Goal: Information Seeking & Learning: Learn about a topic

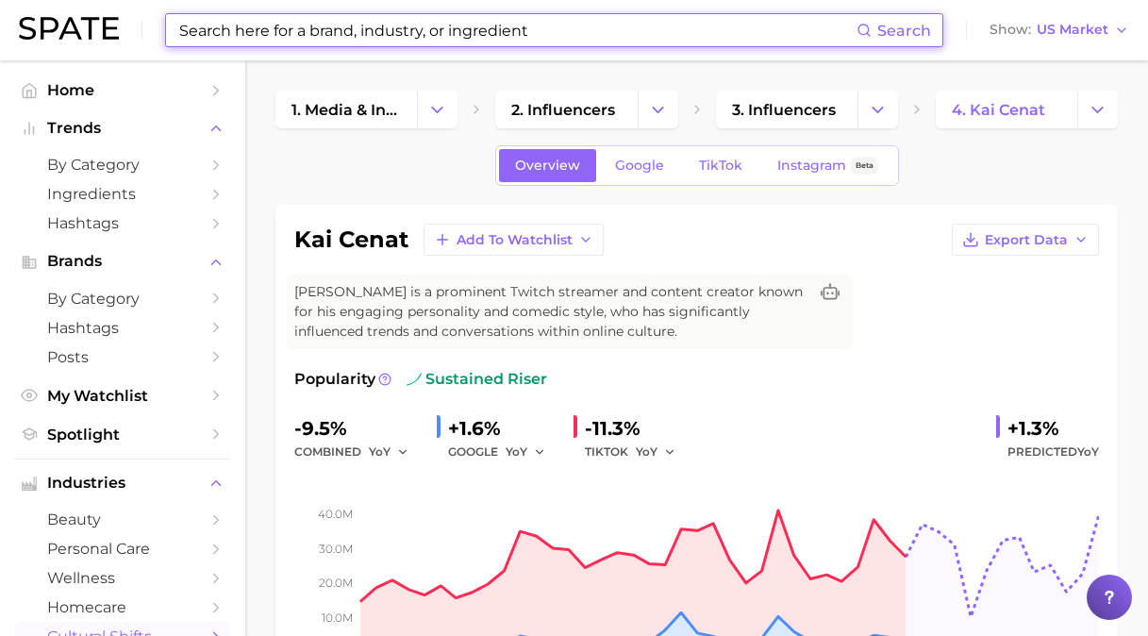
scroll to position [943, 0]
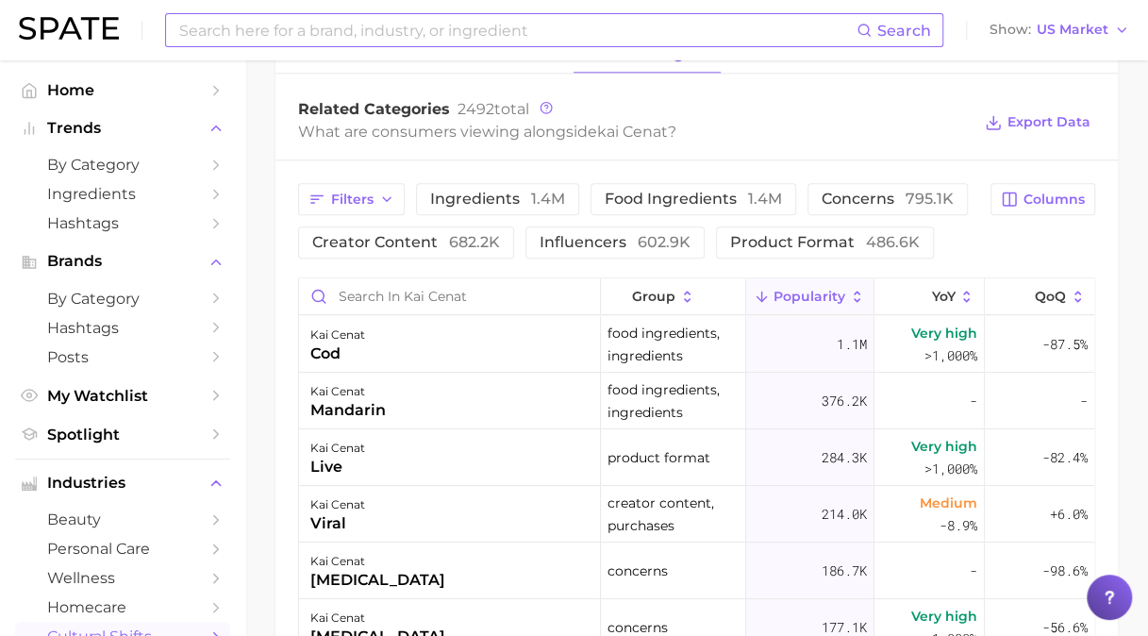
click at [494, 30] on input at bounding box center [516, 30] width 679 height 32
type input "caramel apple"
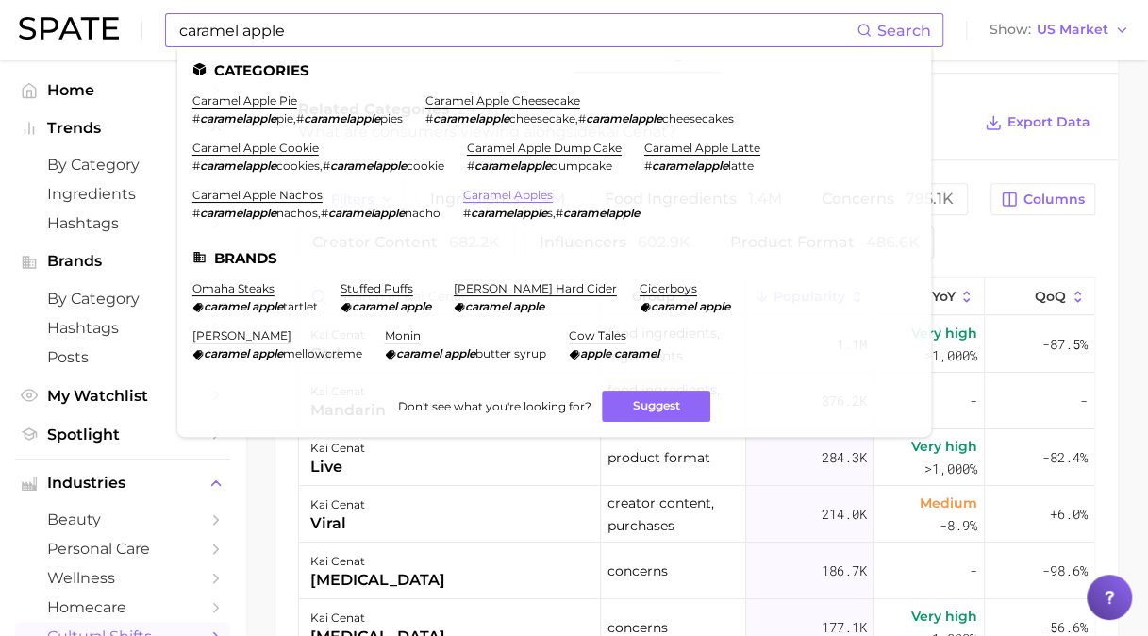
click at [512, 194] on link "caramel apples" at bounding box center [508, 195] width 90 height 14
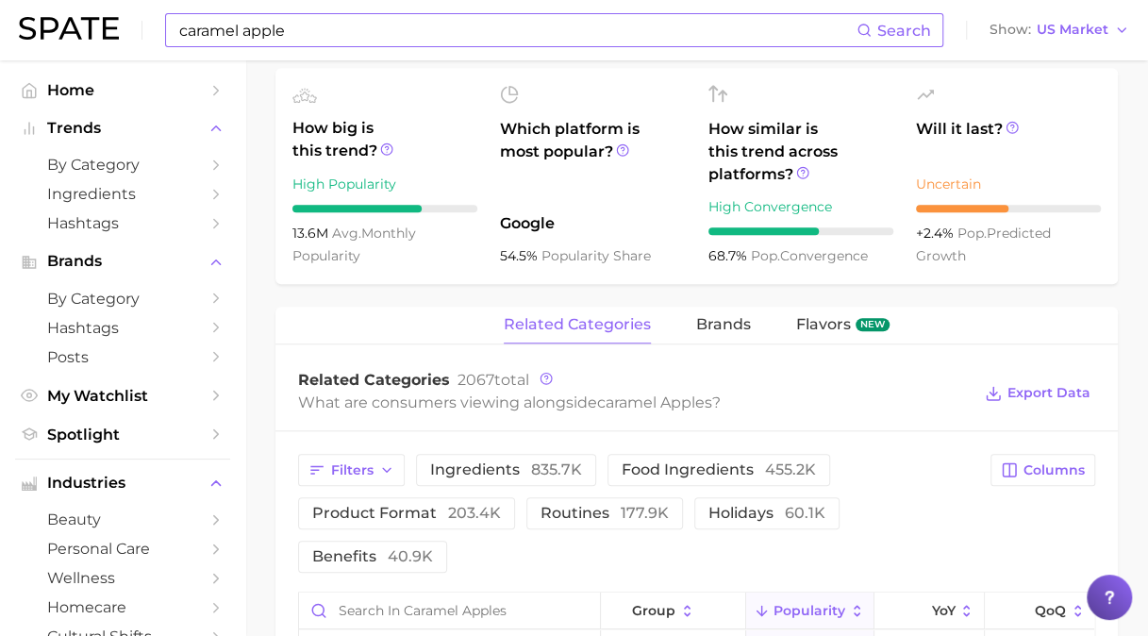
scroll to position [754, 0]
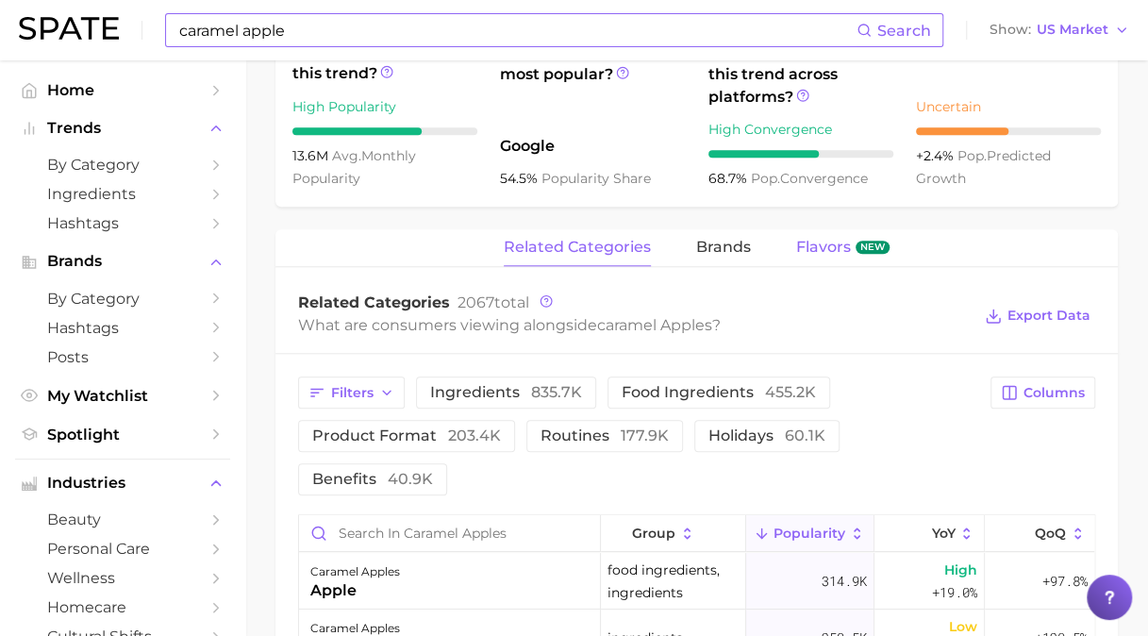
click at [831, 247] on span "Flavors" at bounding box center [823, 247] width 55 height 17
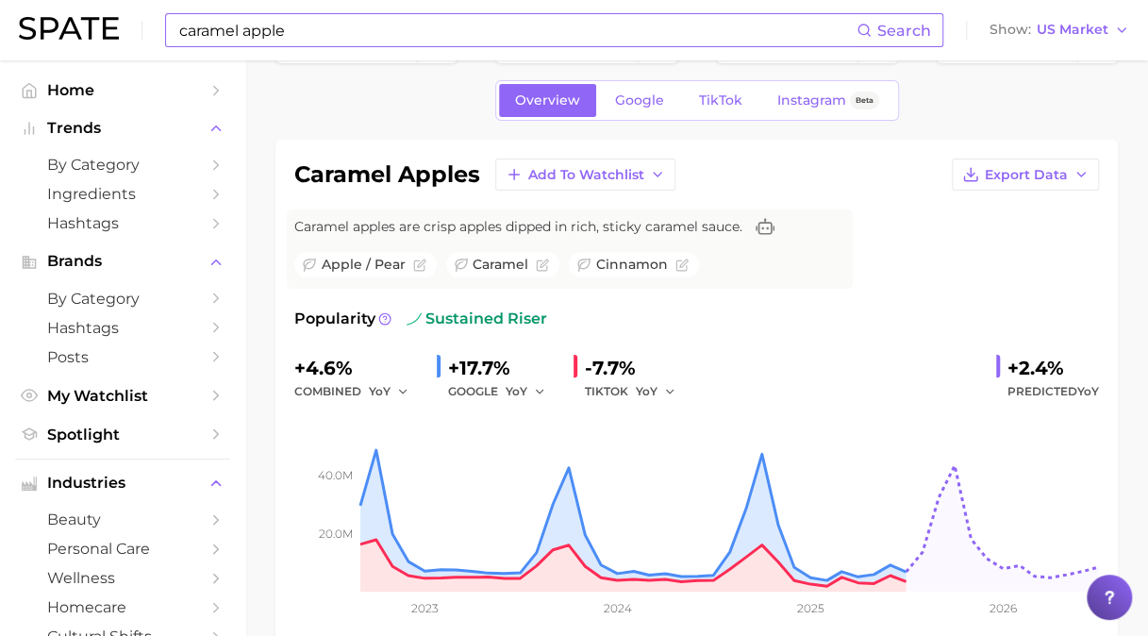
scroll to position [46, 0]
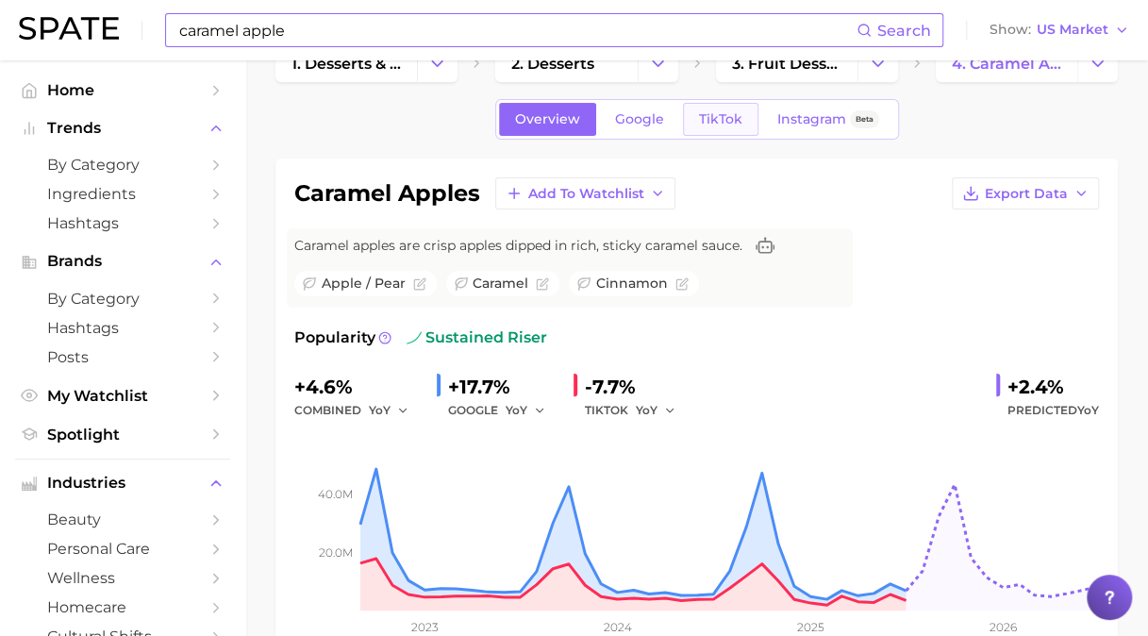
click at [726, 123] on span "TikTok" at bounding box center [720, 119] width 43 height 16
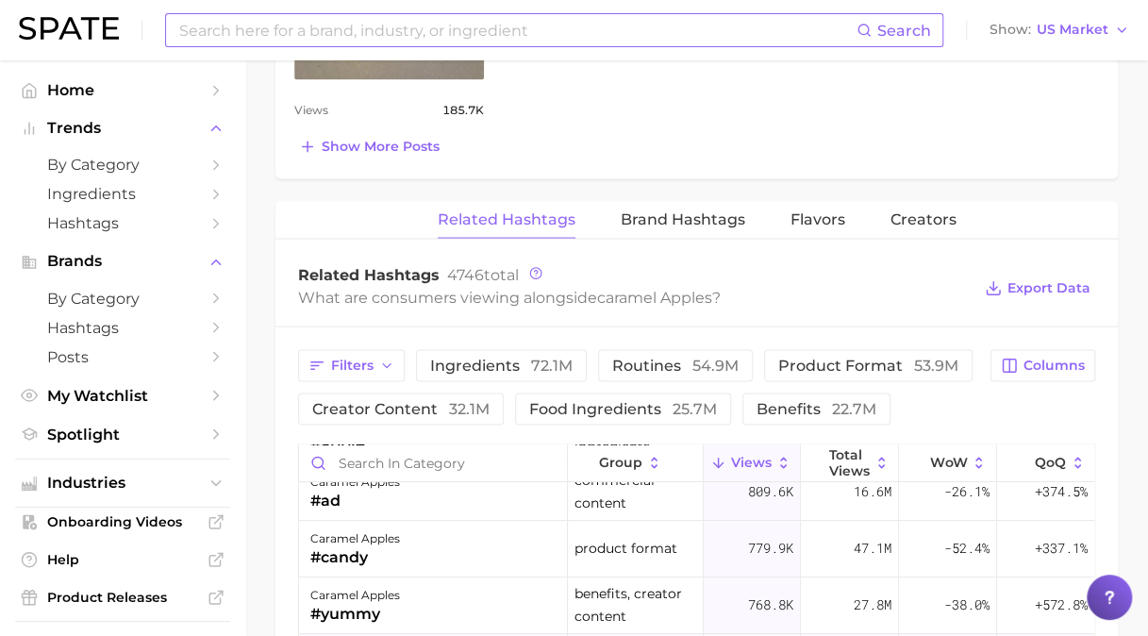
scroll to position [189, 0]
click at [817, 210] on span "Flavors" at bounding box center [817, 218] width 55 height 17
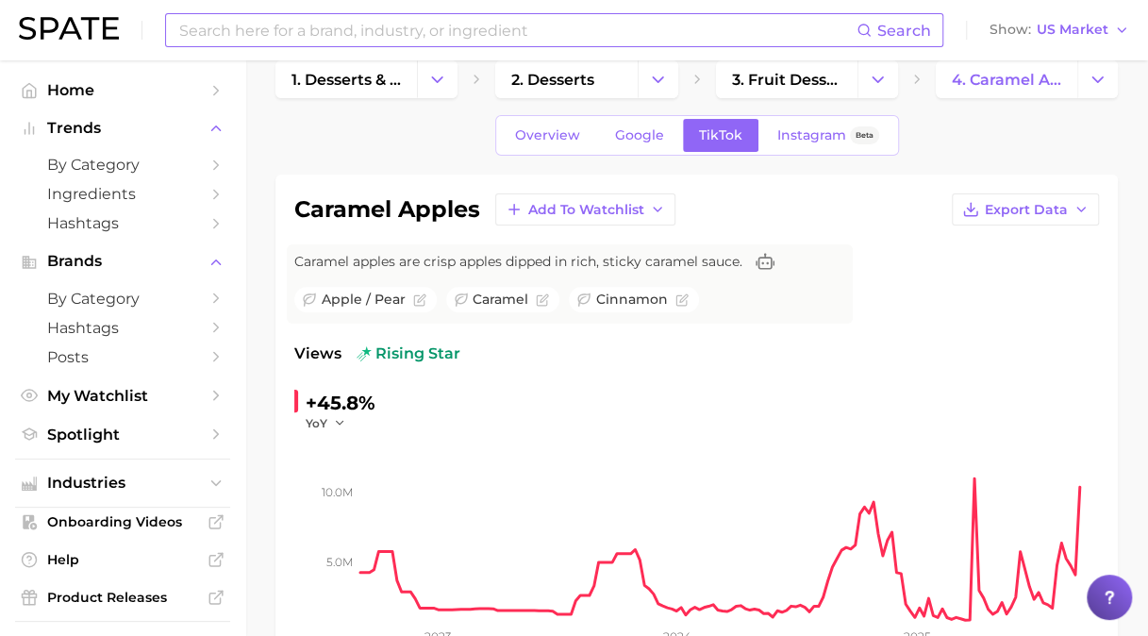
scroll to position [0, 0]
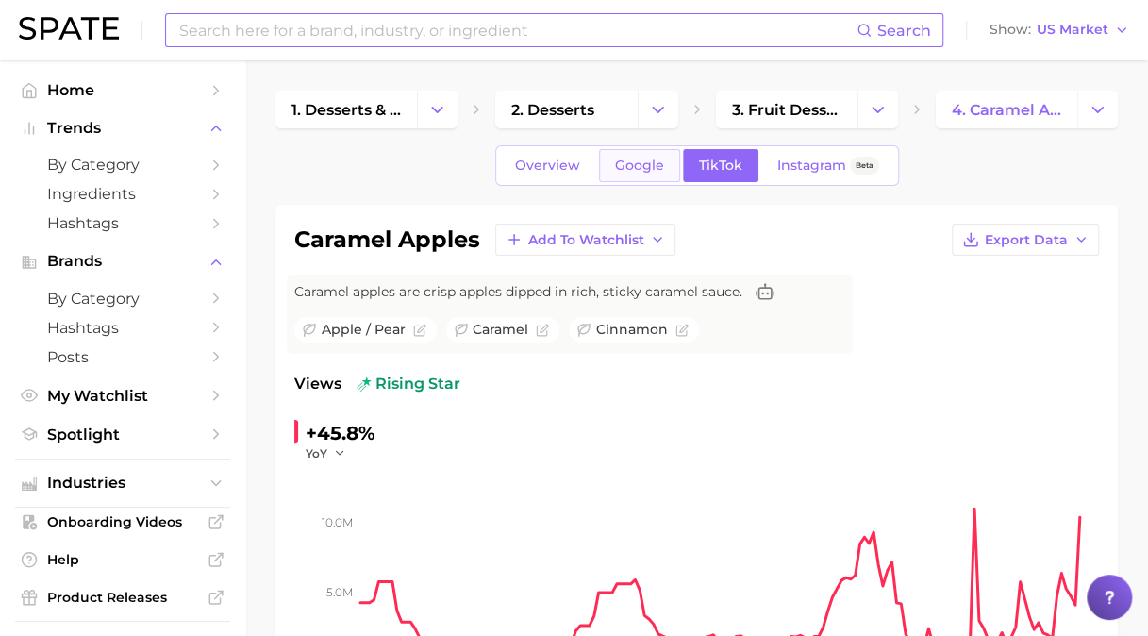
click at [640, 160] on span "Google" at bounding box center [639, 165] width 49 height 16
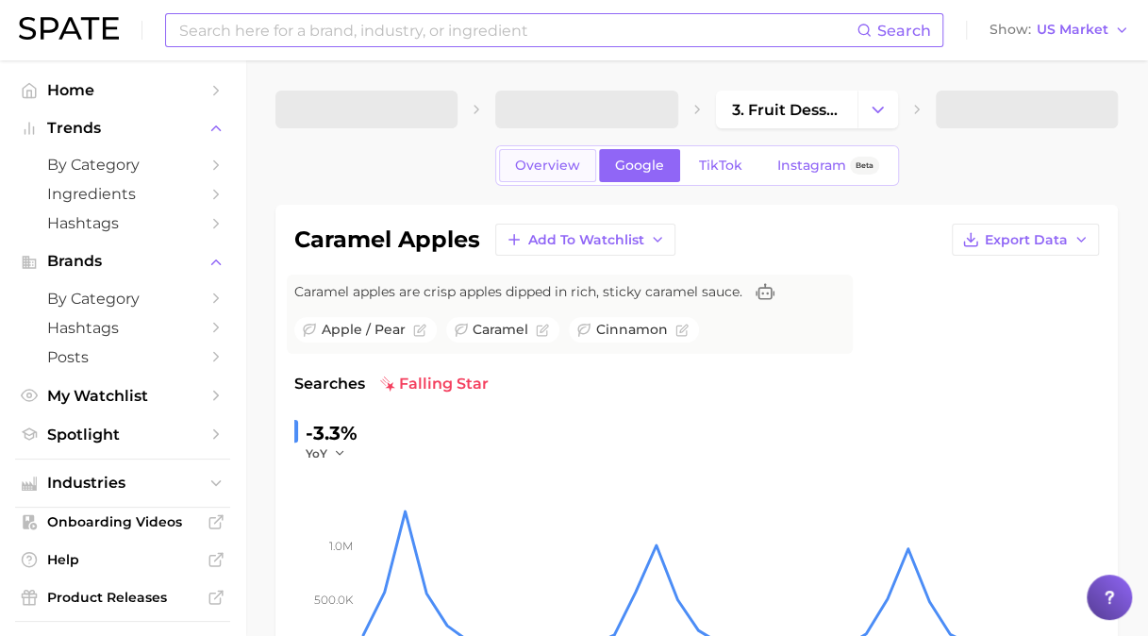
click at [590, 160] on link "Overview" at bounding box center [547, 165] width 97 height 33
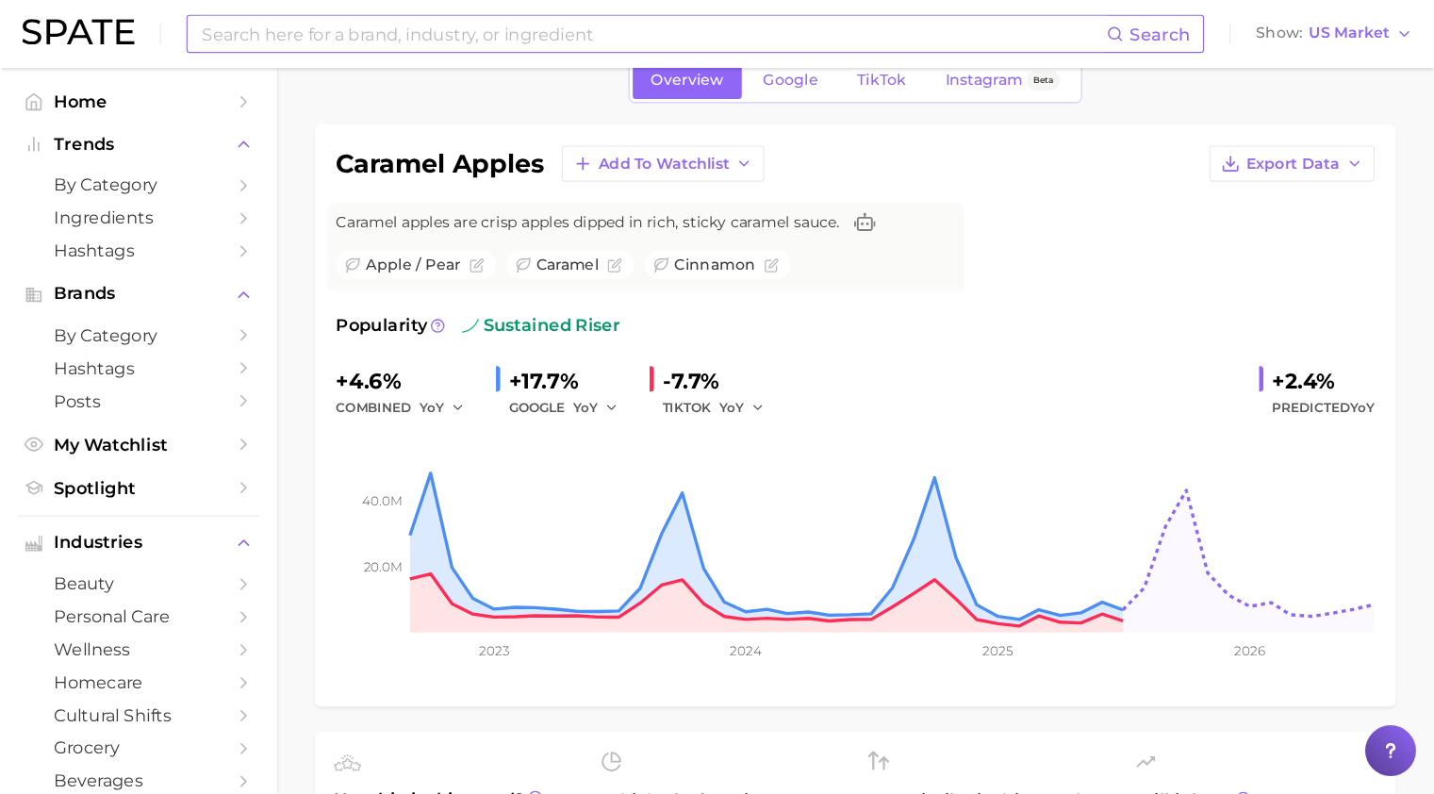
scroll to position [93, 0]
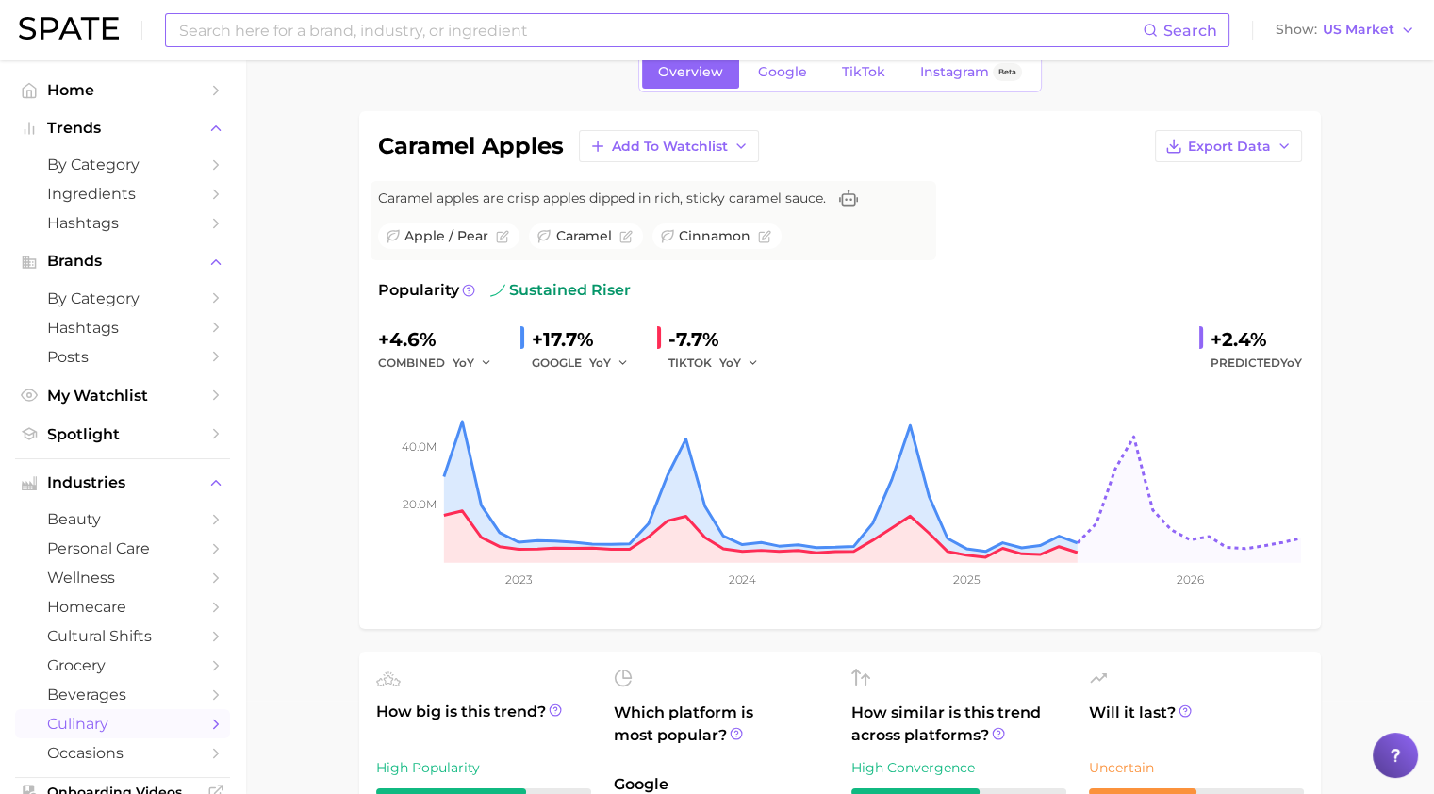
drag, startPoint x: 937, startPoint y: 2, endPoint x: 349, endPoint y: 576, distance: 822.2
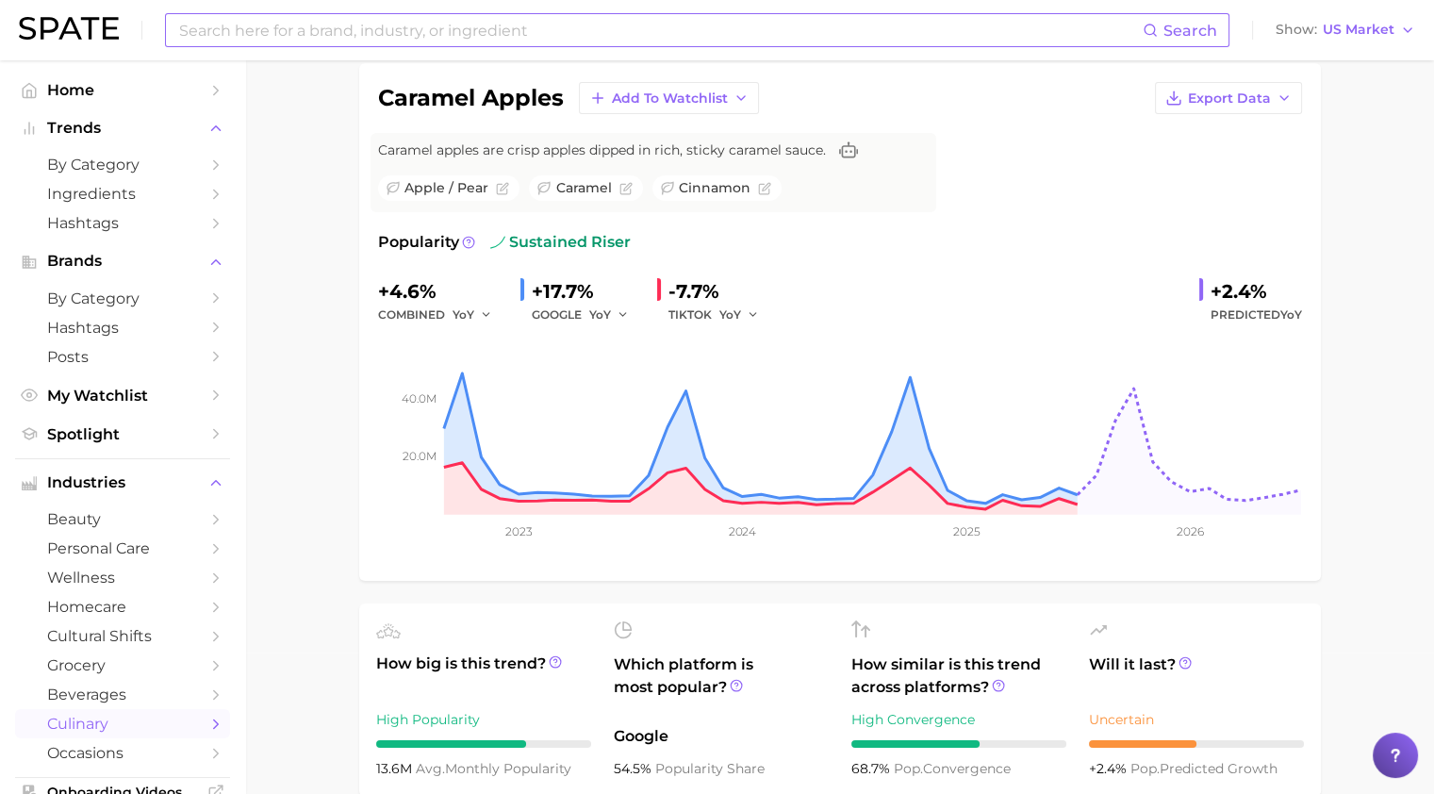
scroll to position [143, 0]
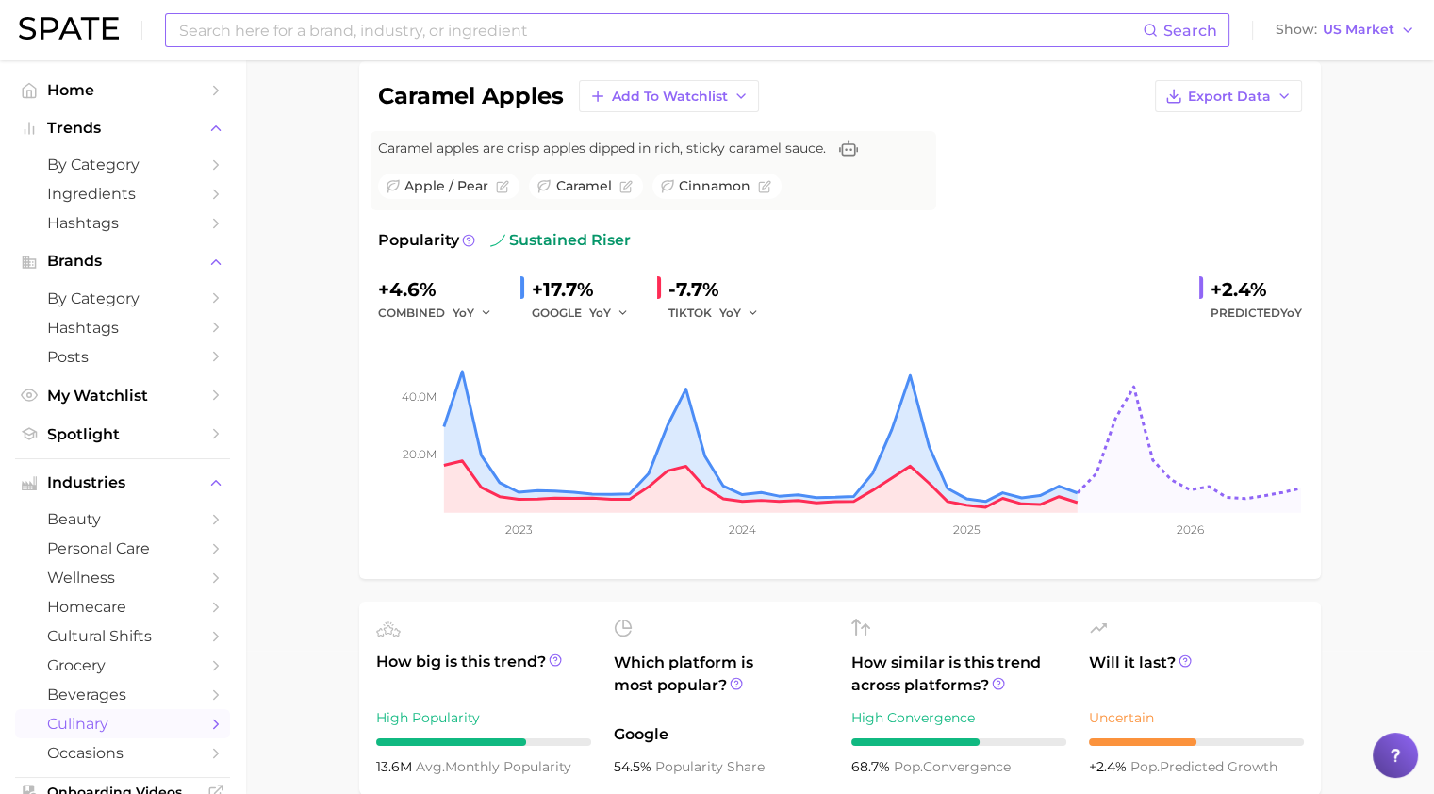
click at [521, 44] on input at bounding box center [660, 30] width 966 height 32
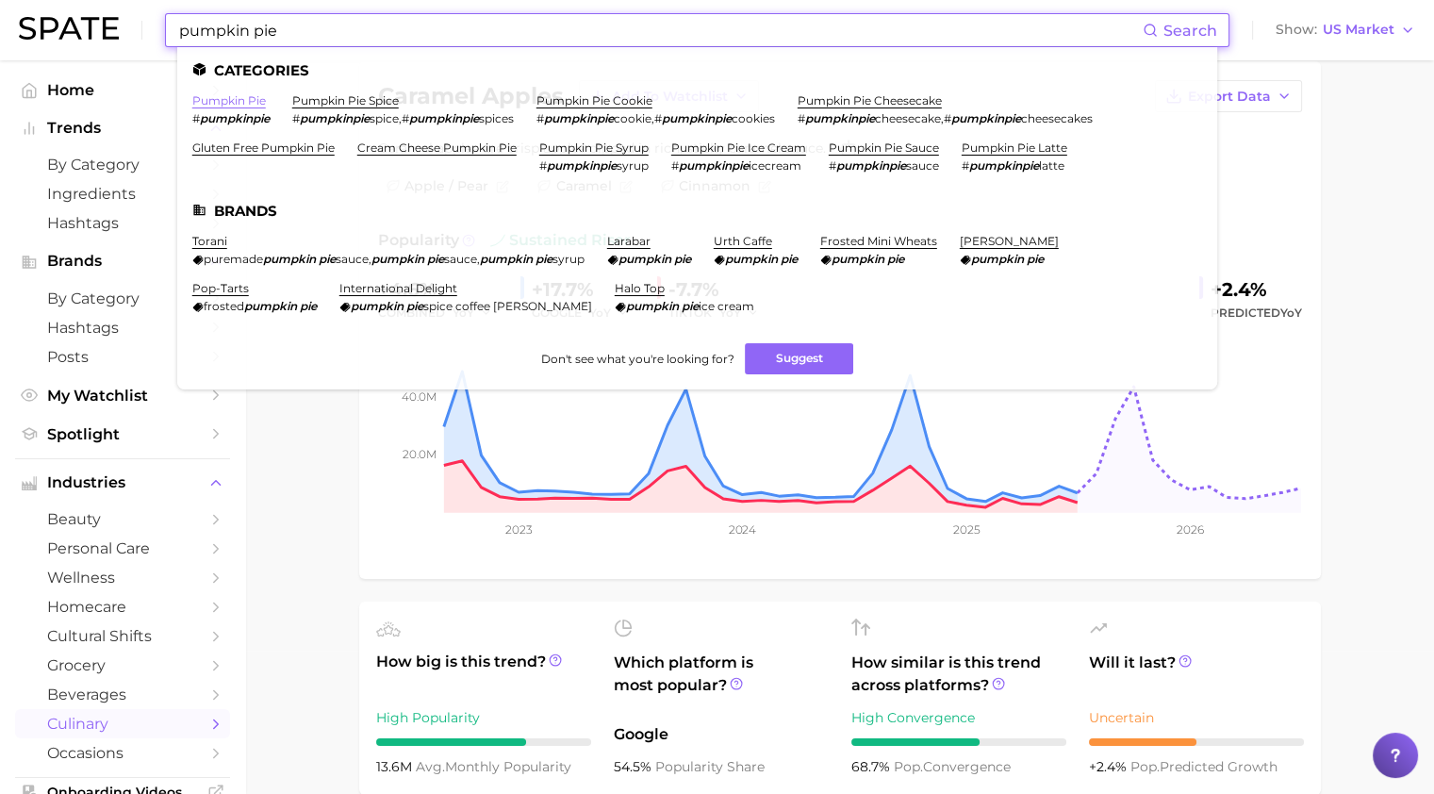
click at [231, 103] on link "pumpkin pie" at bounding box center [229, 100] width 74 height 14
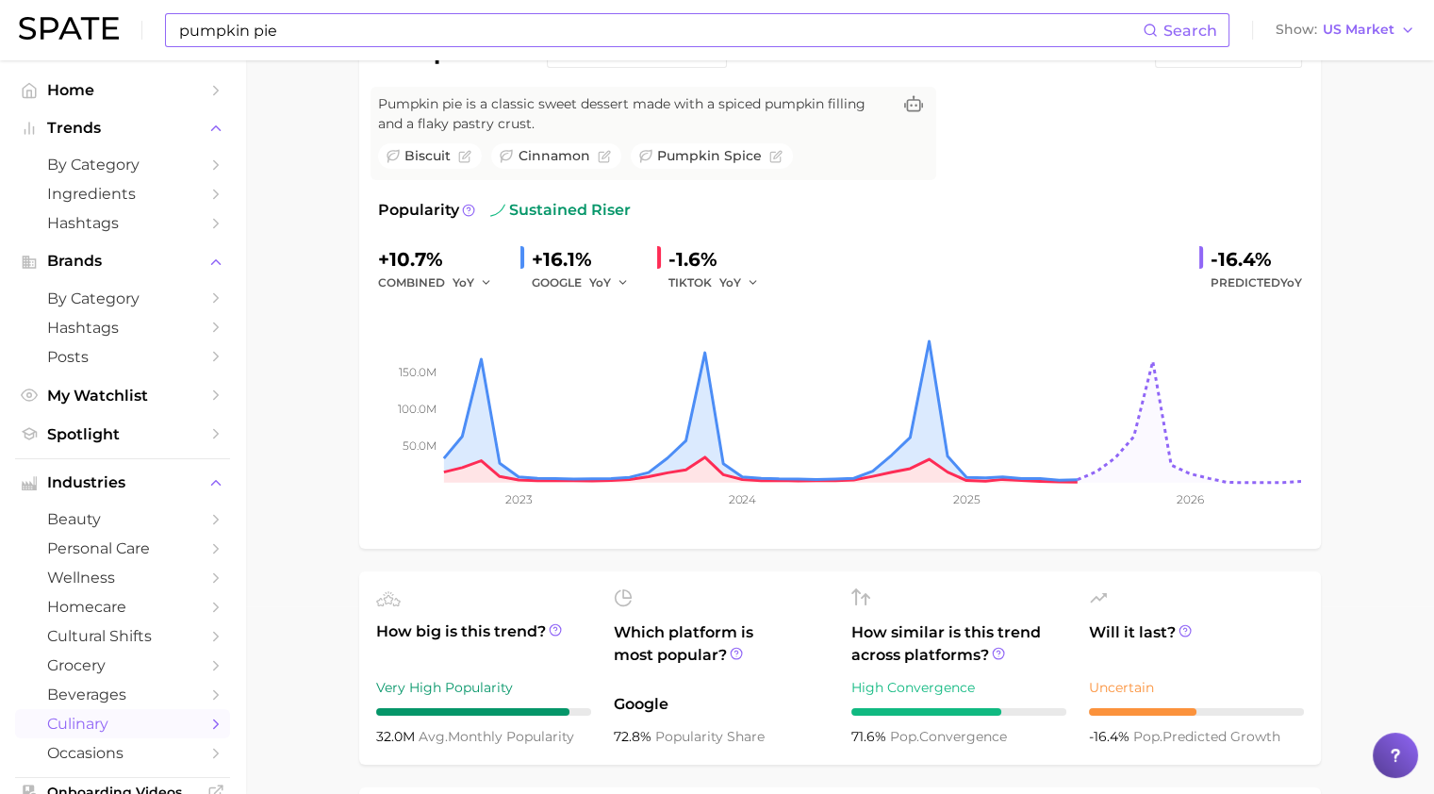
scroll to position [181, 0]
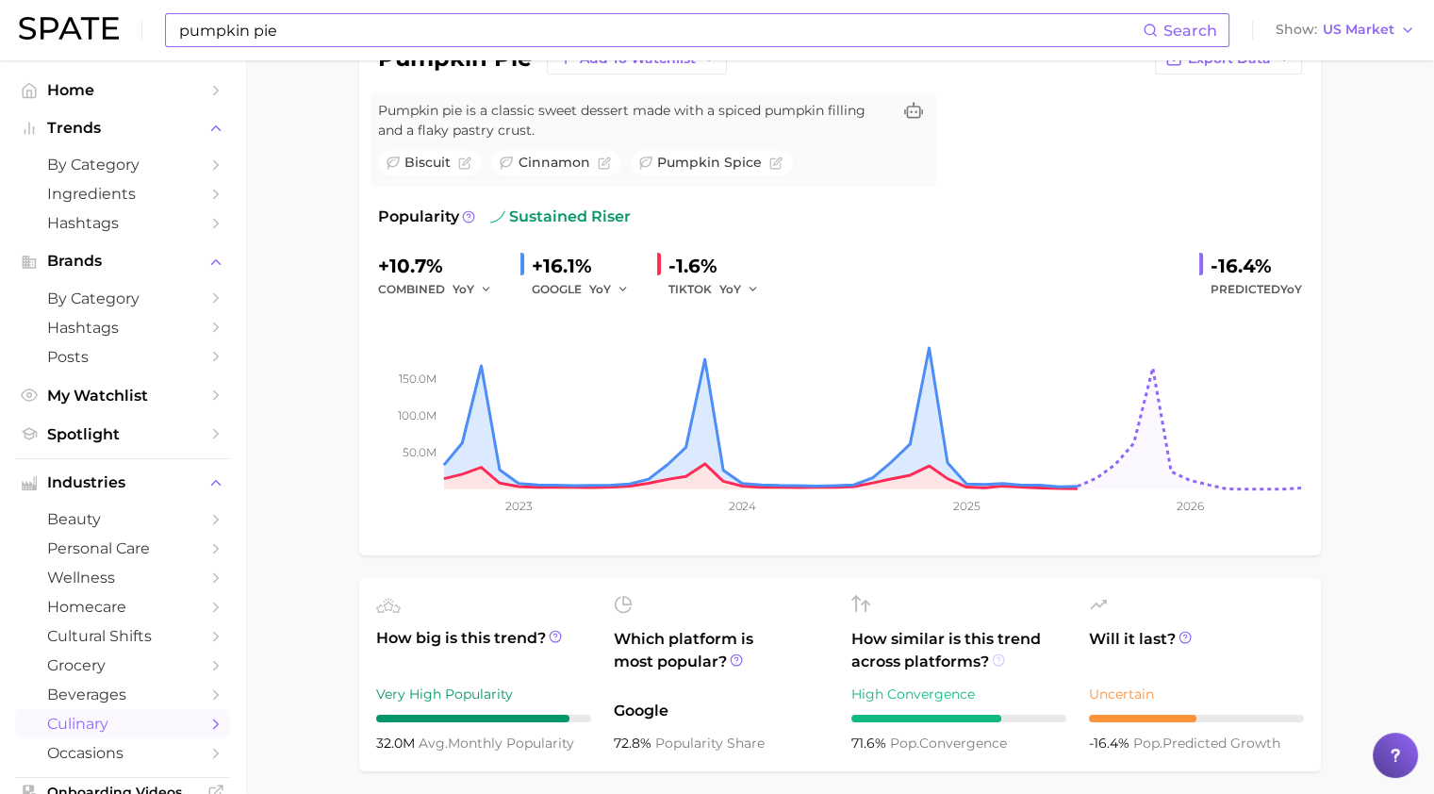
click at [996, 635] on icon at bounding box center [998, 660] width 13 height 13
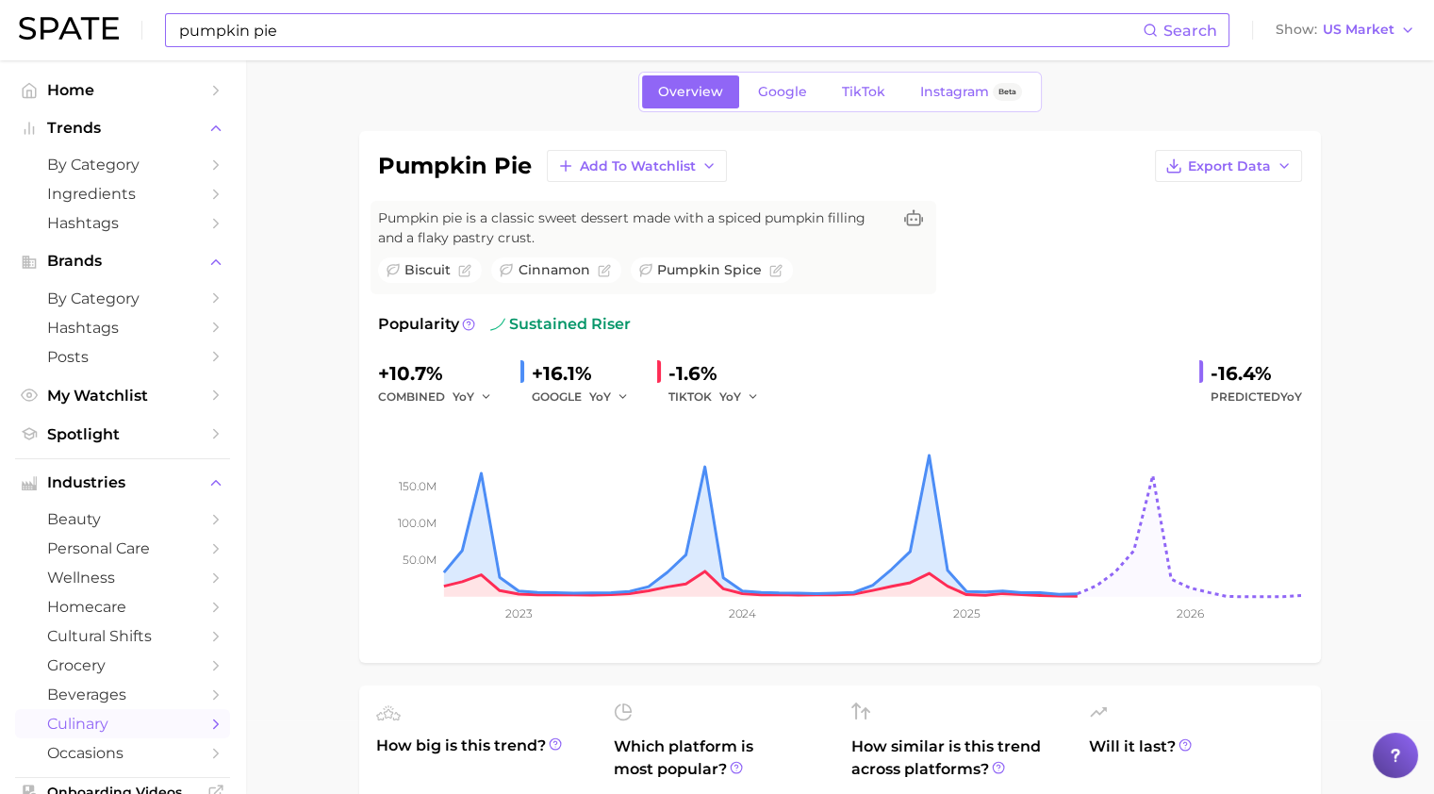
scroll to position [38, 0]
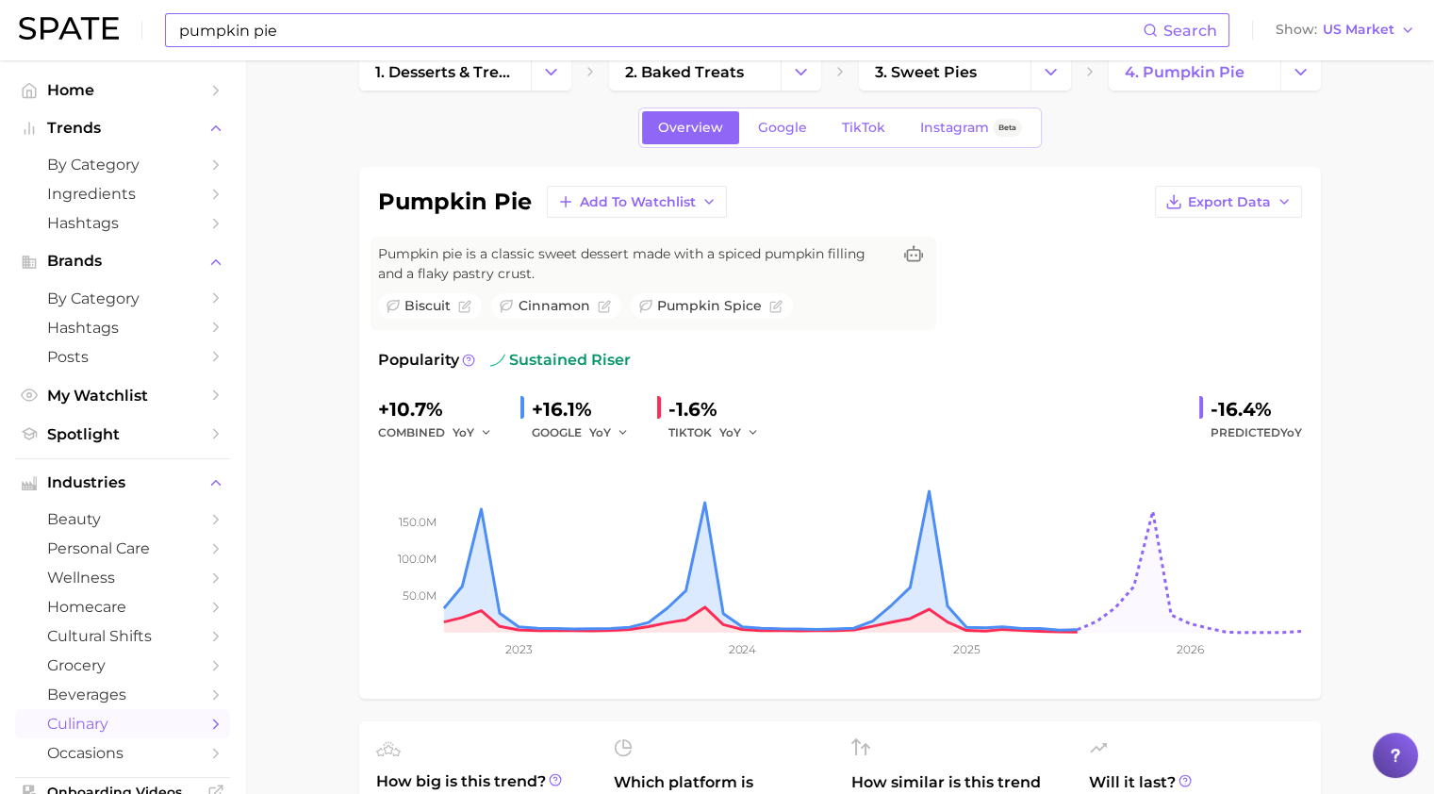
click at [369, 37] on input "pumpkin pie" at bounding box center [660, 30] width 966 height 32
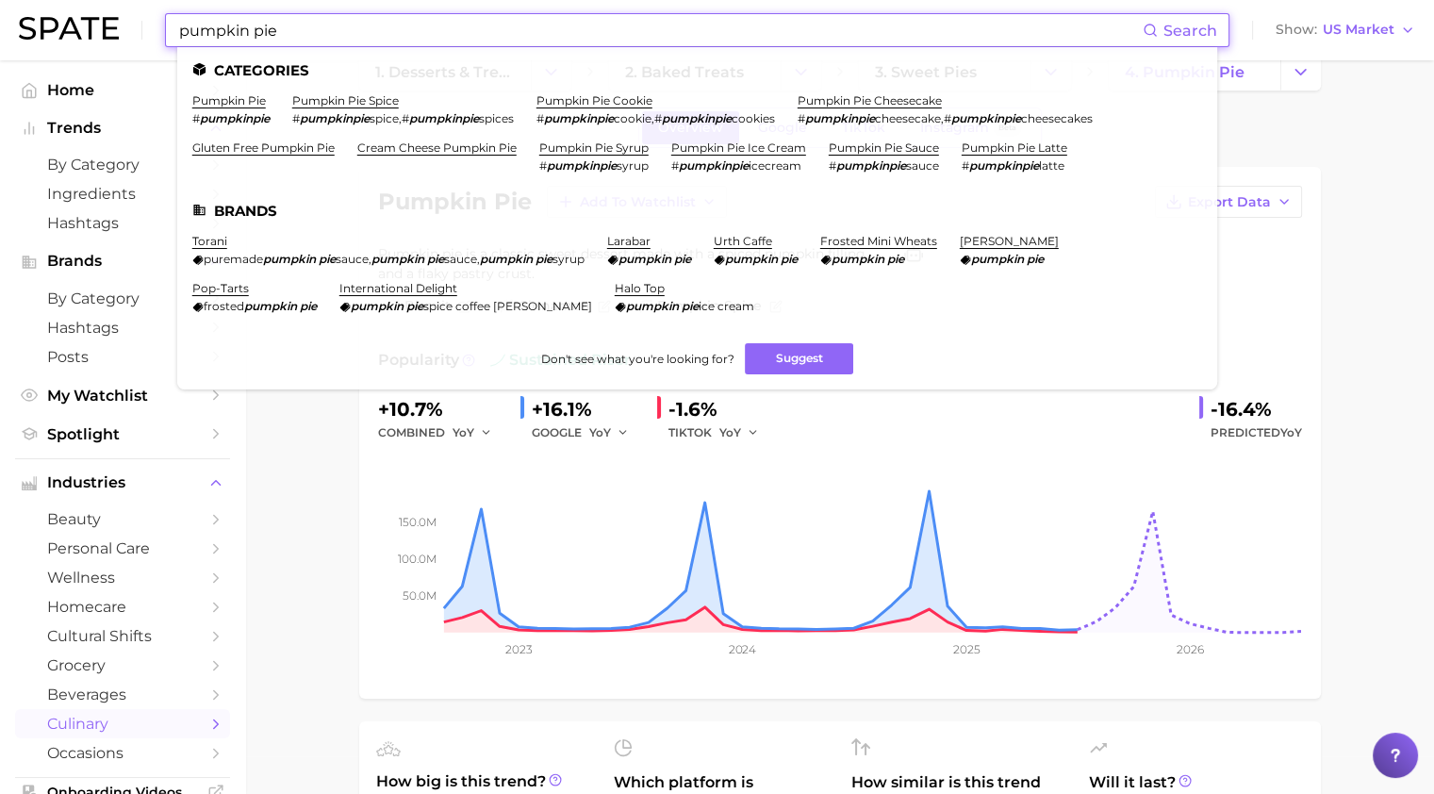
drag, startPoint x: 369, startPoint y: 37, endPoint x: 70, endPoint y: 7, distance: 300.5
click at [66, 27] on div "pumpkin pie Search Categories pumpkin pie # pumpkinpie pumpkin pie spice # pump…" at bounding box center [717, 30] width 1397 height 60
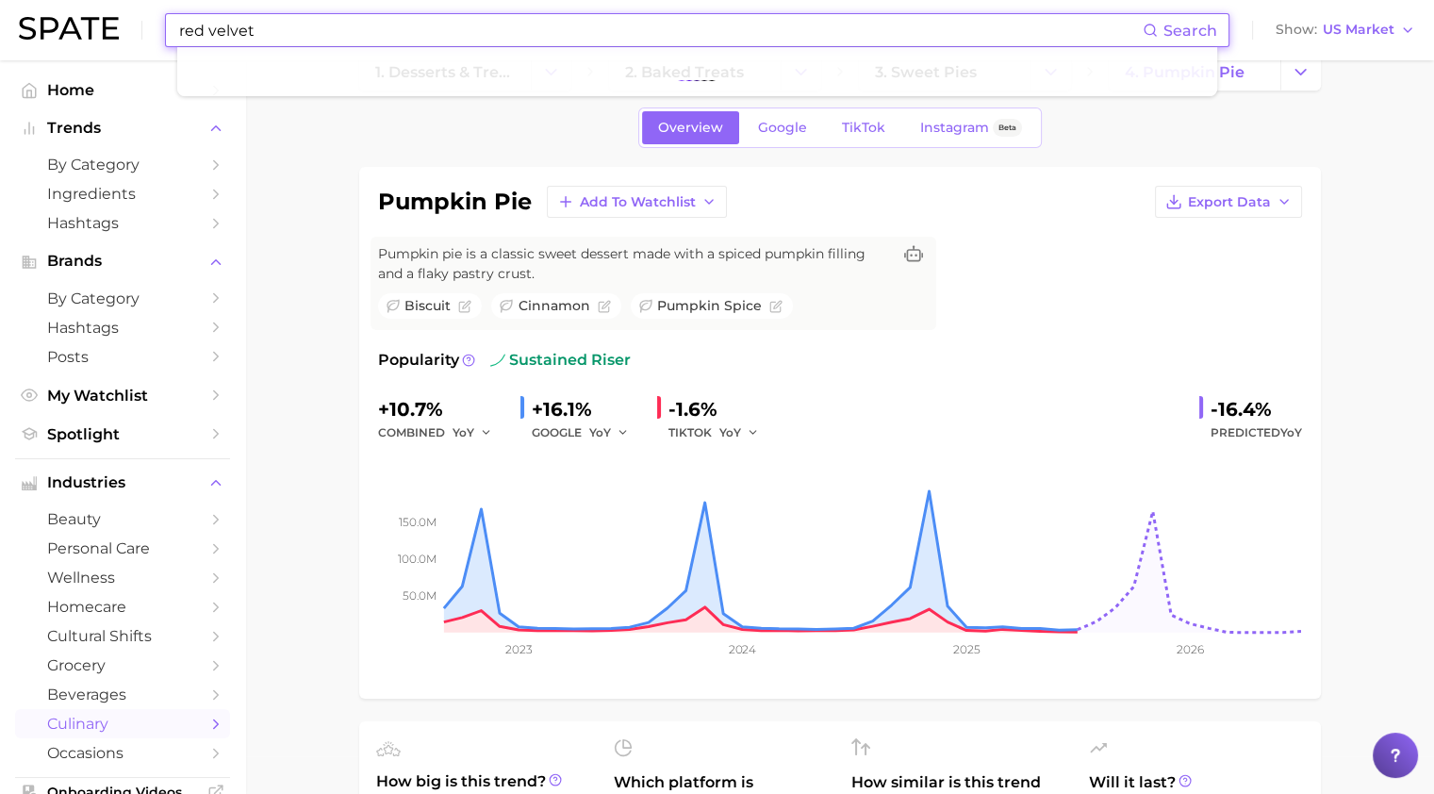
type input "red velvet"
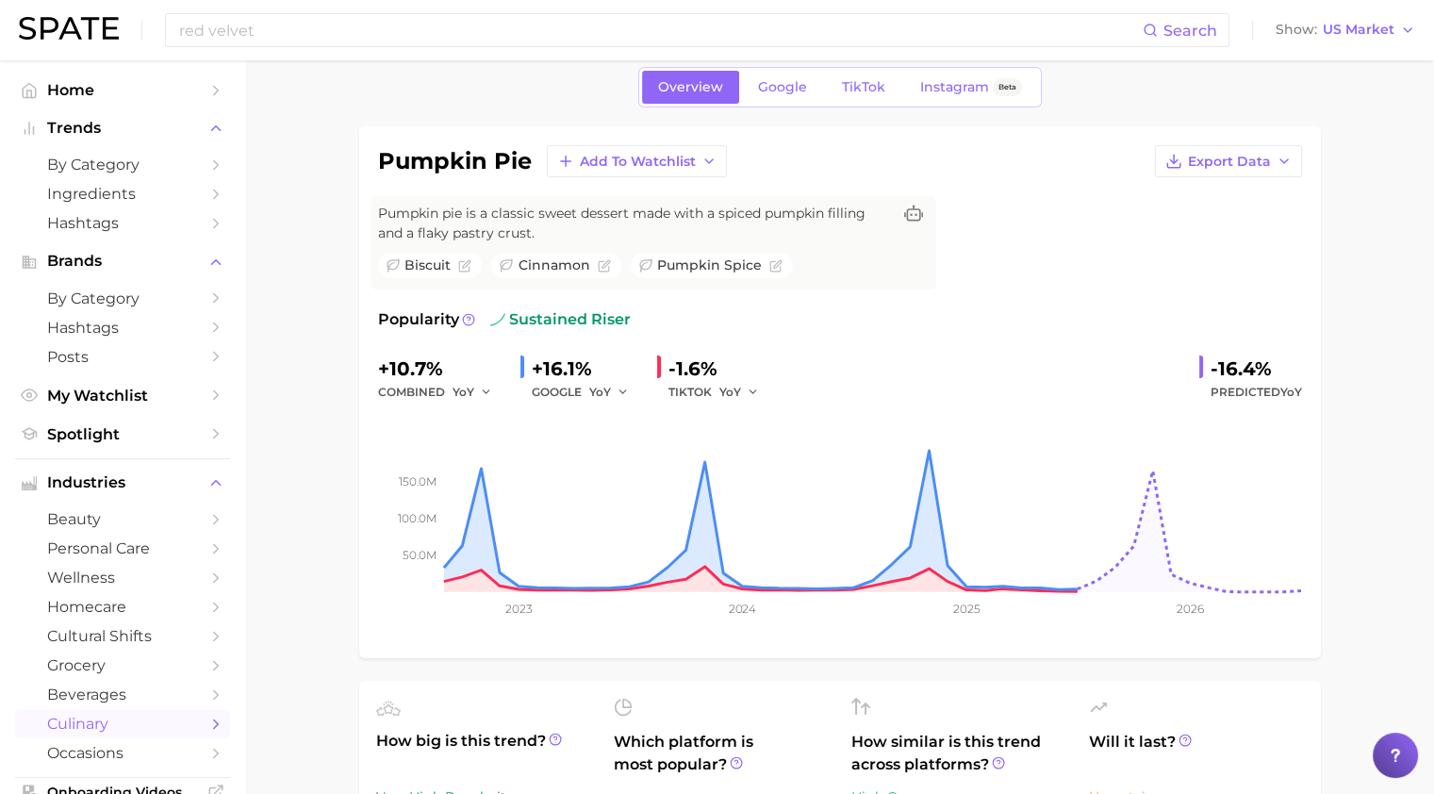
scroll to position [0, 0]
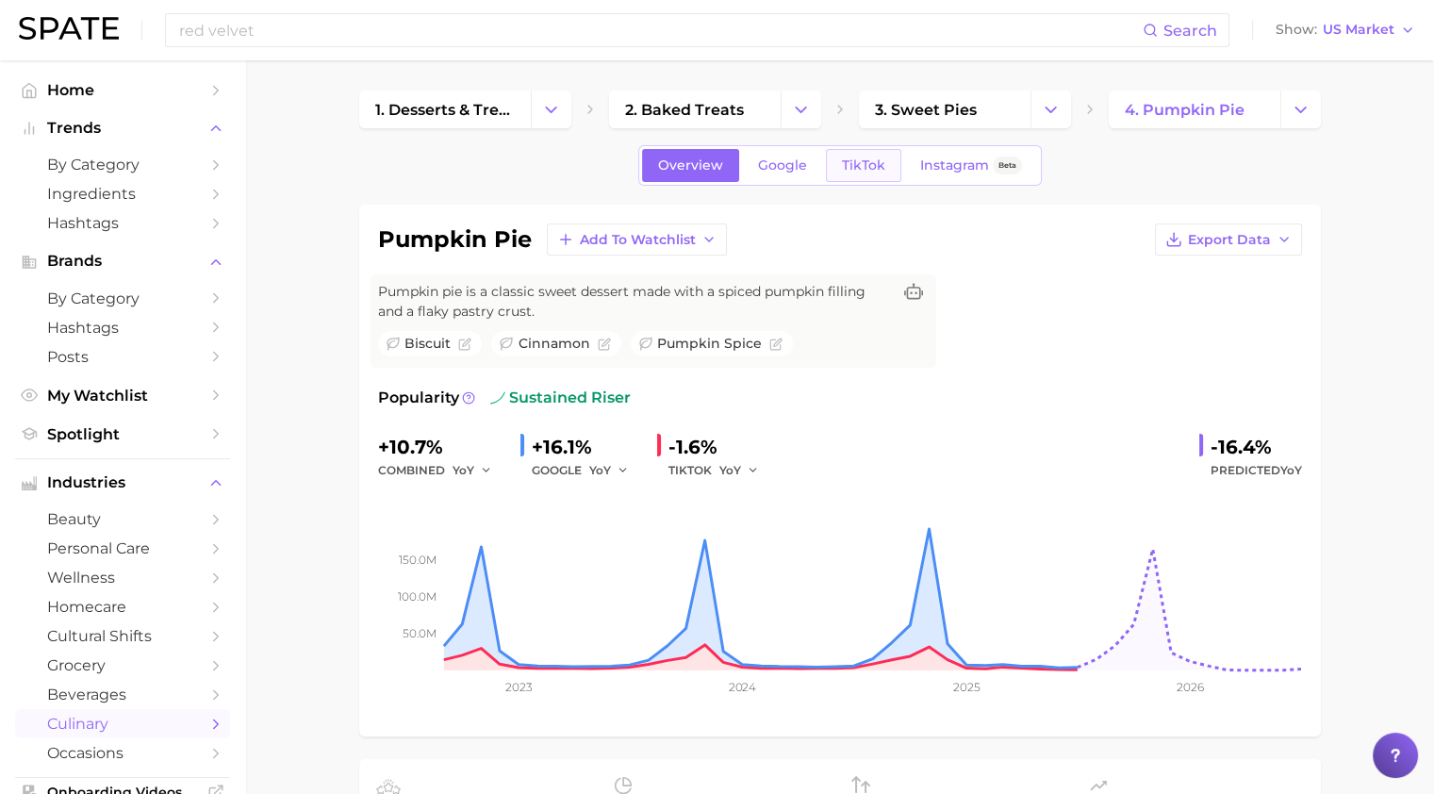
click at [852, 157] on span "TikTok" at bounding box center [863, 165] width 43 height 16
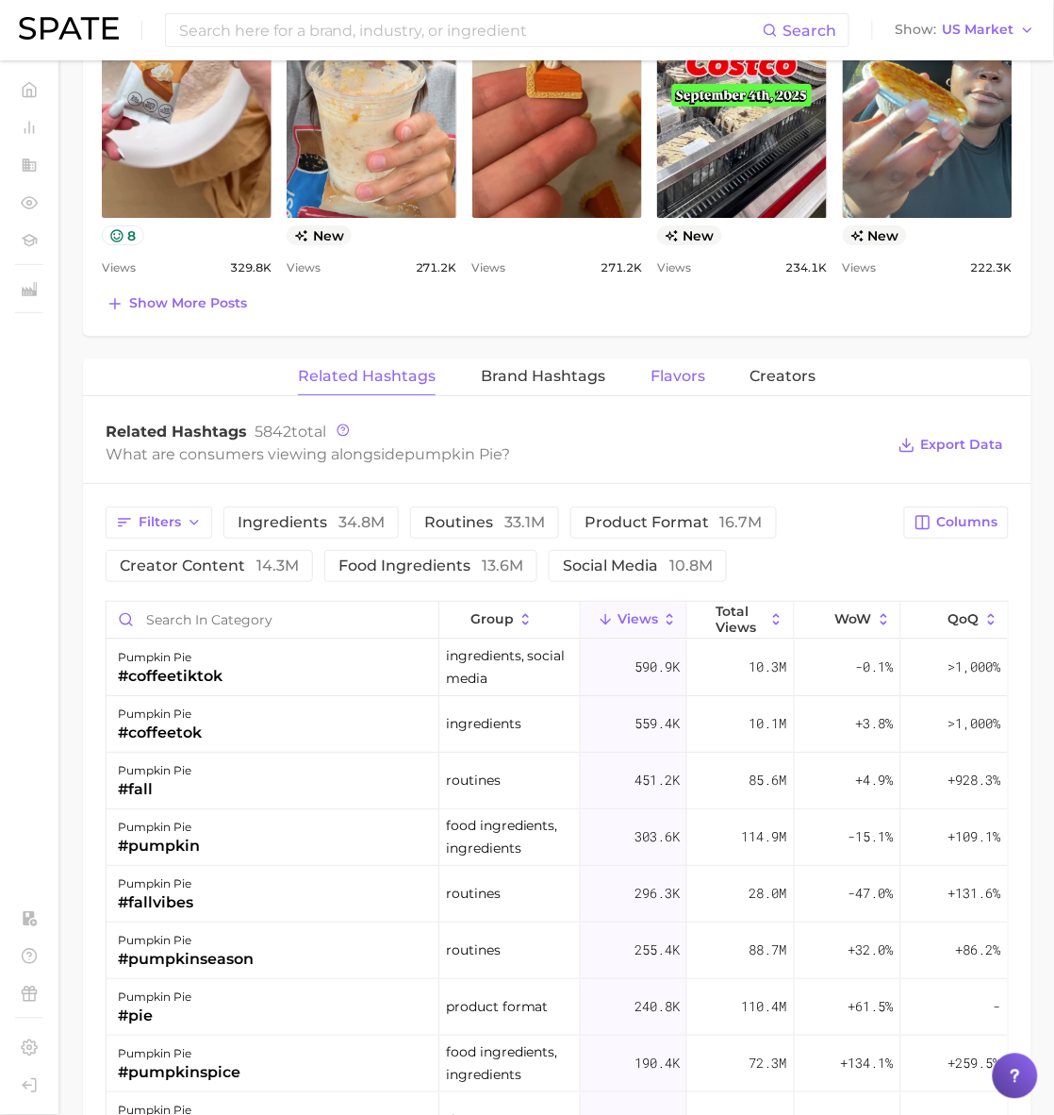
click at [680, 378] on span "Flavors" at bounding box center [678, 376] width 55 height 17
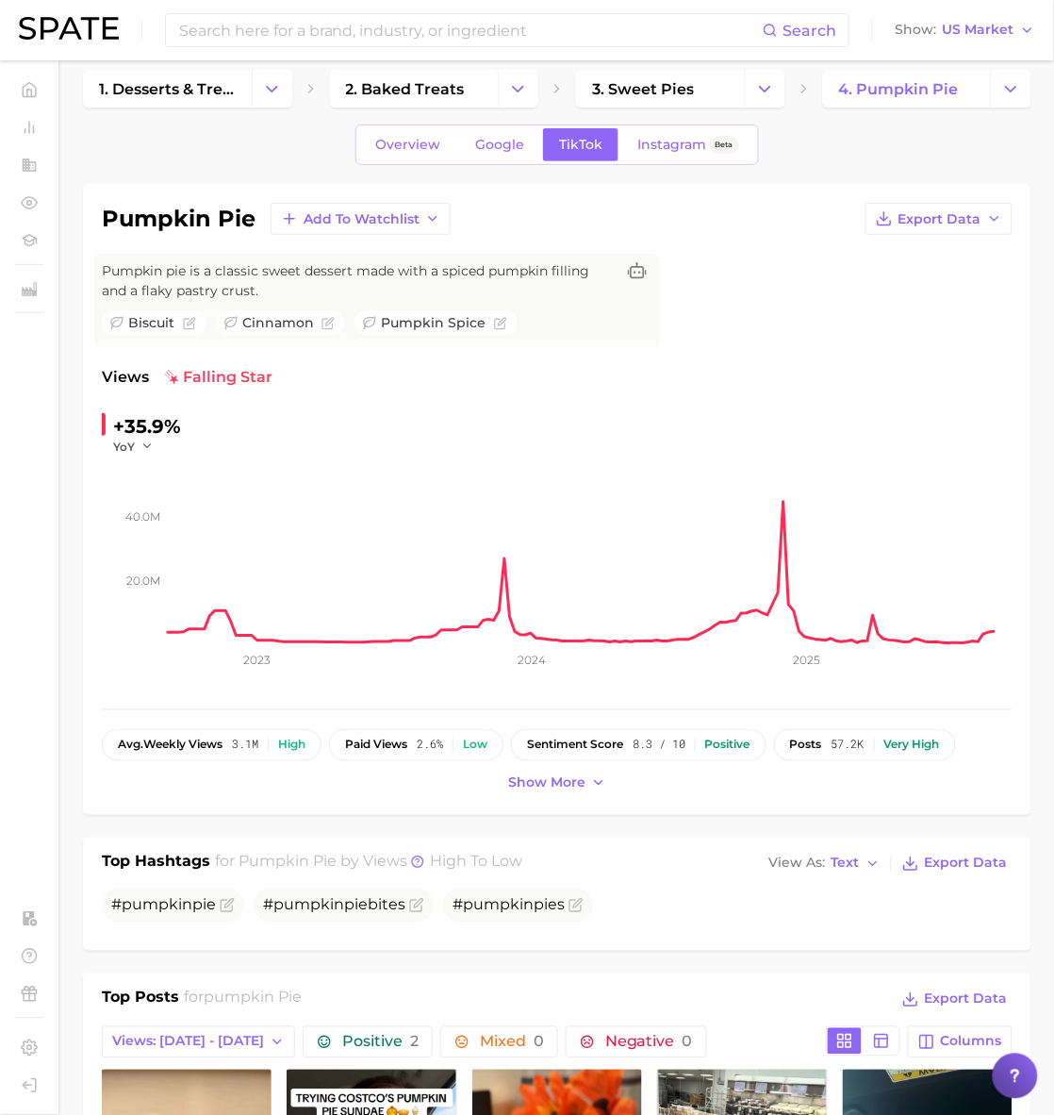
scroll to position [7, 0]
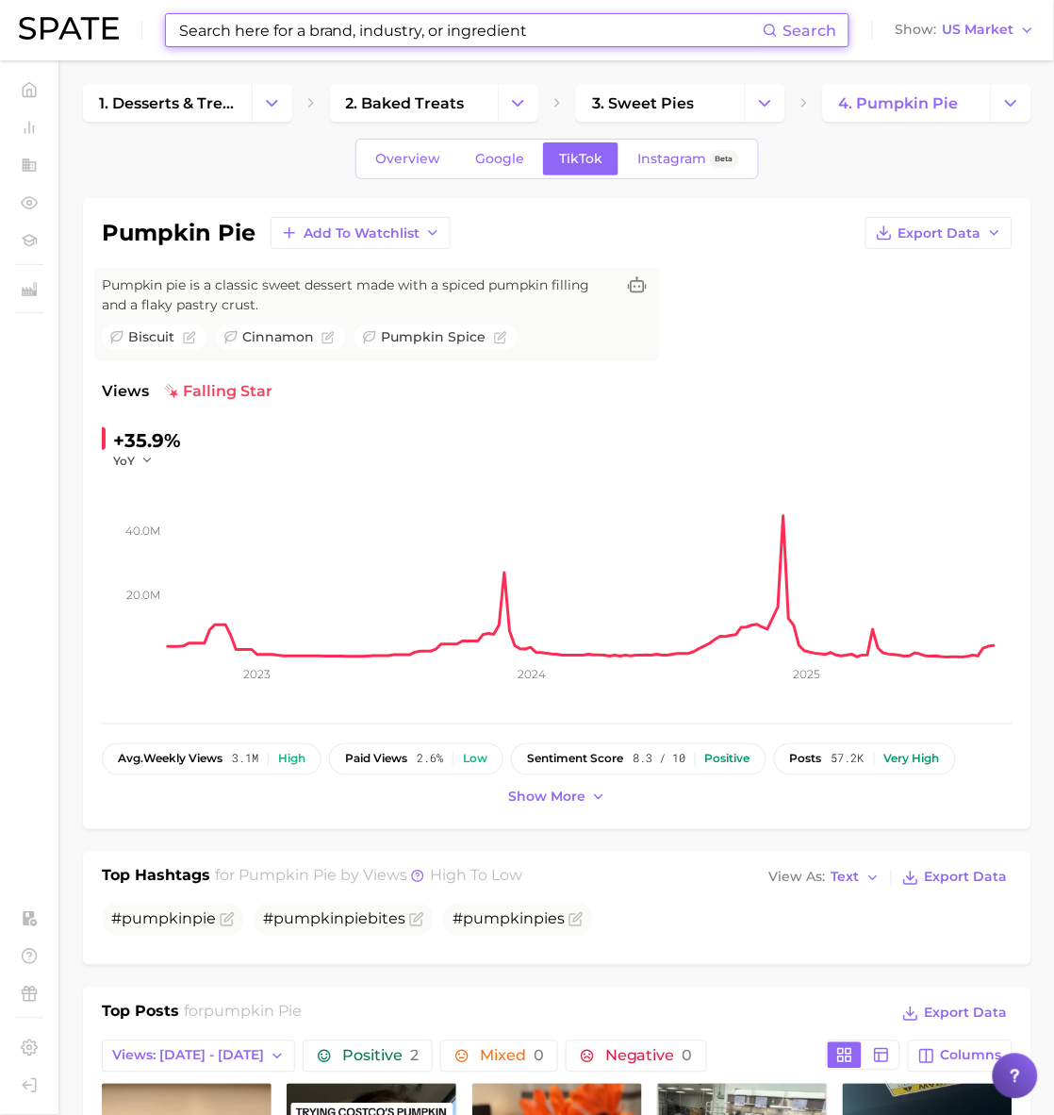
click at [500, 19] on input at bounding box center [470, 30] width 586 height 32
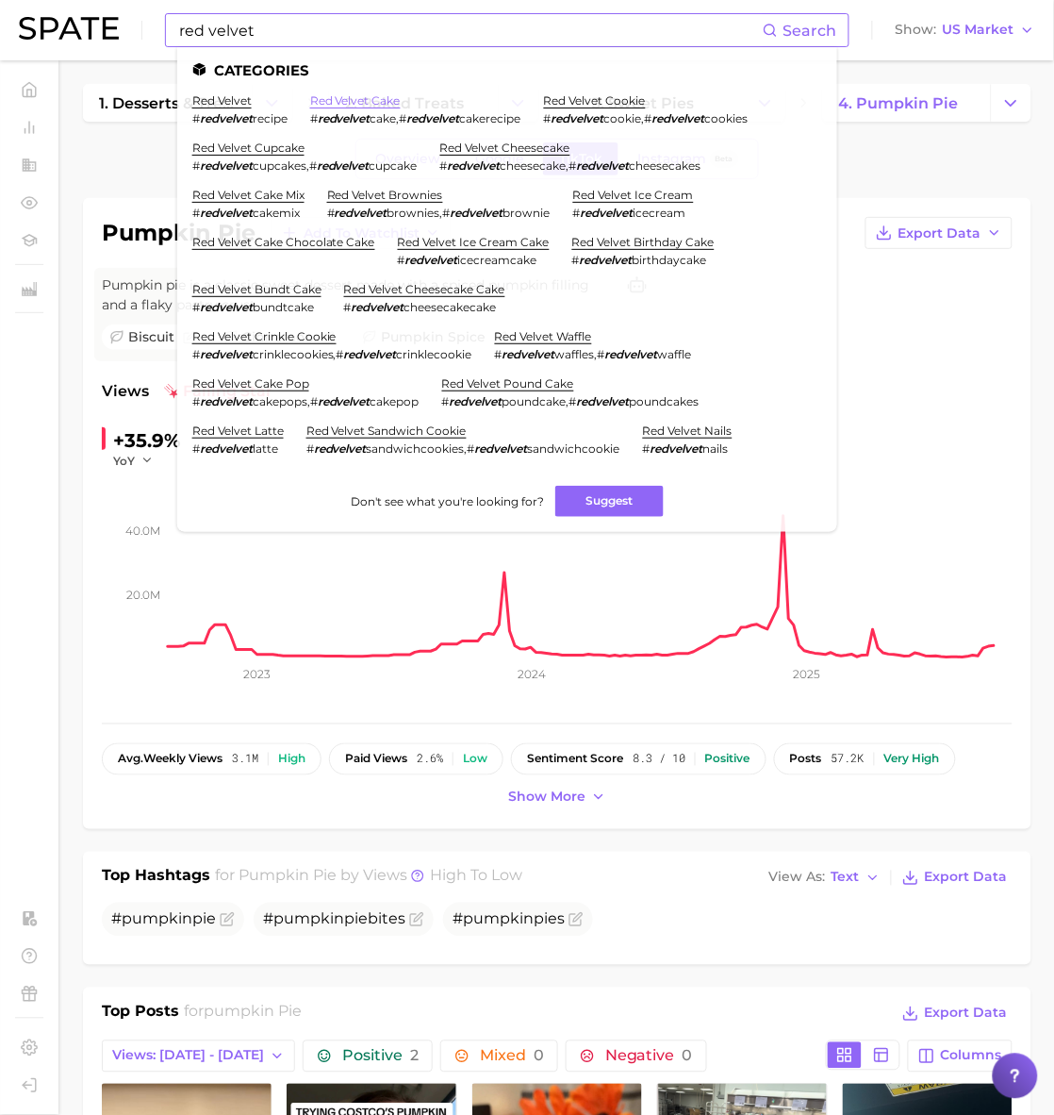
click at [340, 96] on link "red velvet cake" at bounding box center [355, 100] width 91 height 14
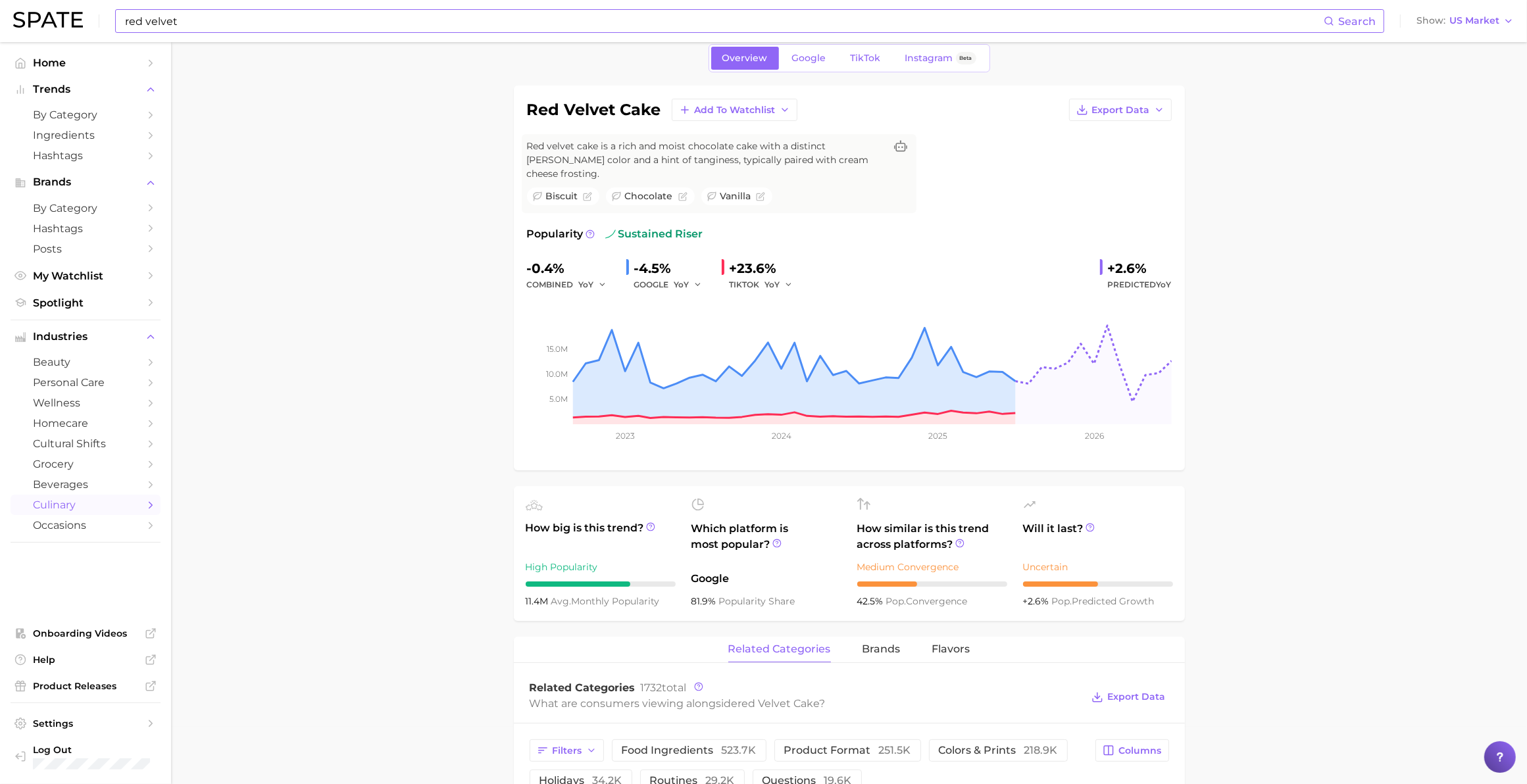
scroll to position [59, 0]
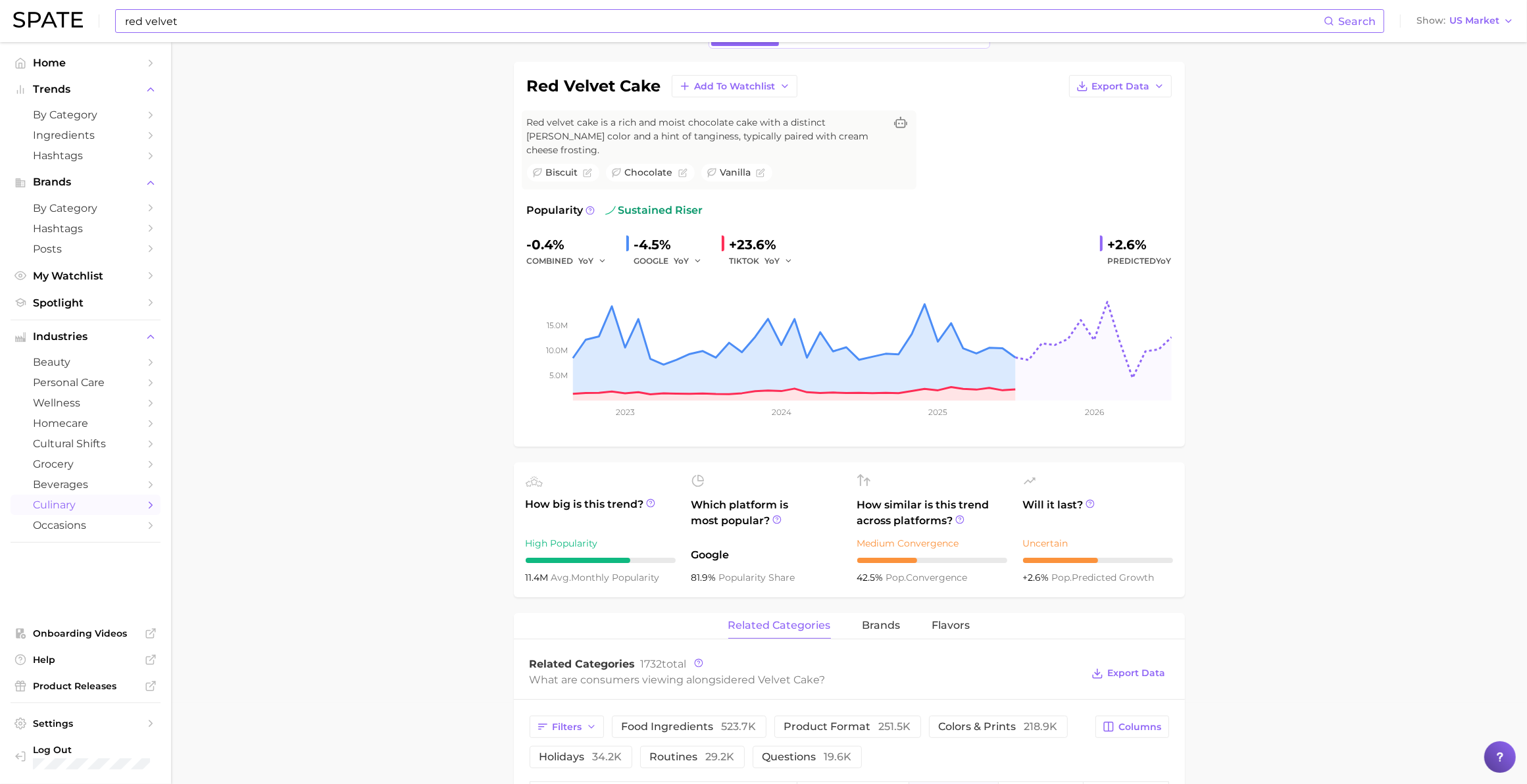
scroll to position [0, 0]
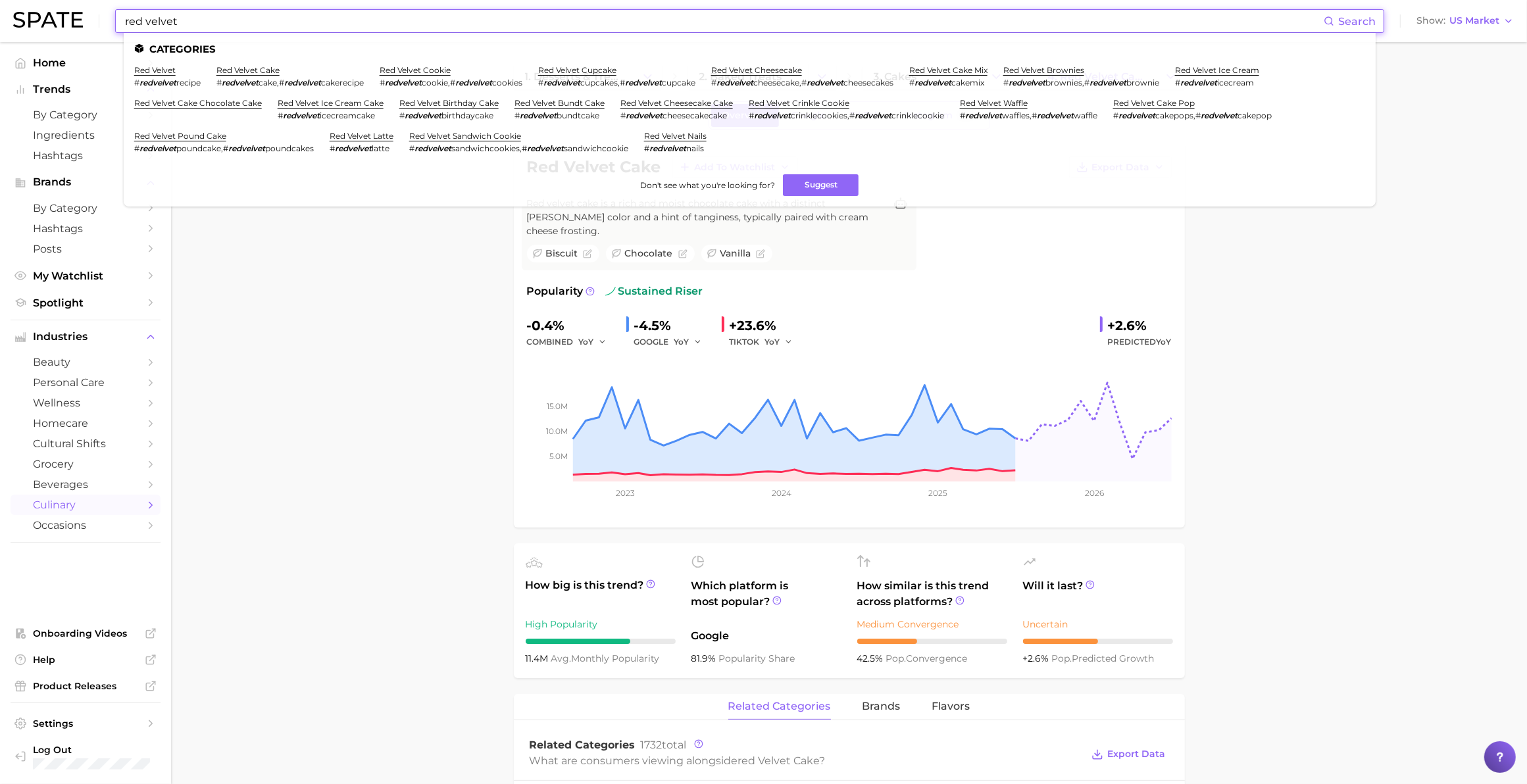
click at [566, 23] on input "red velvet" at bounding box center [723, 21] width 1200 height 22
drag, startPoint x: 566, startPoint y: 23, endPoint x: -55, endPoint y: 40, distance: 621.2
click at [0, 40] on html "red velvet Search Categories red velvet # redvelvet recipe red velvet cake # re…" at bounding box center [763, 392] width 1527 height 784
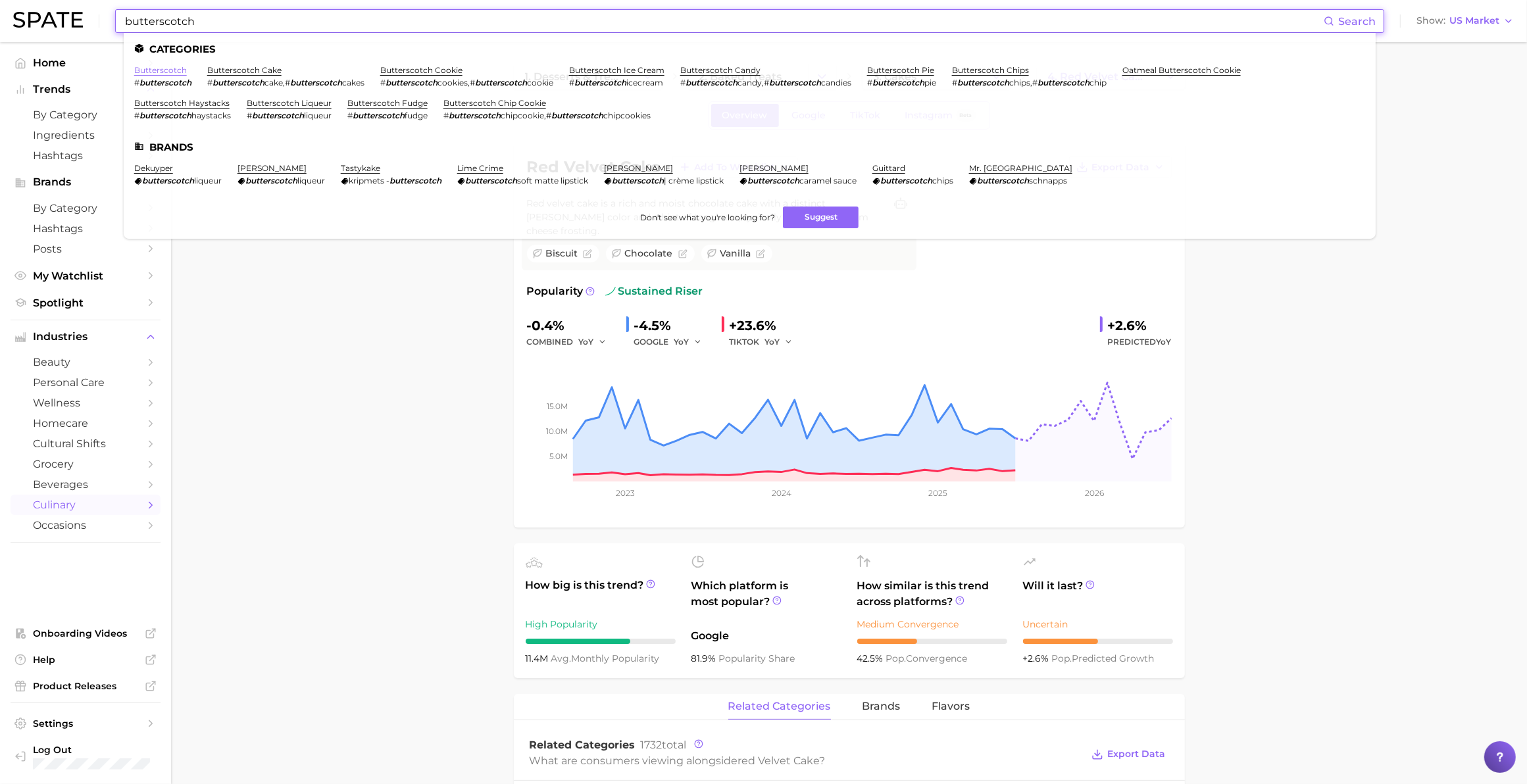
click at [172, 73] on link "butterscotch" at bounding box center [160, 70] width 52 height 10
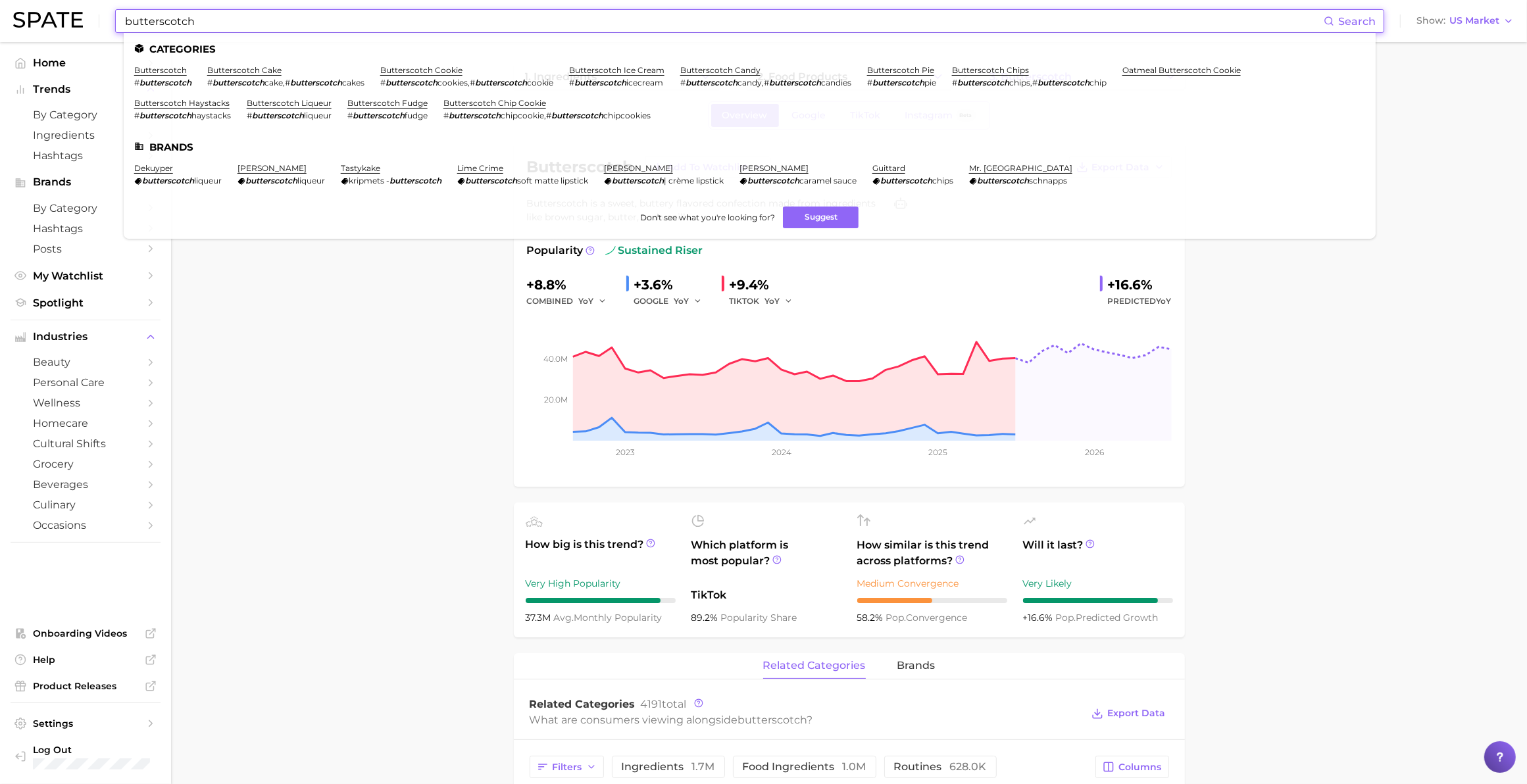
click at [557, 13] on input "butterscotch" at bounding box center [723, 21] width 1200 height 22
drag, startPoint x: 557, startPoint y: 13, endPoint x: -241, endPoint y: -19, distance: 798.6
click at [0, 0] on html "butterscotch Search Categories butterscotch # butterscotch butterscotch cake # …" at bounding box center [763, 392] width 1527 height 784
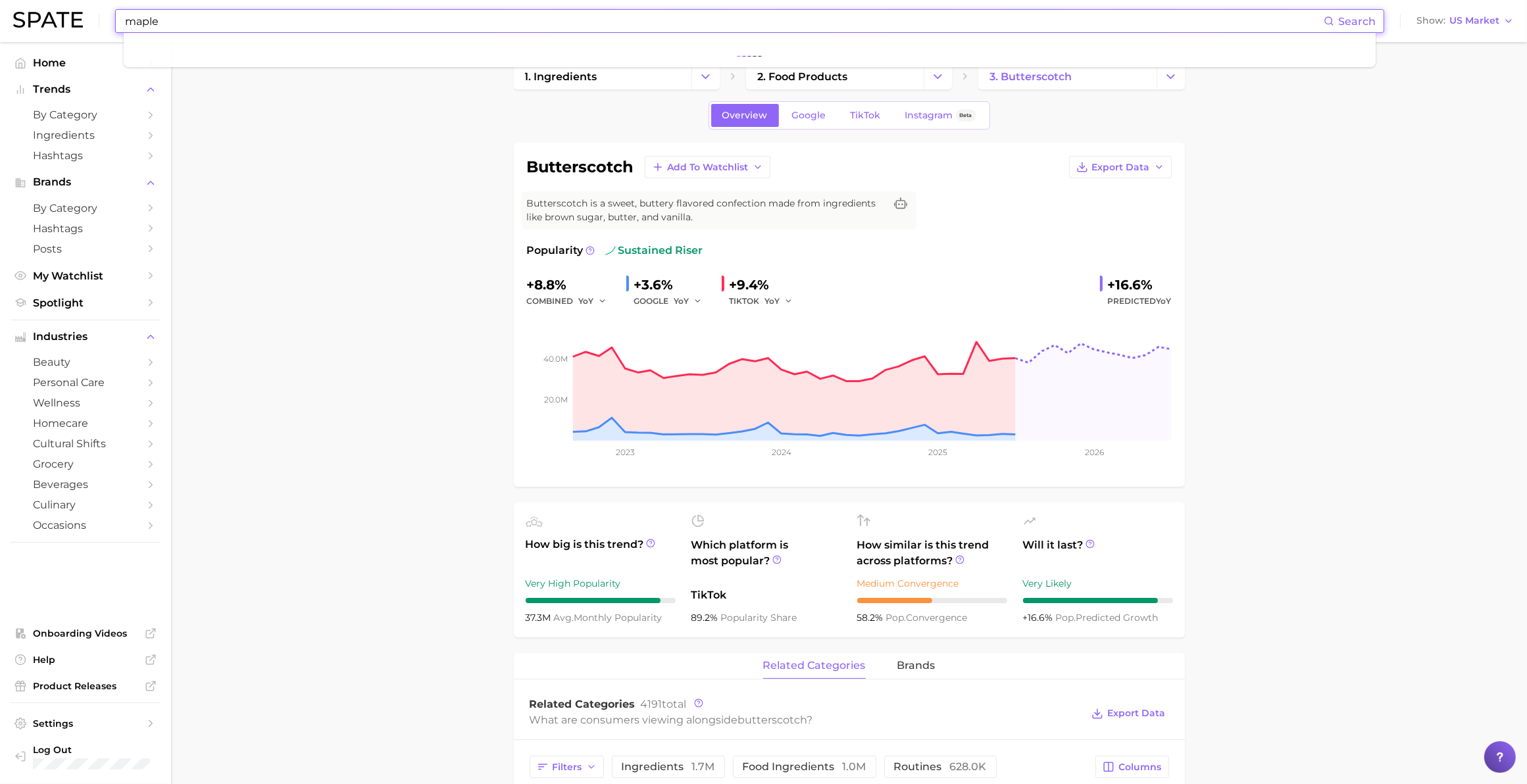
type input "maple"
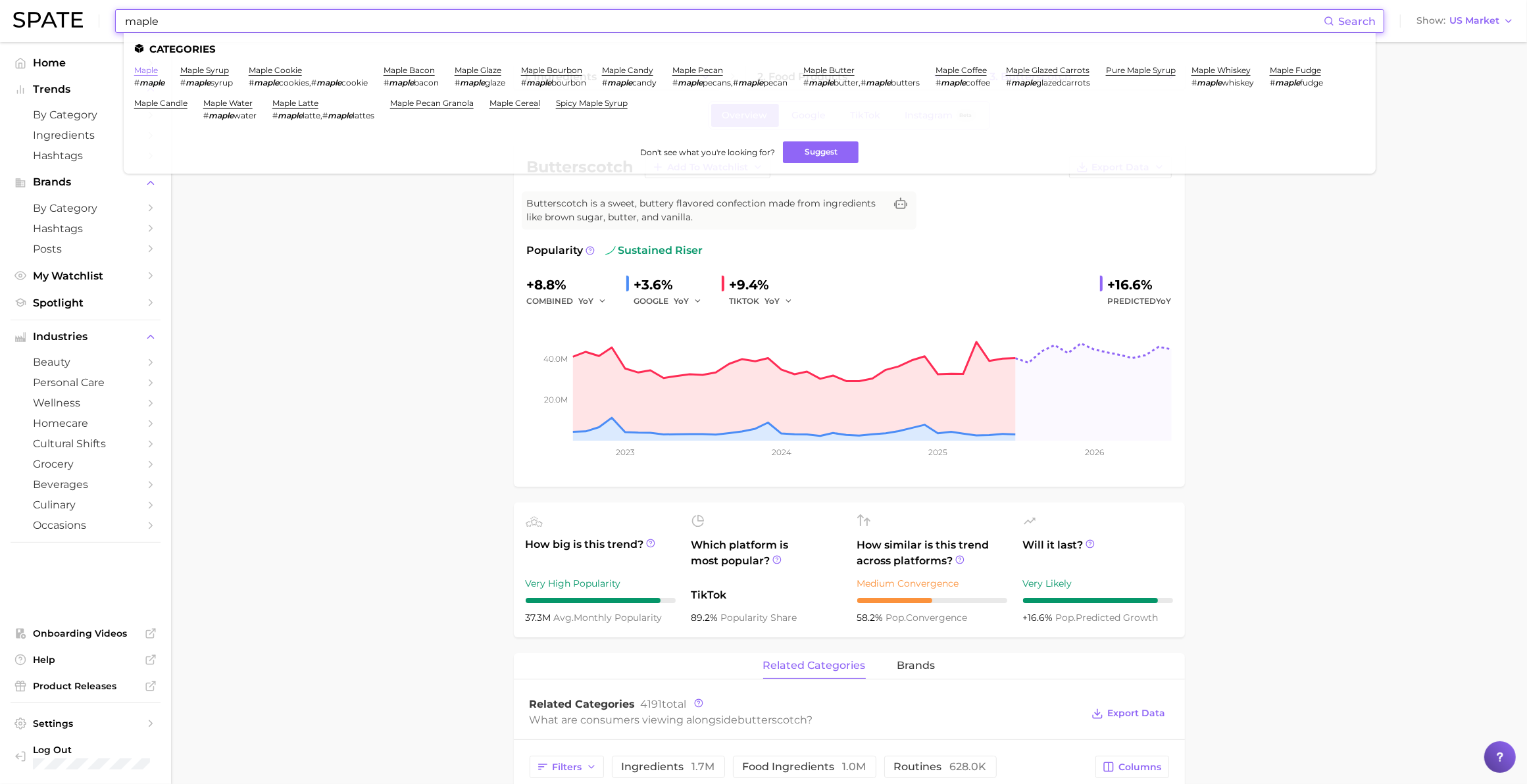
click at [152, 67] on link "maple" at bounding box center [146, 70] width 24 height 10
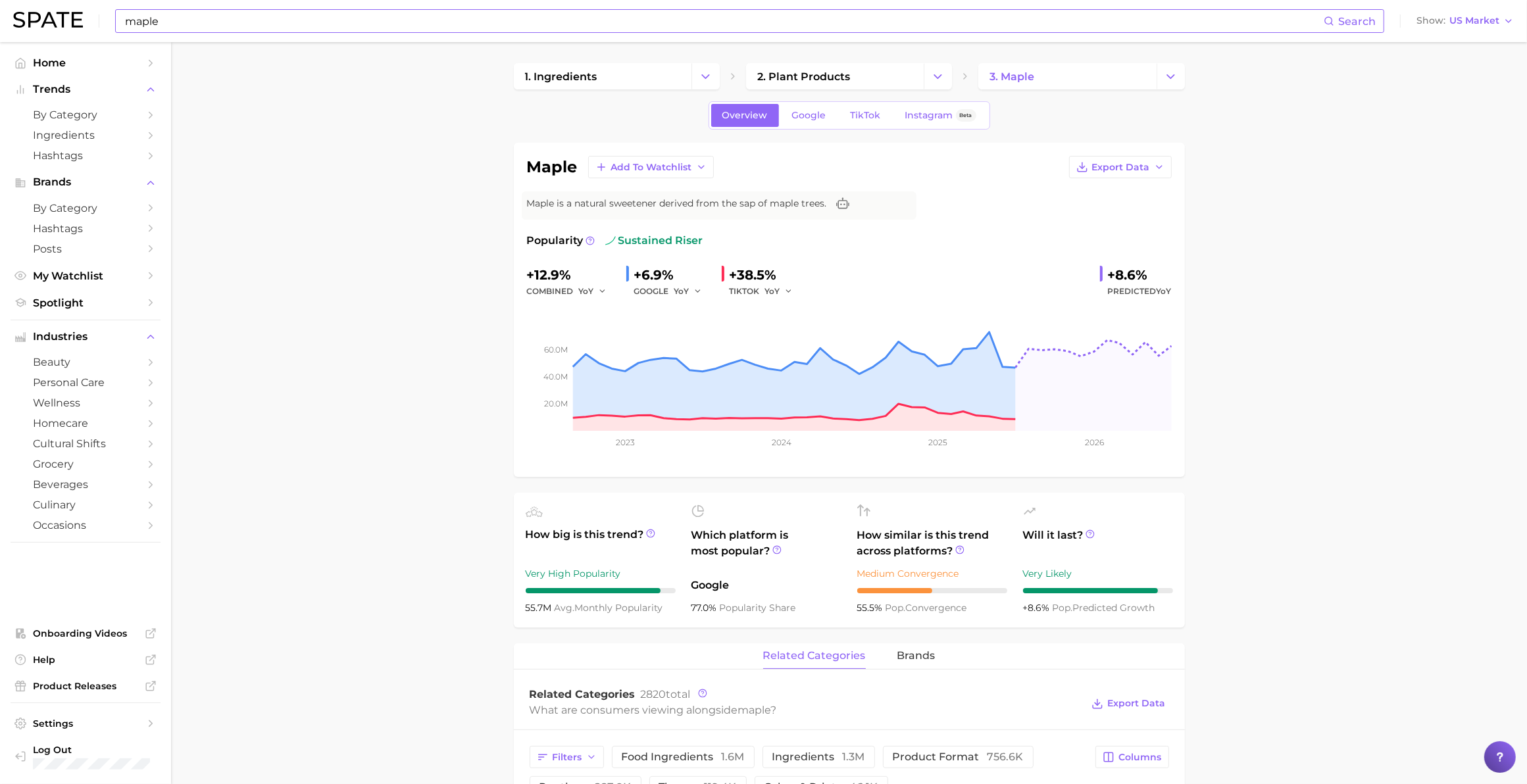
drag, startPoint x: 1300, startPoint y: 428, endPoint x: 1436, endPoint y: 367, distance: 149.1
click at [800, 110] on span "TikTok" at bounding box center [865, 115] width 30 height 11
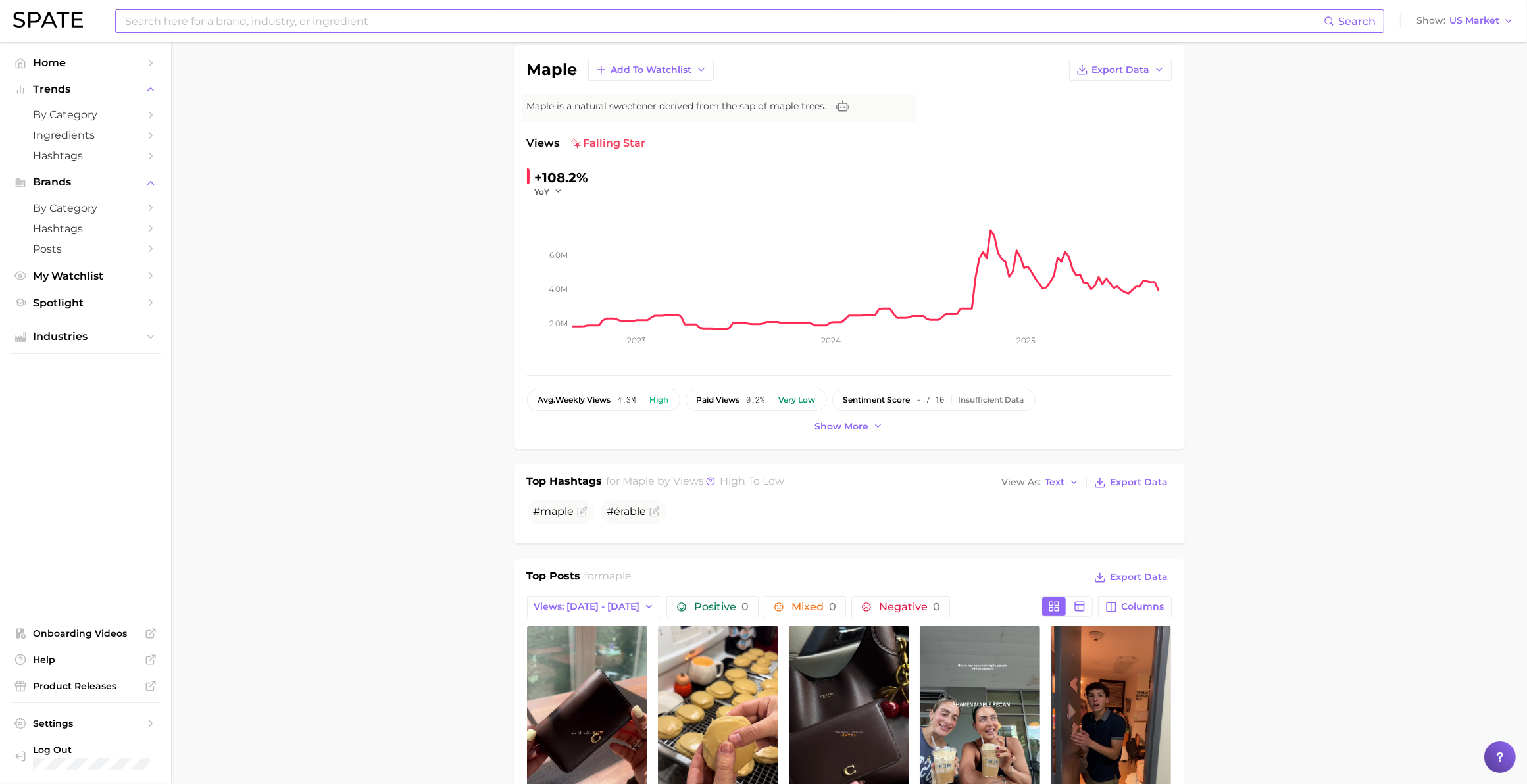
scroll to position [103, 0]
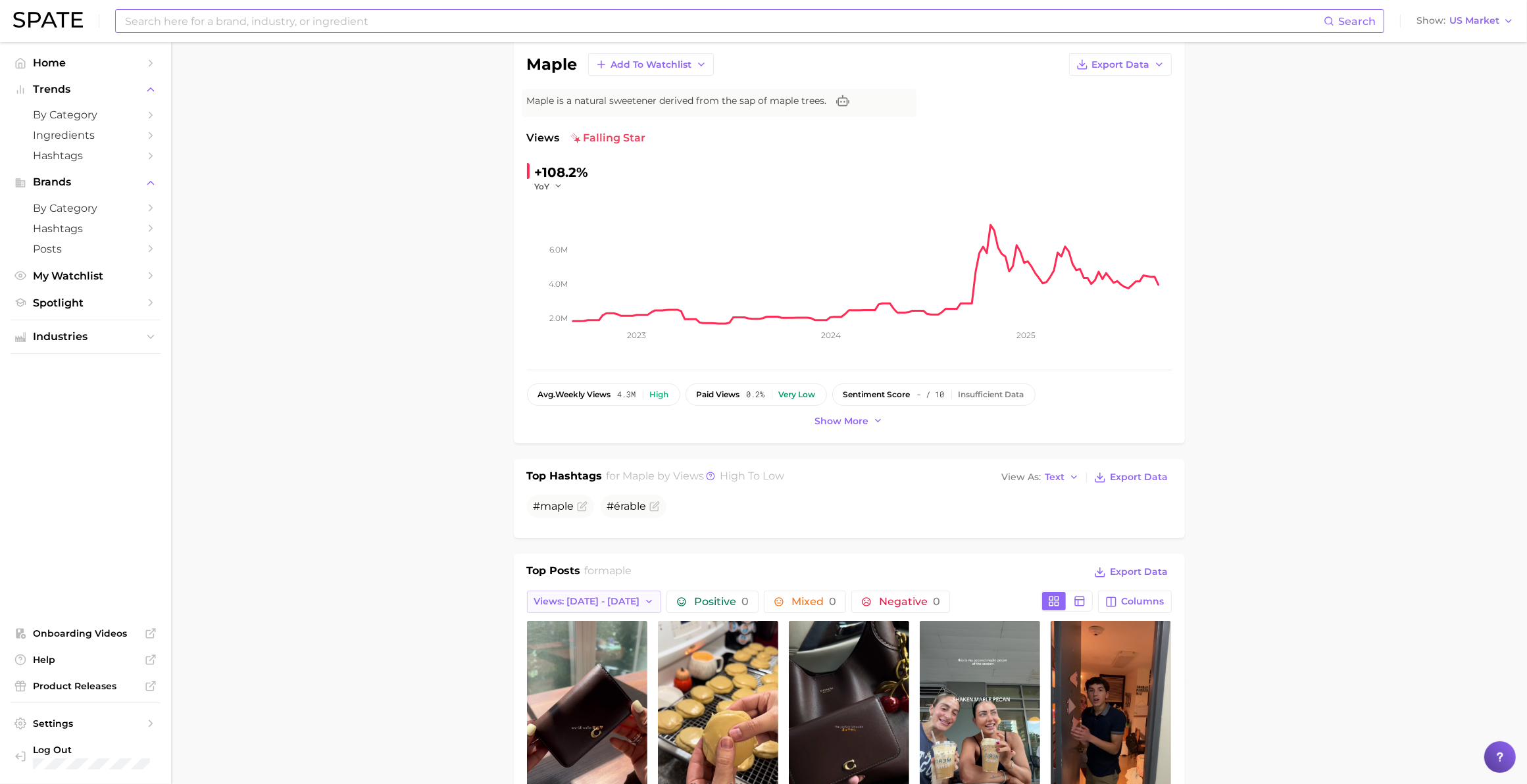
click at [574, 443] on span "Views: [DATE] - [DATE]" at bounding box center [587, 601] width 106 height 11
click at [800, 419] on span "Show more" at bounding box center [841, 421] width 54 height 11
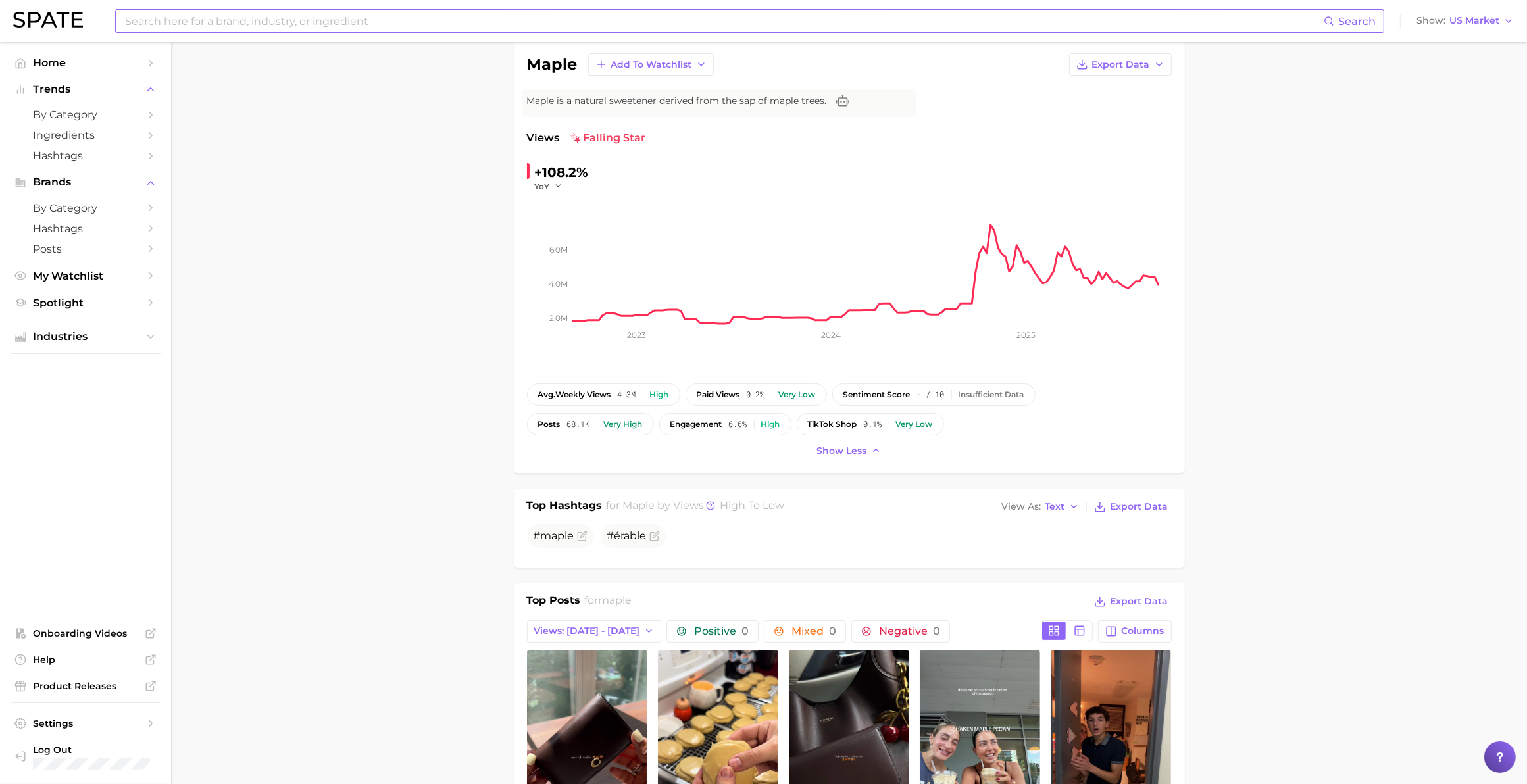
click at [557, 176] on div "+108.2%" at bounding box center [562, 172] width 54 height 21
click at [557, 186] on icon "button" at bounding box center [558, 186] width 9 height 9
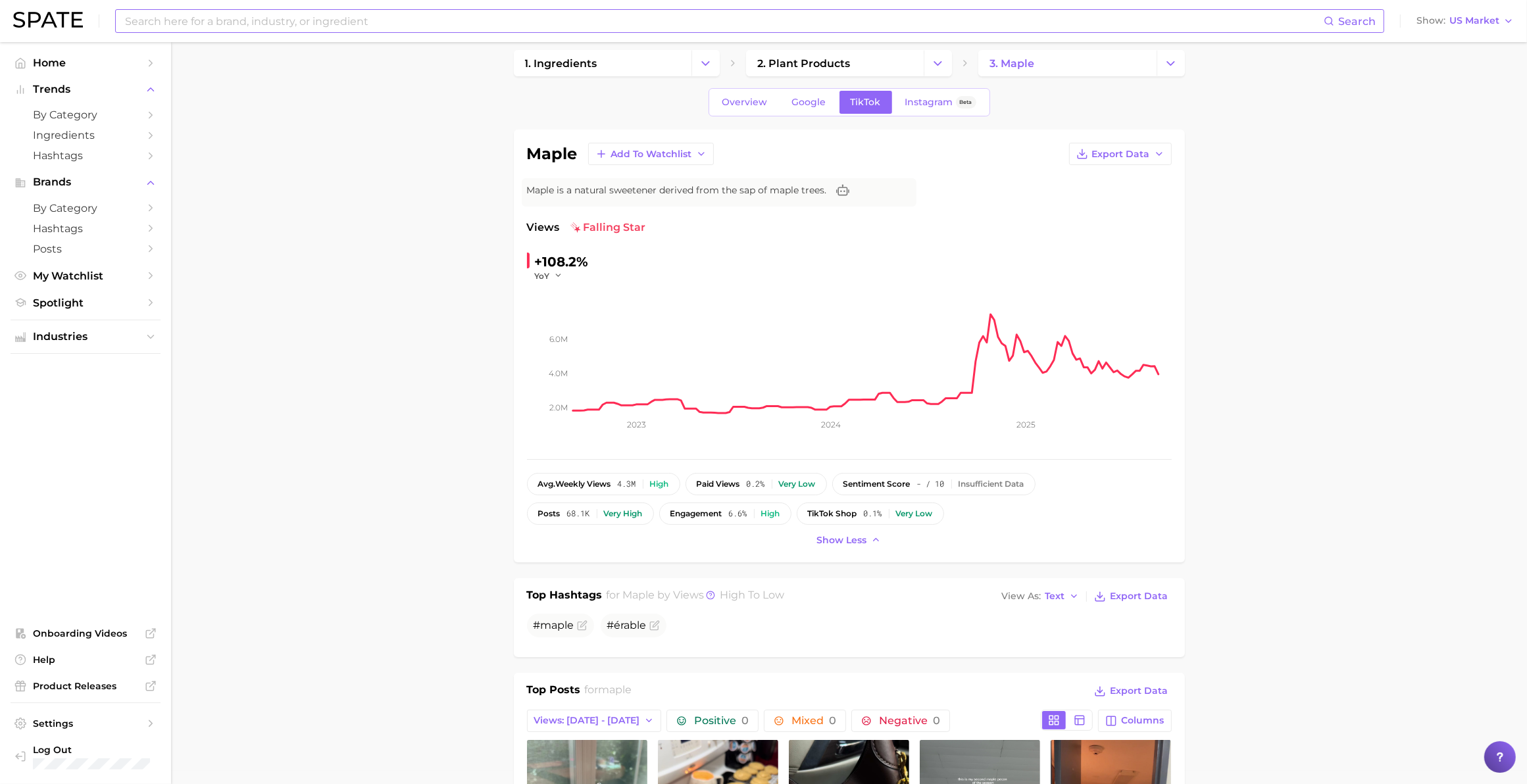
scroll to position [0, 0]
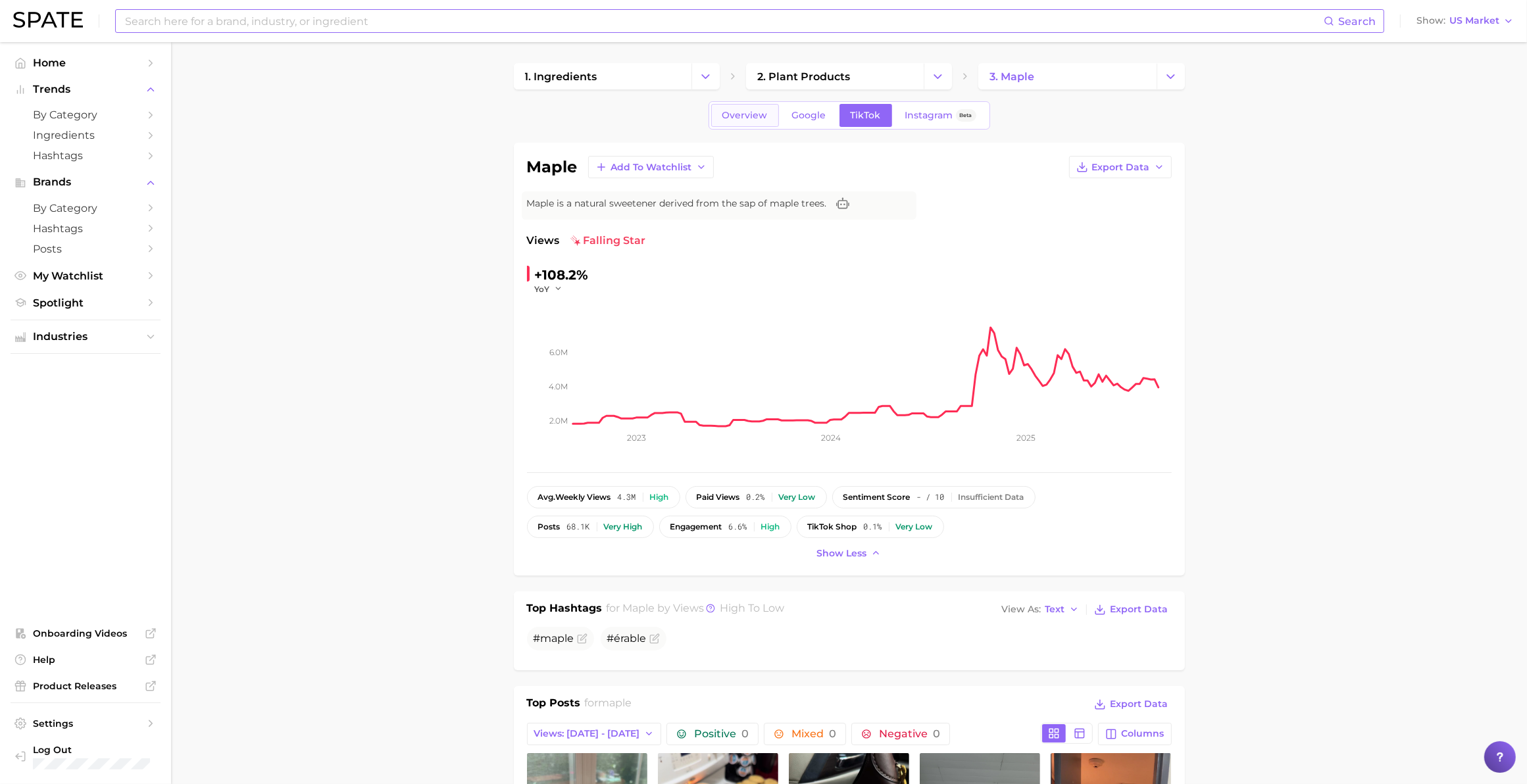
click at [754, 110] on span "Overview" at bounding box center [744, 115] width 45 height 11
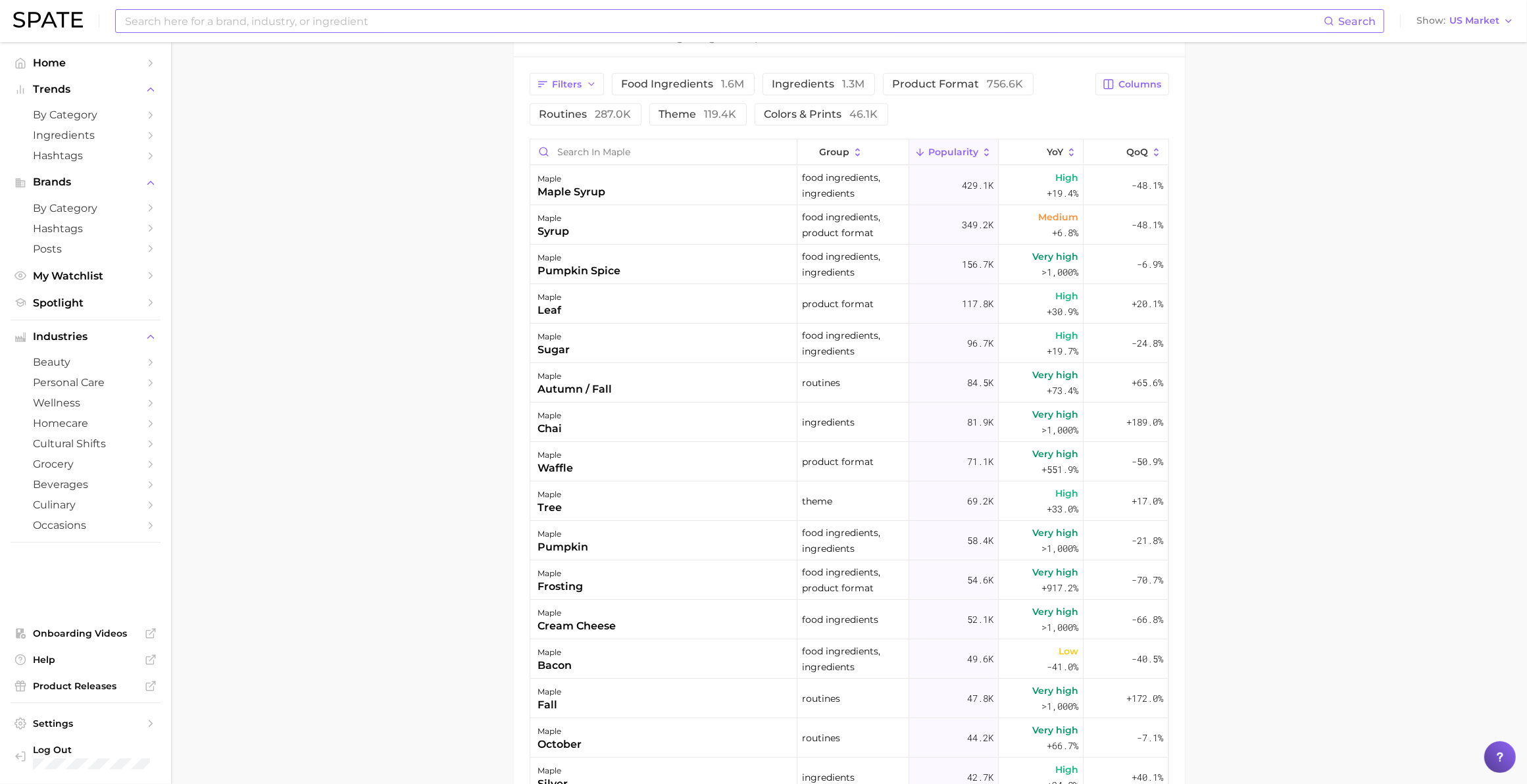
scroll to position [673, 0]
click at [800, 152] on span "YoY" at bounding box center [1055, 151] width 17 height 10
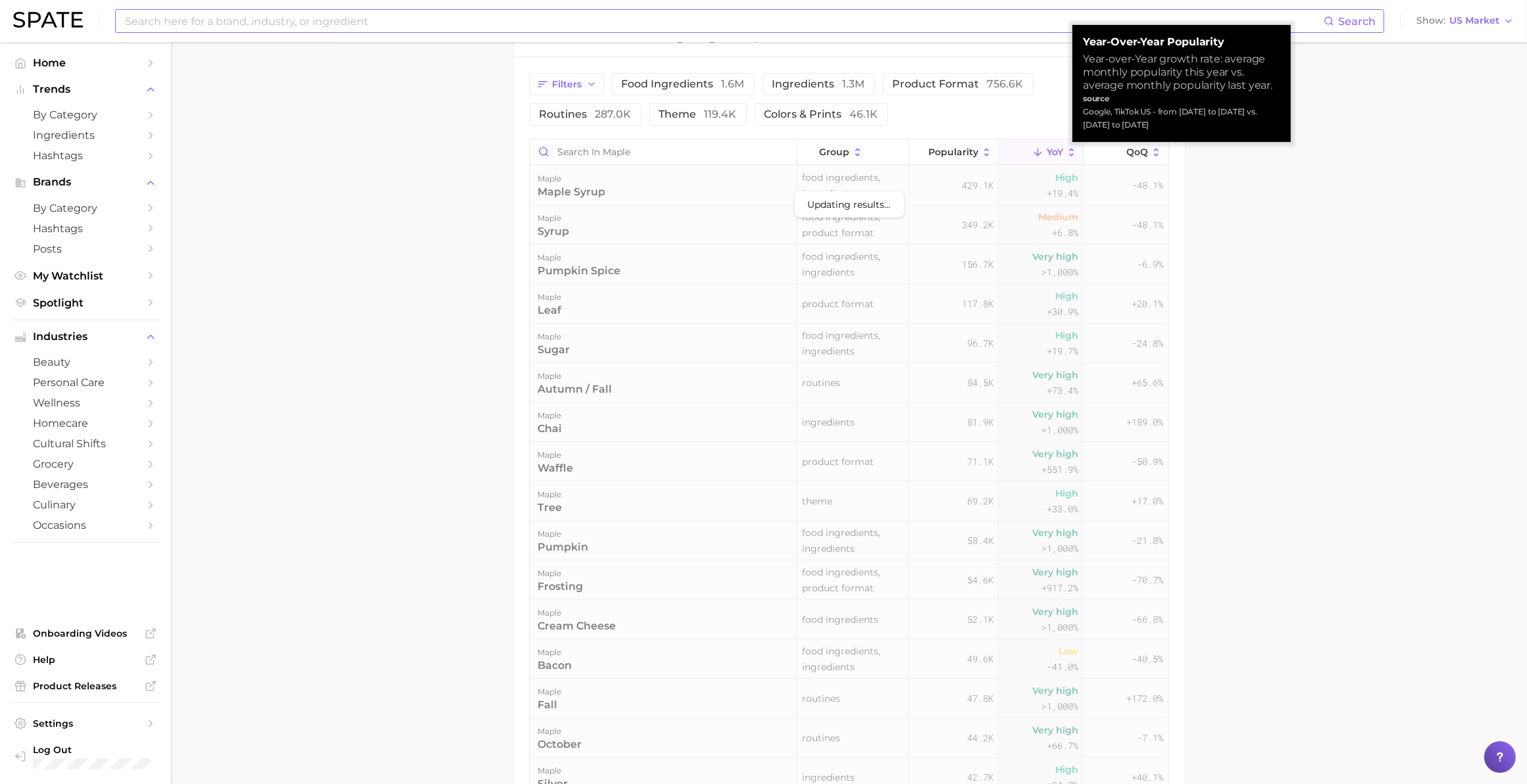
click at [800, 152] on span "YoY" at bounding box center [1055, 151] width 17 height 10
click at [800, 311] on main "1. ingredients 2. plant products 3. maple Overview Google TikTok Instagram Beta…" at bounding box center [849, 187] width 1356 height 1635
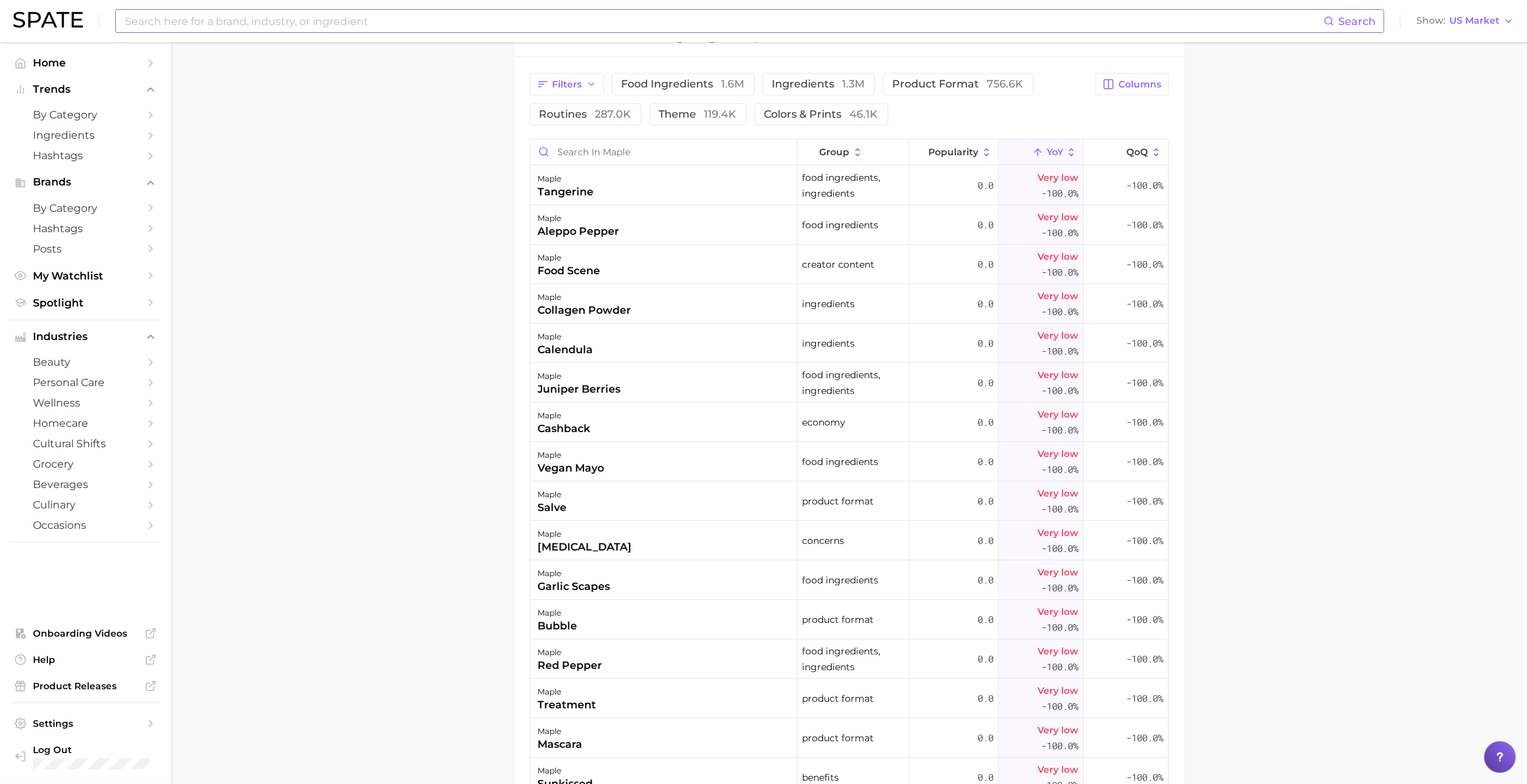
click at [800, 149] on span "YoY" at bounding box center [1055, 151] width 17 height 10
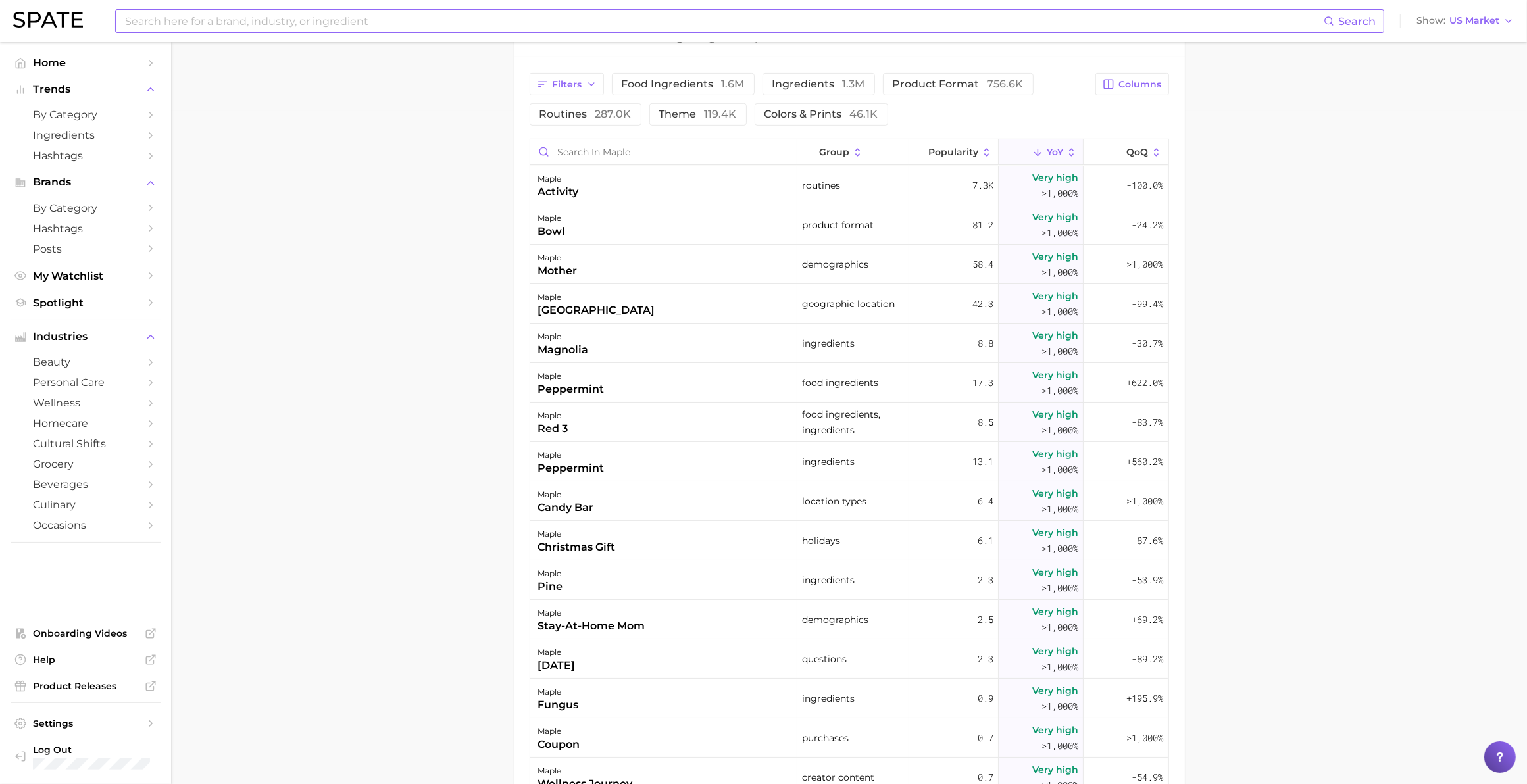
click at [800, 386] on main "1. ingredients 2. plant products 3. maple Overview Google TikTok Instagram Beta…" at bounding box center [849, 187] width 1356 height 1635
click at [800, 156] on span "Popularity" at bounding box center [954, 151] width 50 height 10
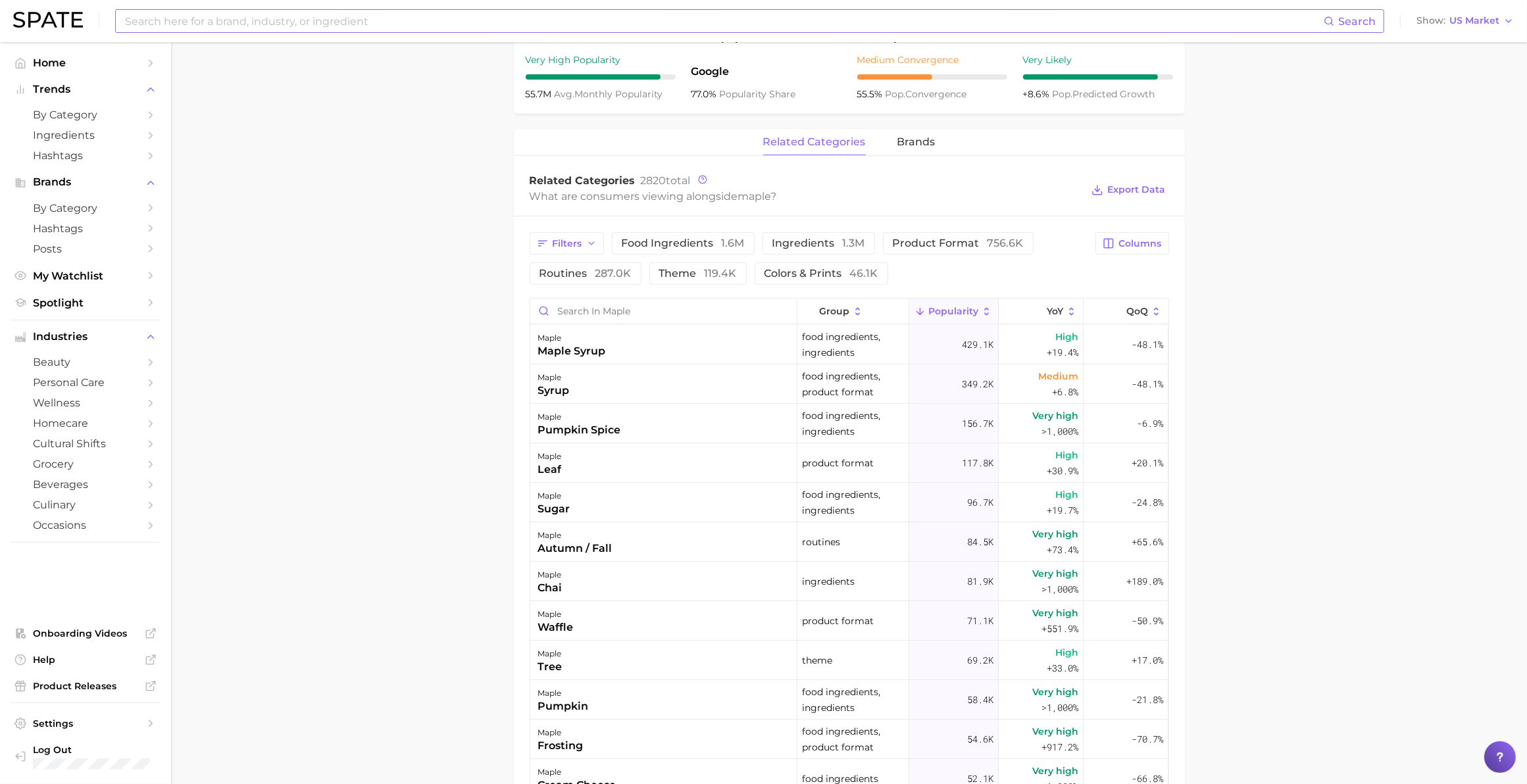
scroll to position [508, 0]
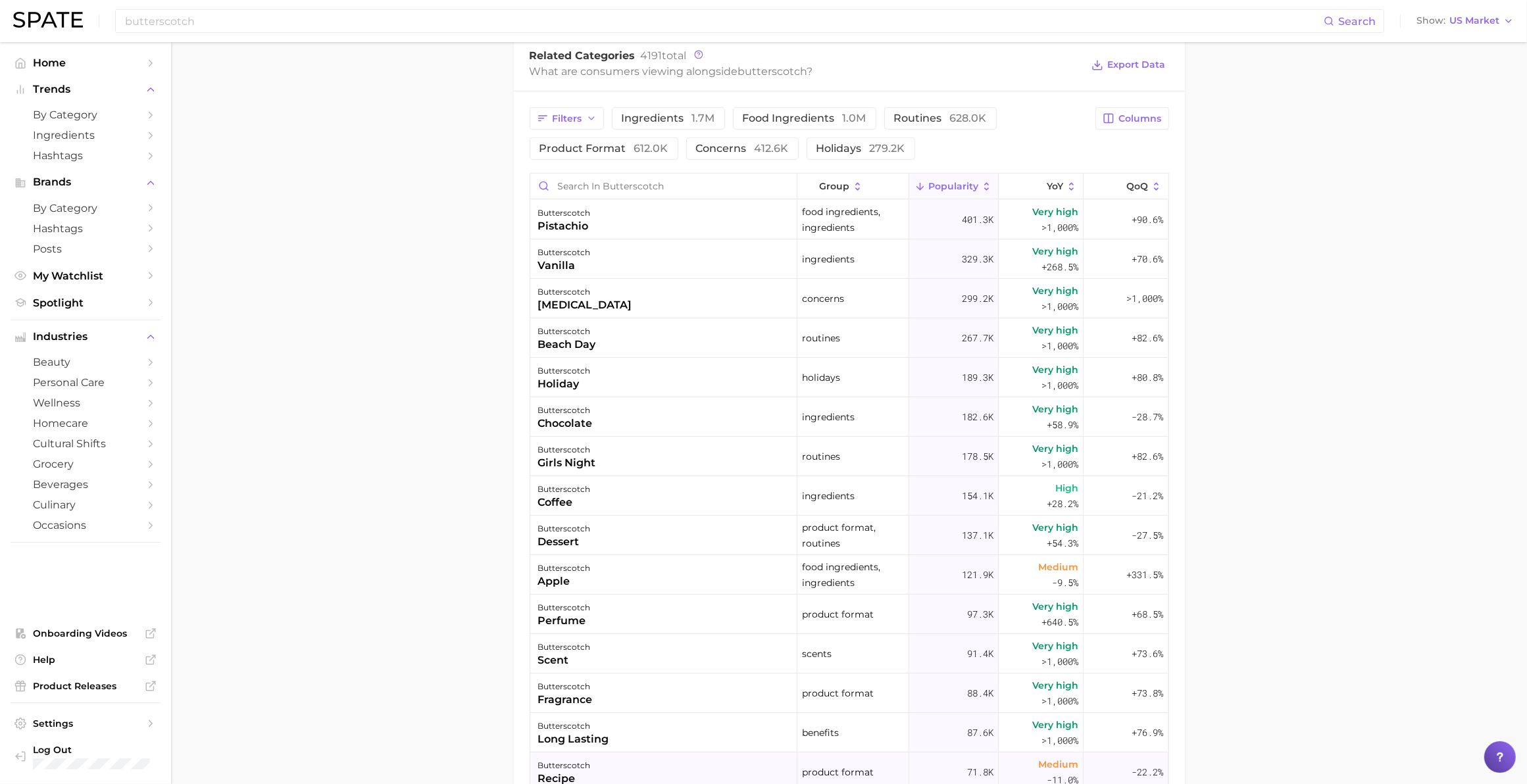
scroll to position [740, 0]
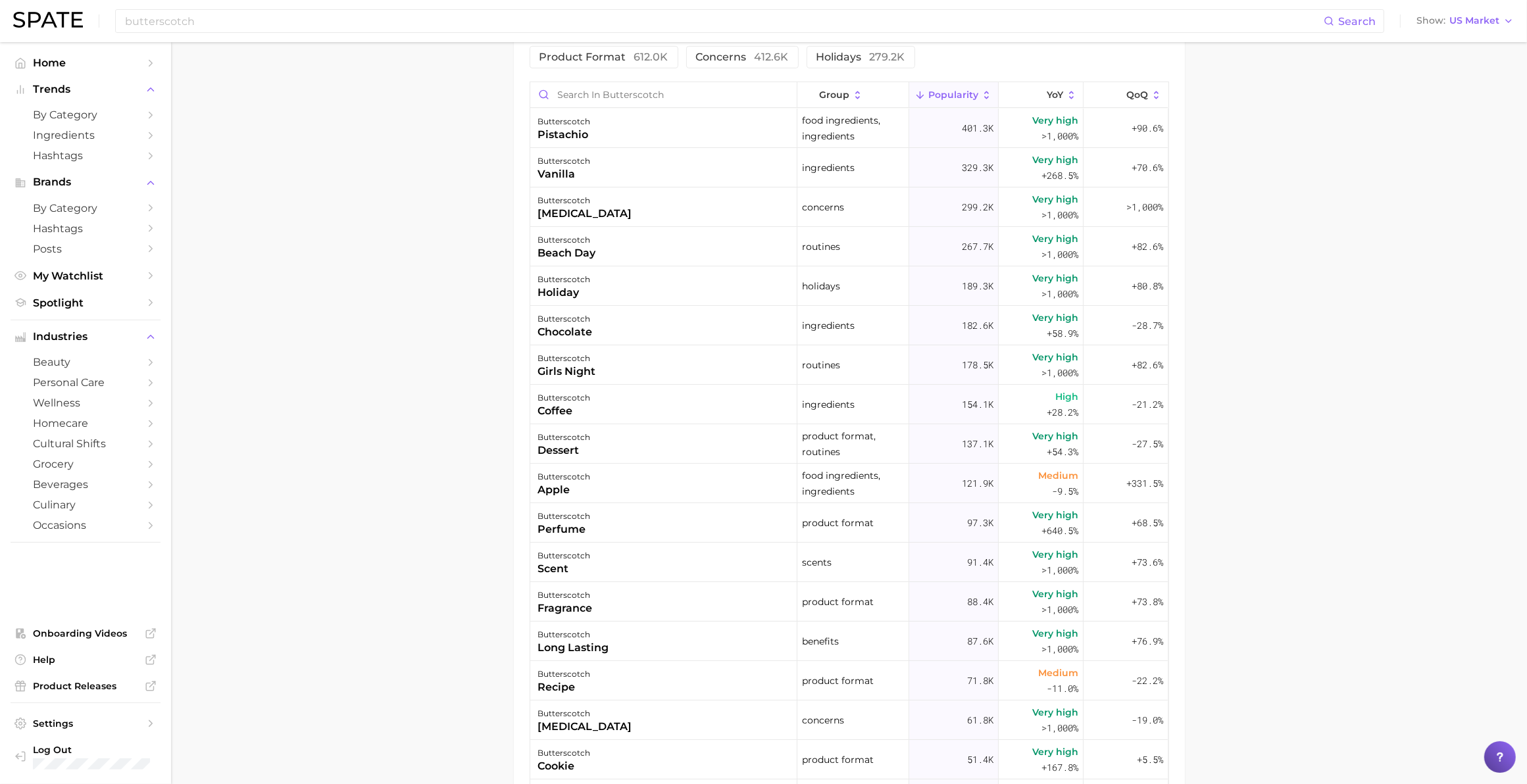
type input "red velvet"
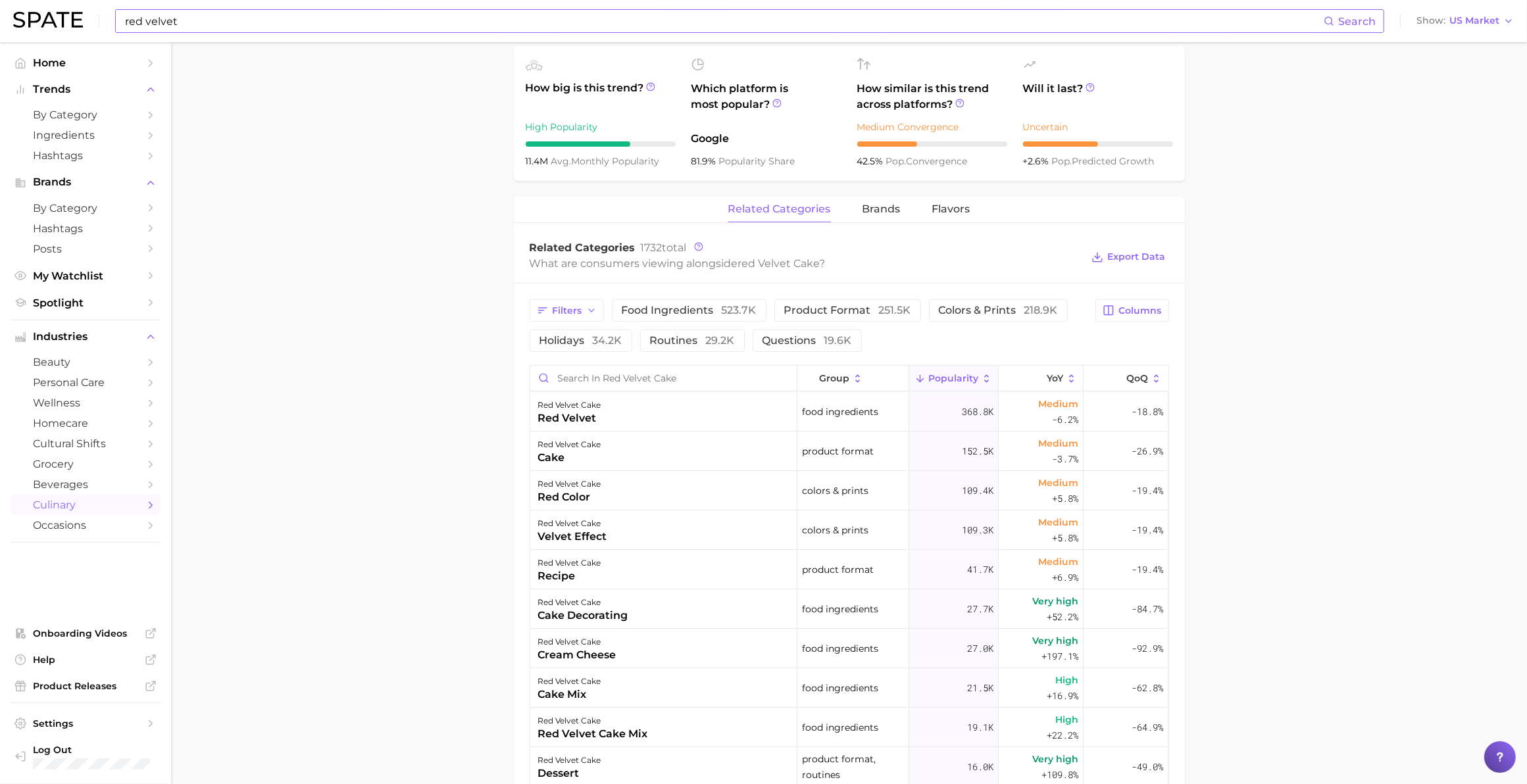
scroll to position [575, 0]
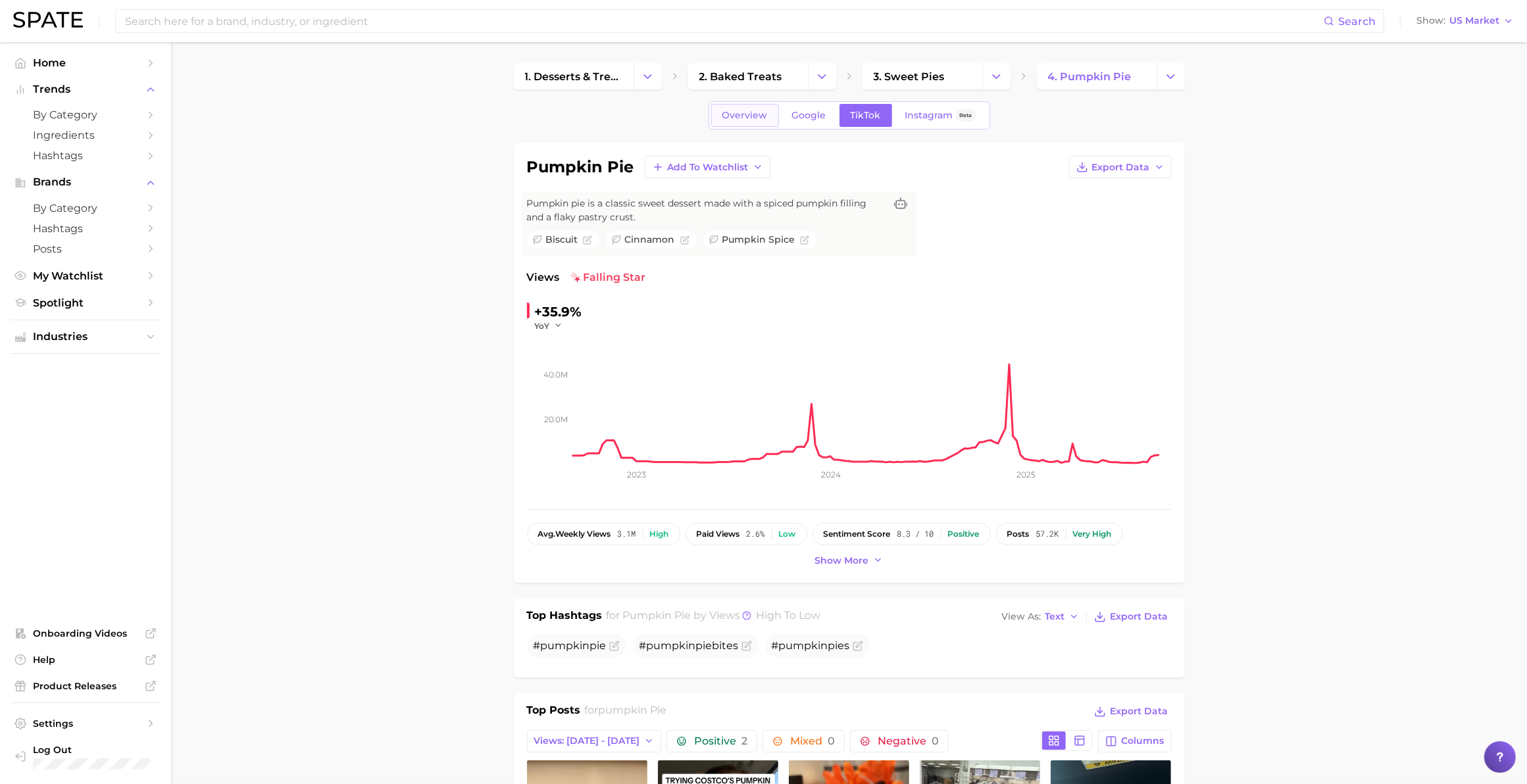
click at [747, 120] on span "Overview" at bounding box center [744, 115] width 45 height 11
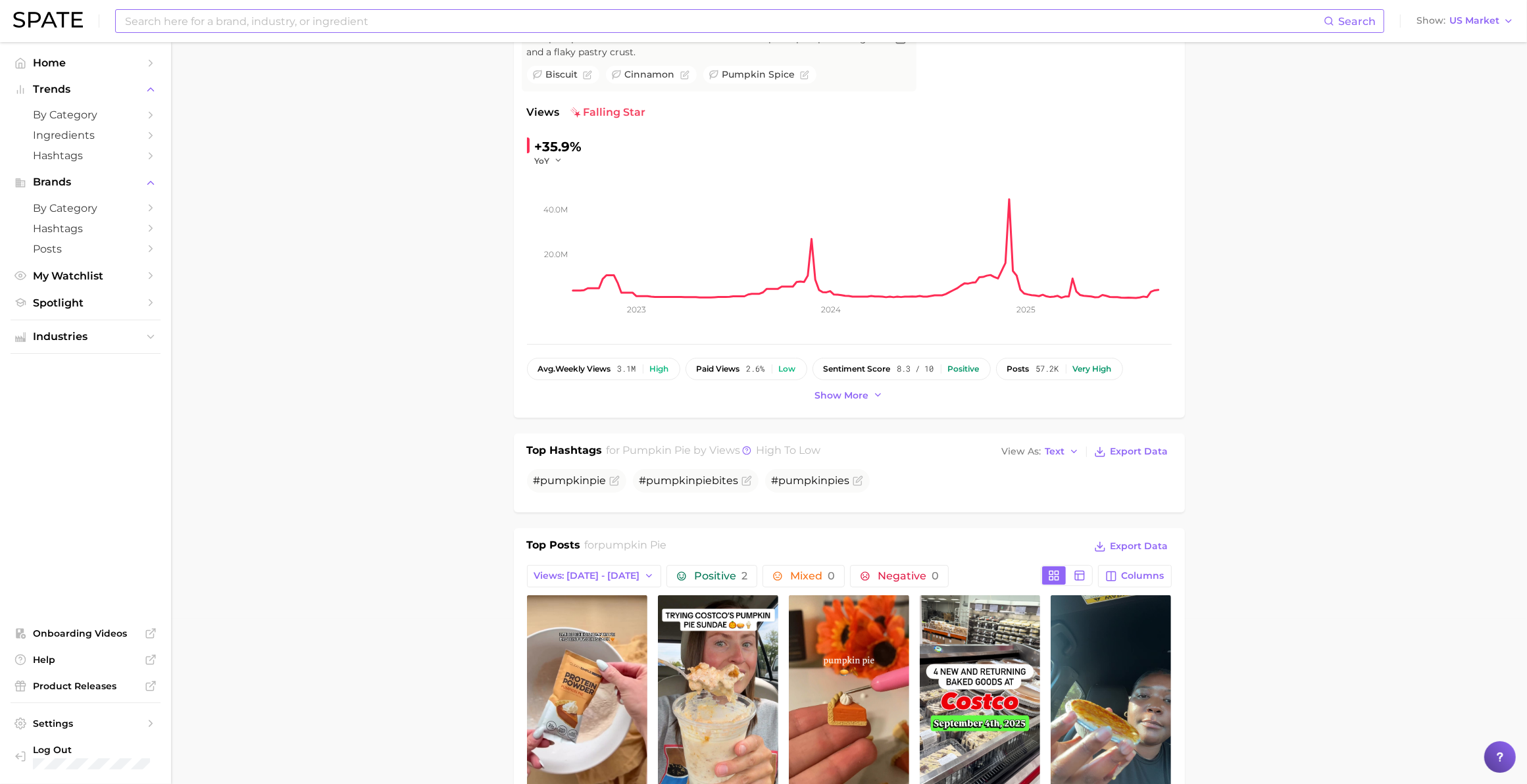
scroll to position [329, 0]
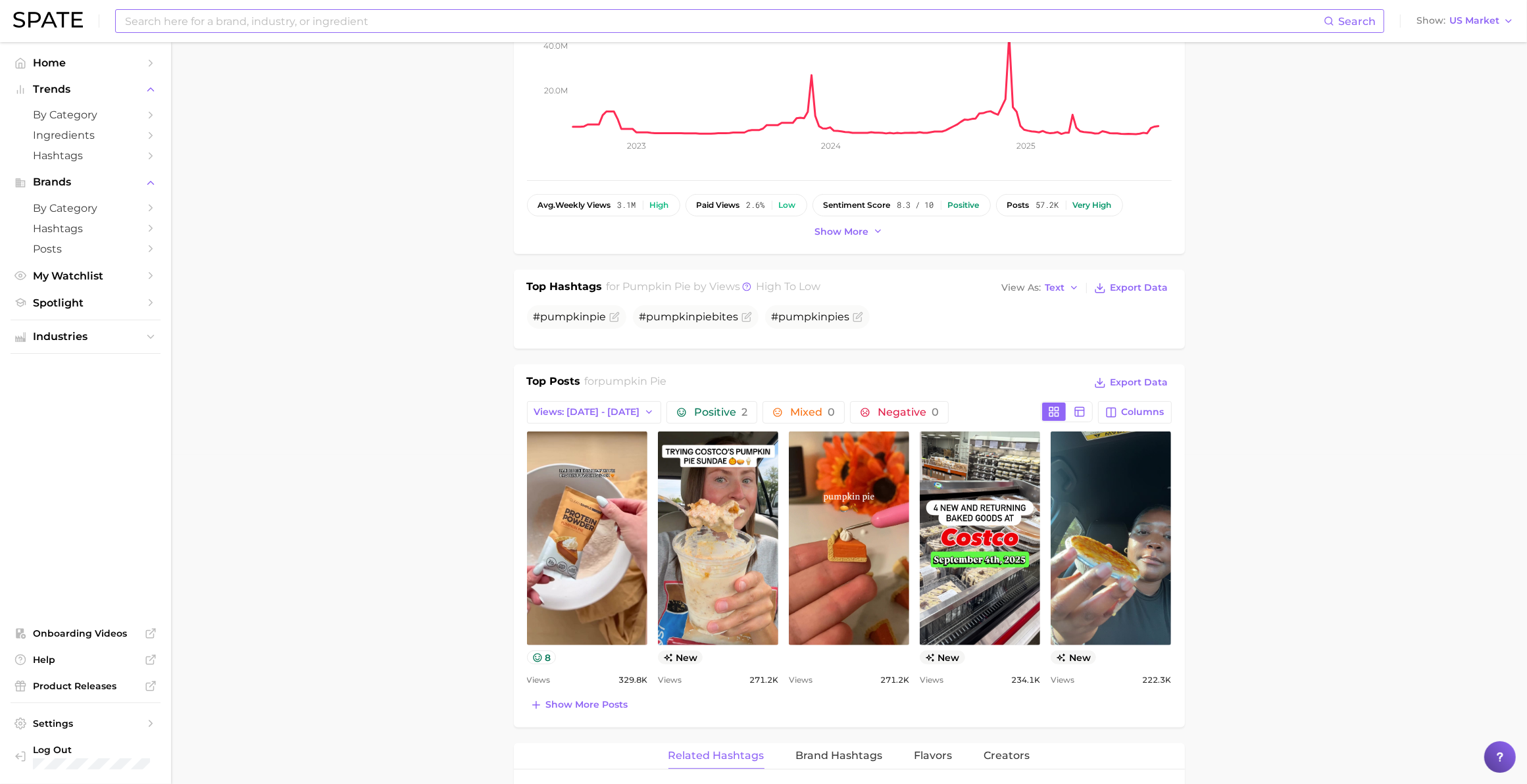
type input "pumpkin pie"
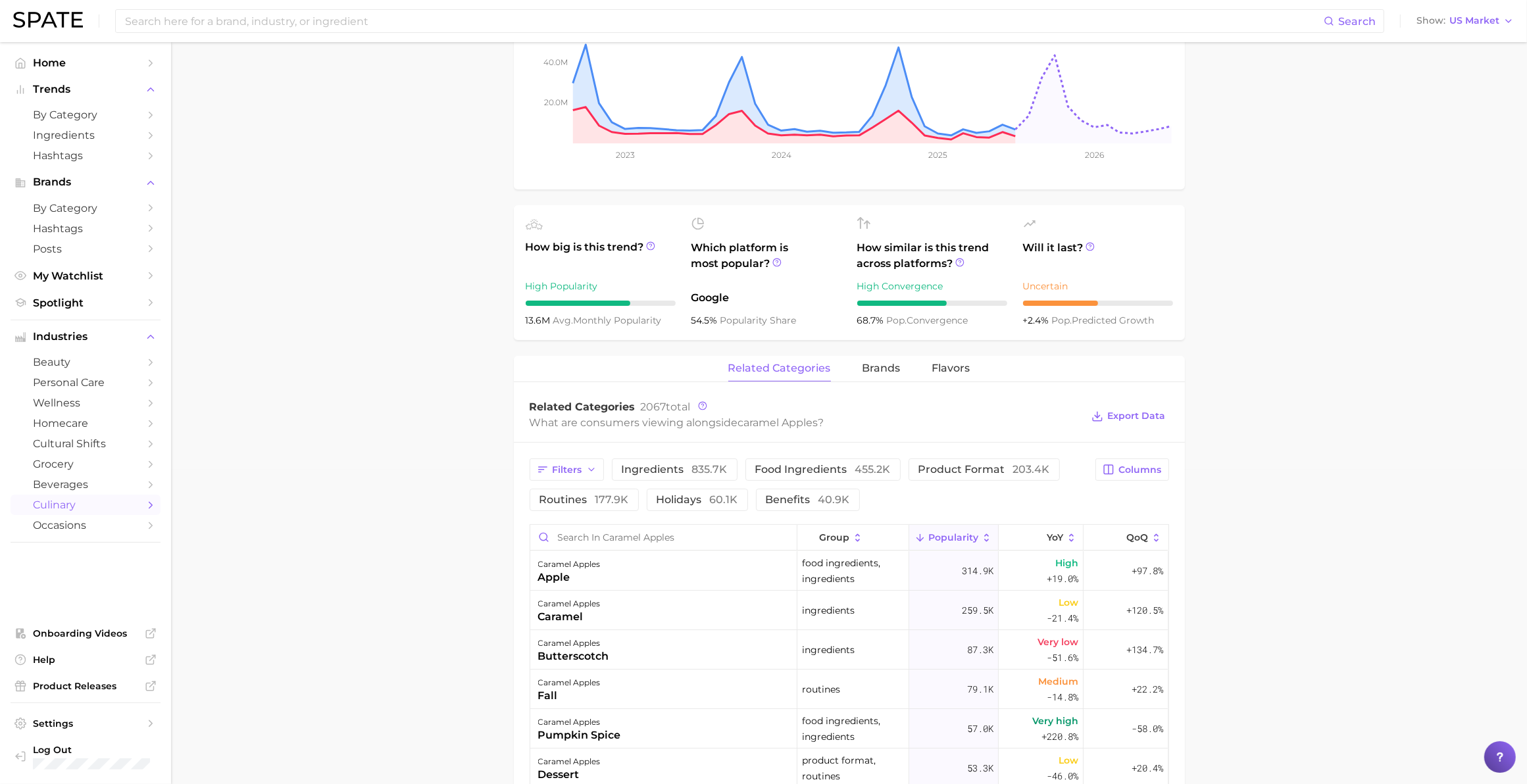
scroll to position [287, 0]
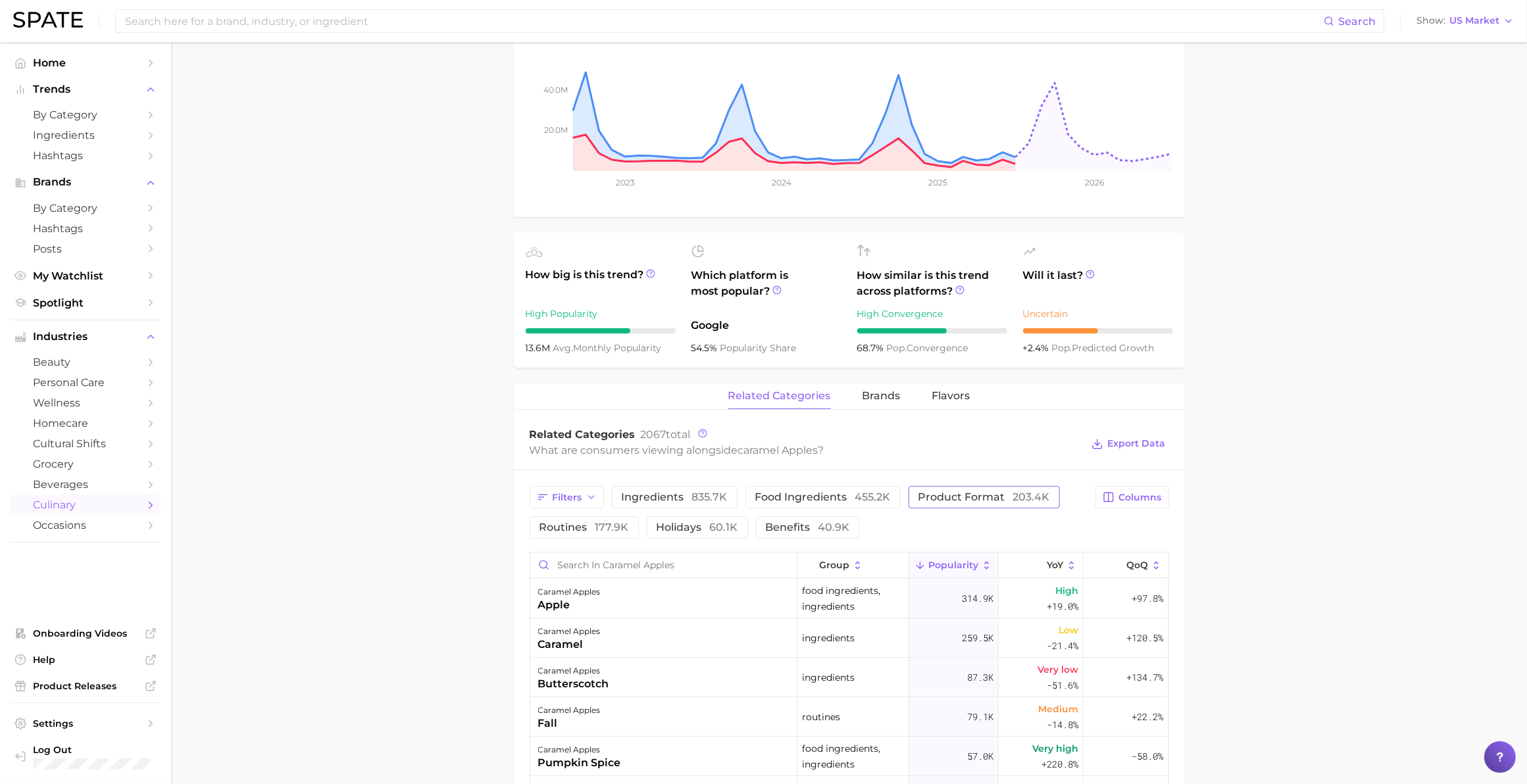
click at [800, 443] on span "product format 203.4k" at bounding box center [984, 497] width 132 height 10
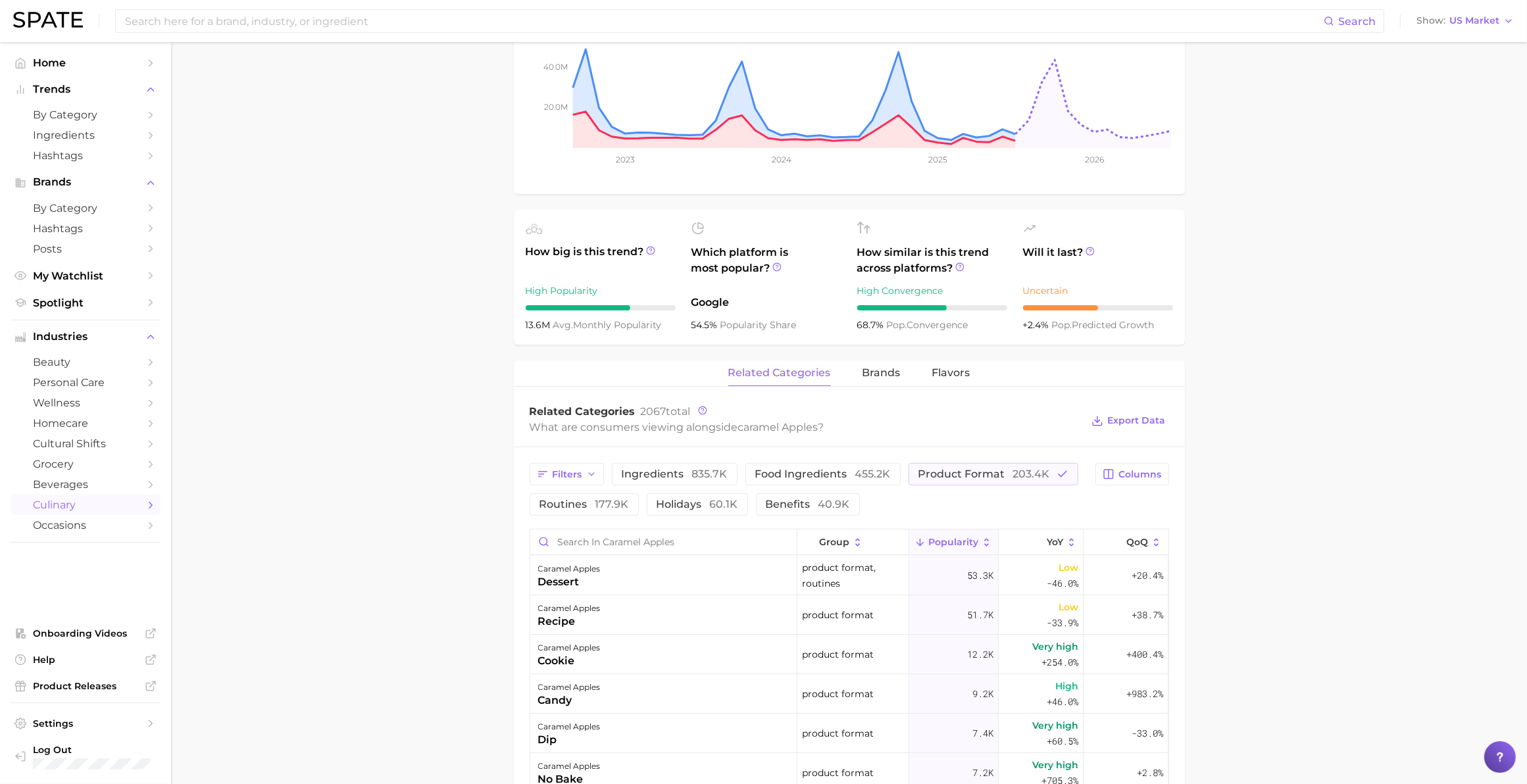
scroll to position [294, 0]
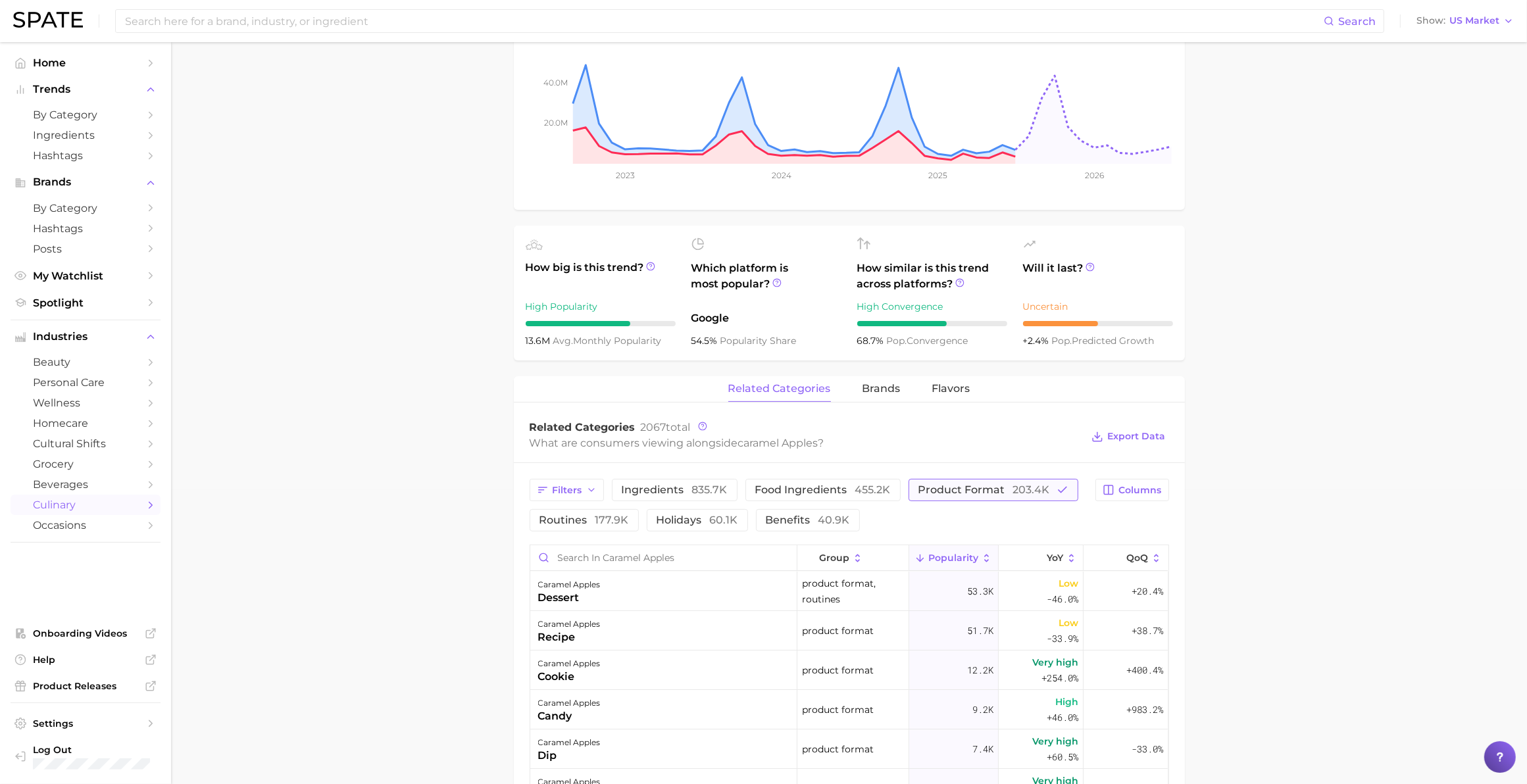
click at [800, 443] on span "product format 203.4k" at bounding box center [984, 490] width 132 height 10
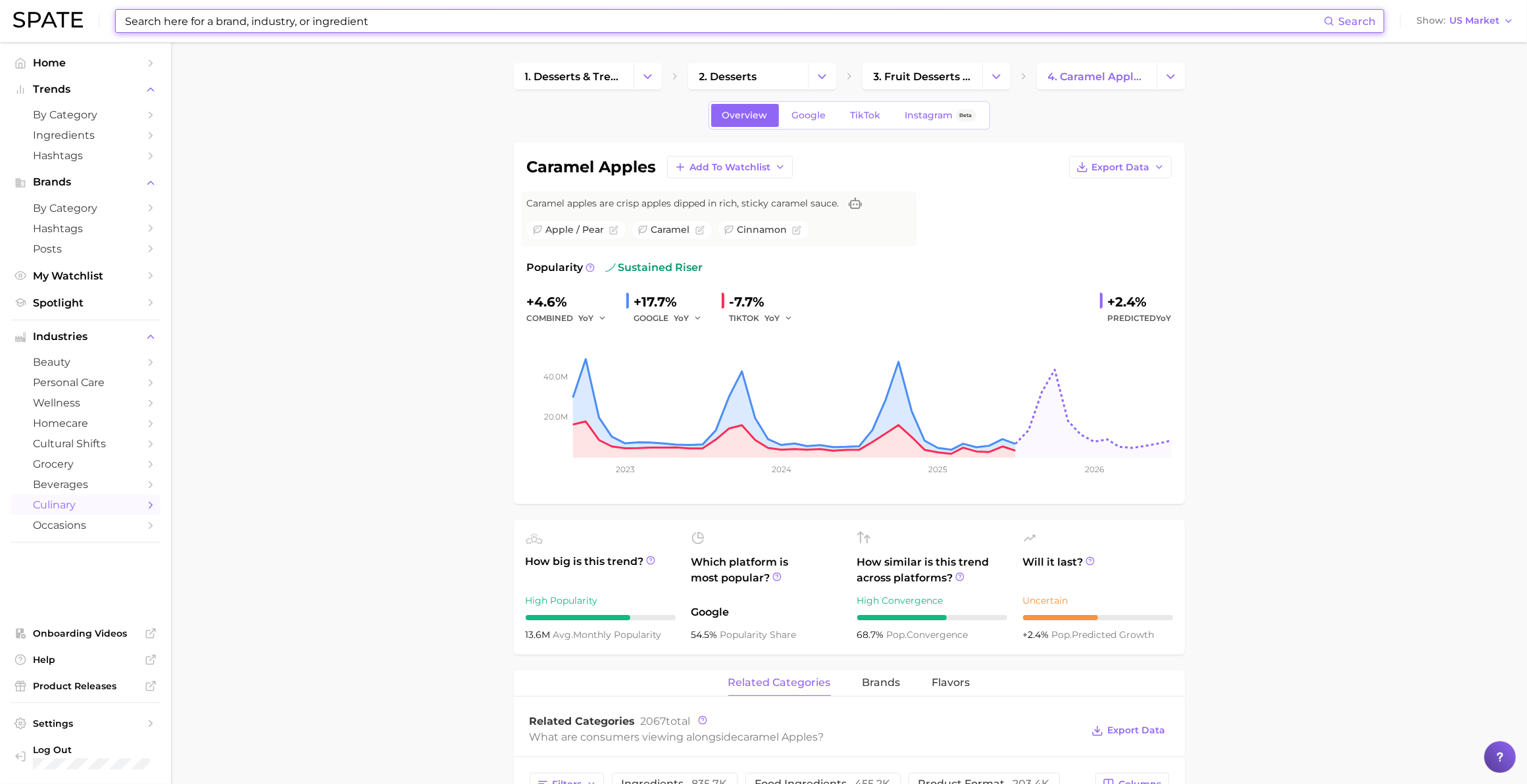
click at [373, 24] on input at bounding box center [723, 21] width 1200 height 22
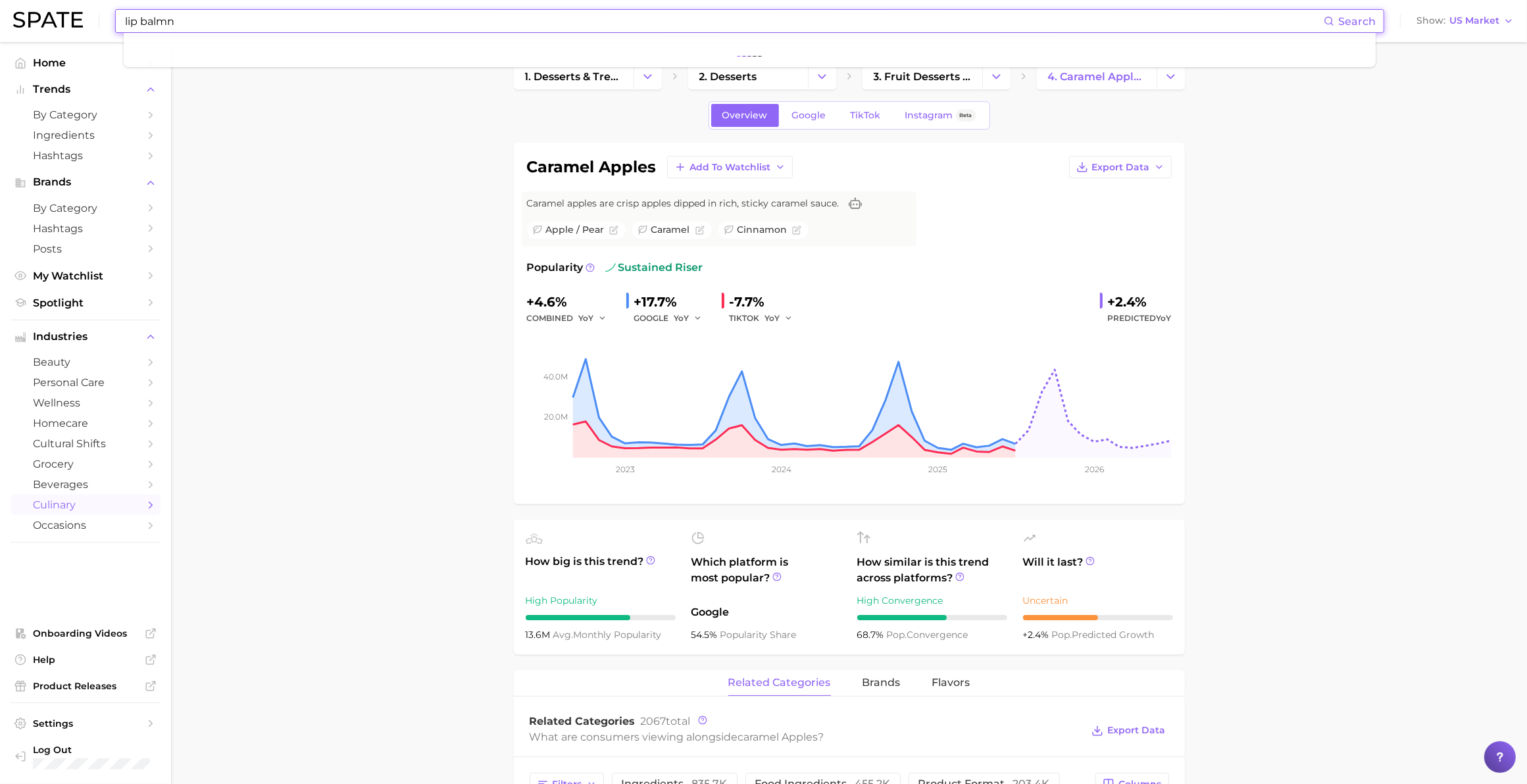
type input "lip balmn"
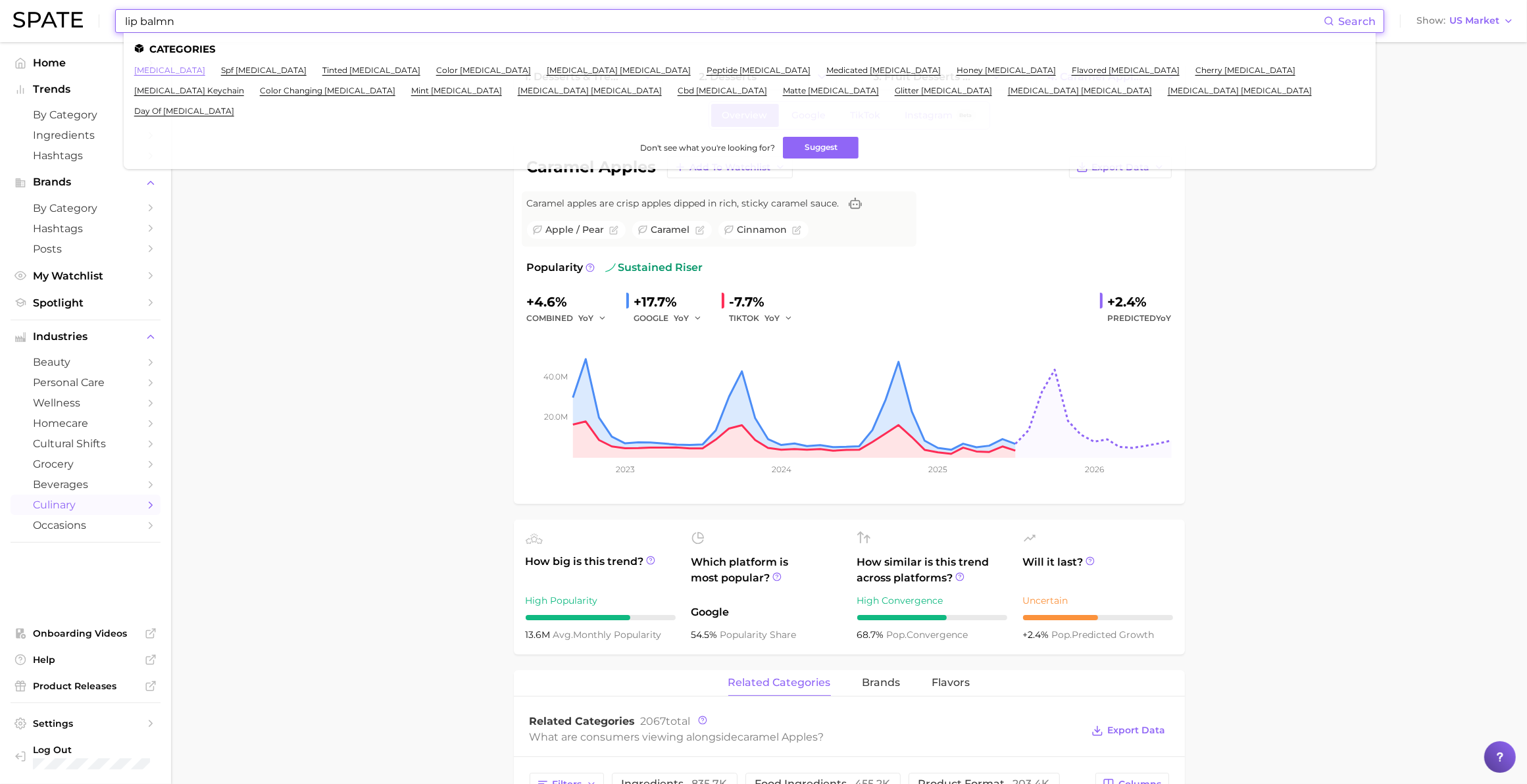
click at [156, 70] on link "[MEDICAL_DATA]" at bounding box center [170, 70] width 71 height 10
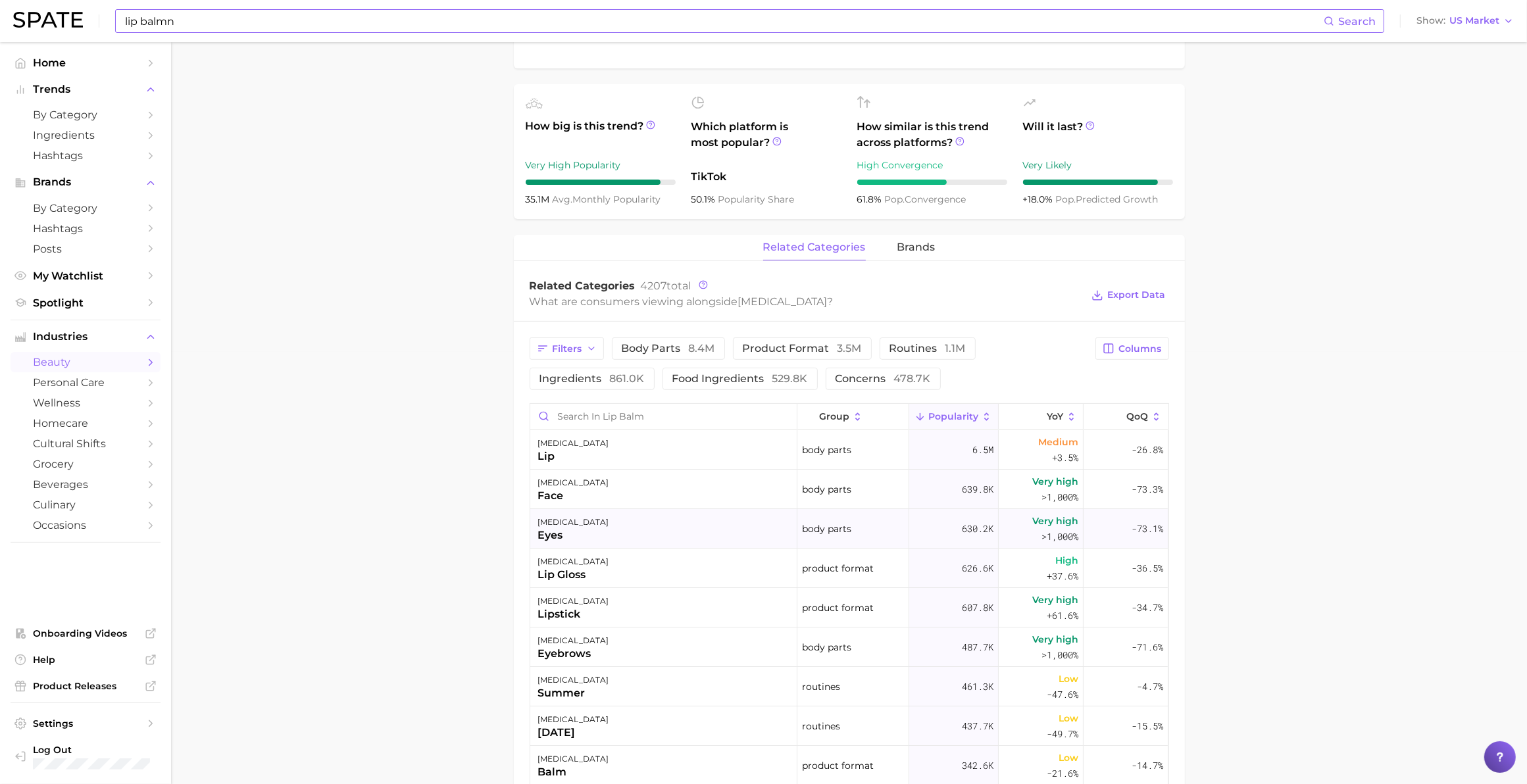
scroll to position [411, 0]
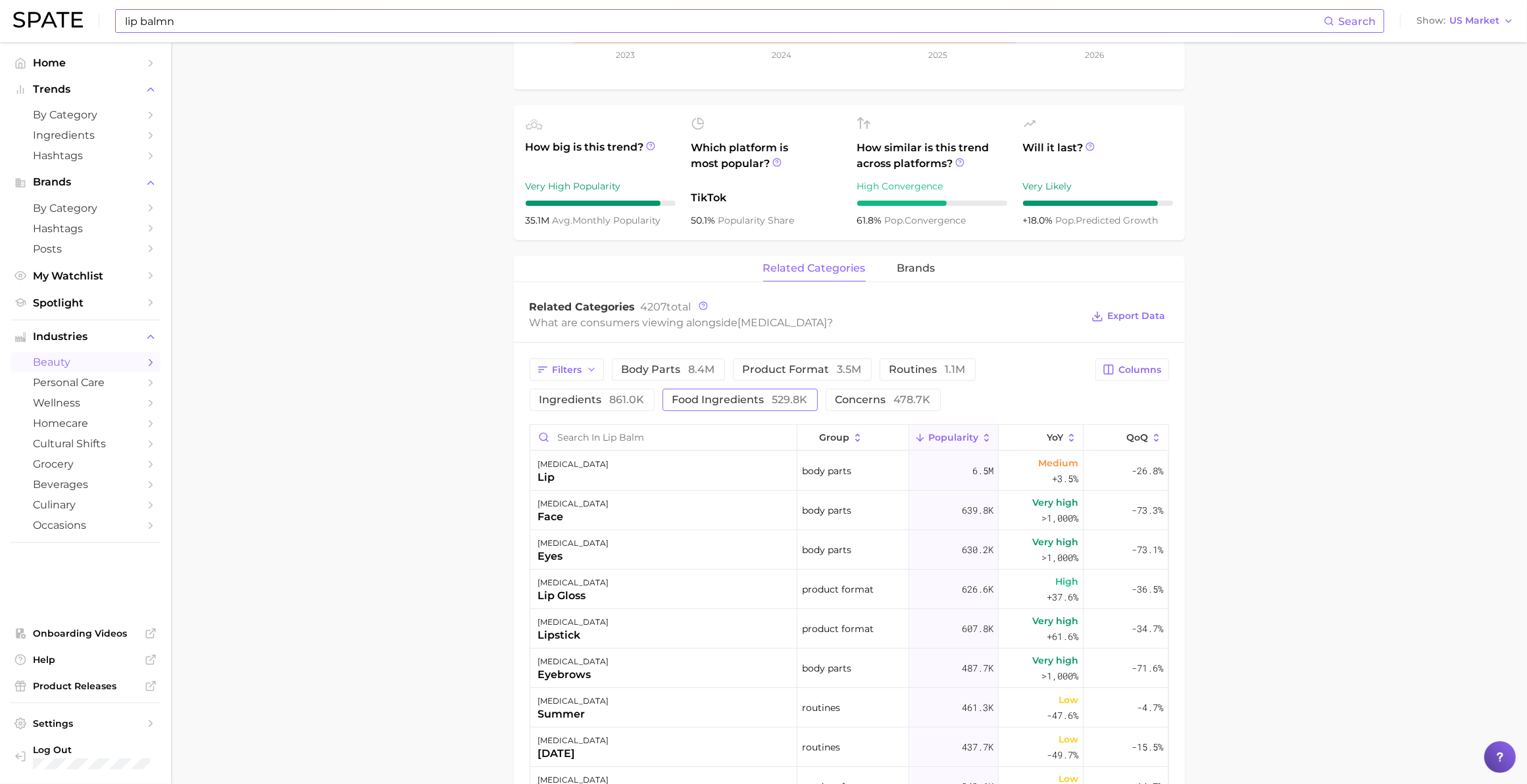
click at [742, 395] on span "food ingredients 529.8k" at bounding box center [740, 400] width 135 height 10
click at [591, 395] on span "ingredients 861.0k" at bounding box center [592, 400] width 105 height 10
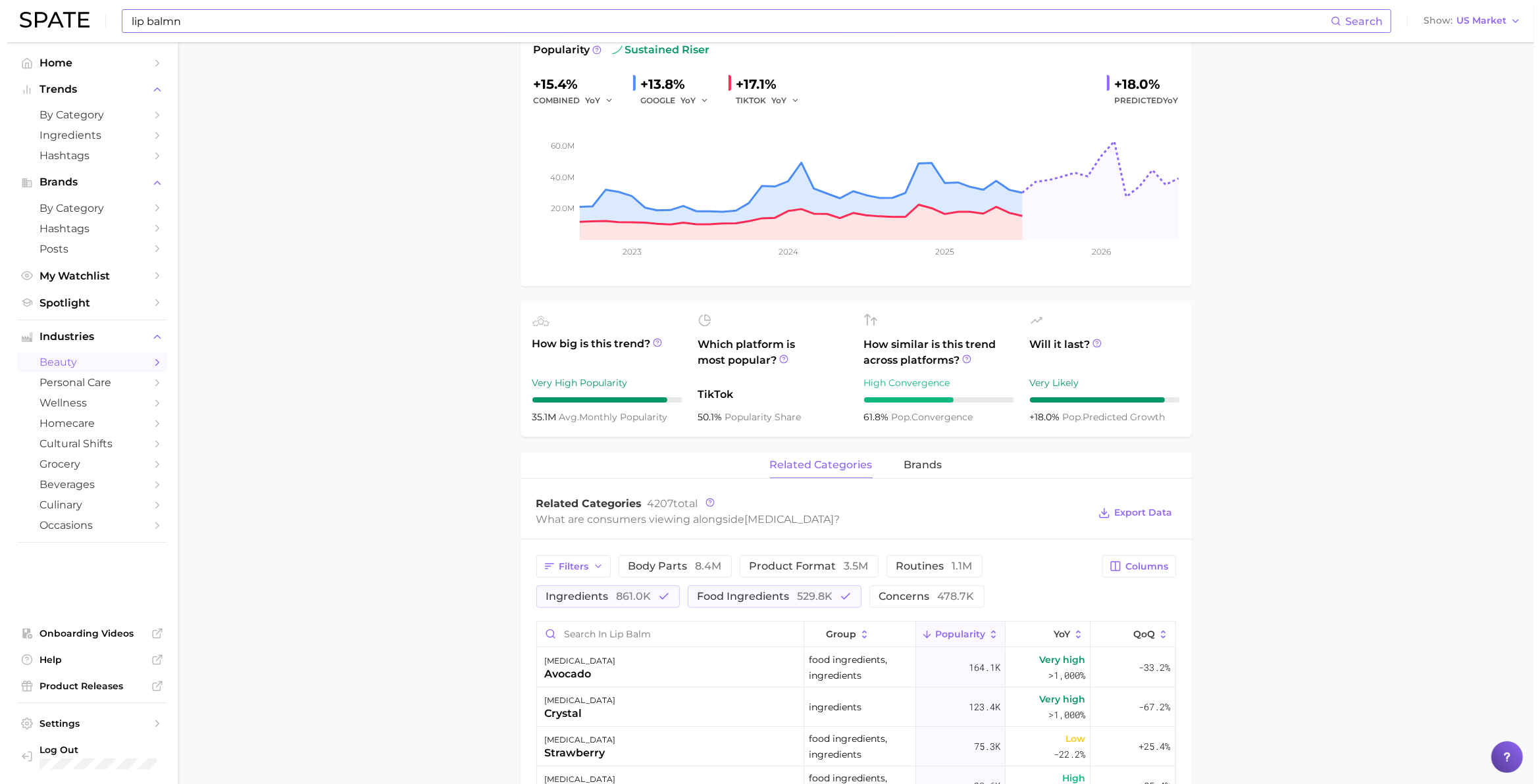
scroll to position [259, 0]
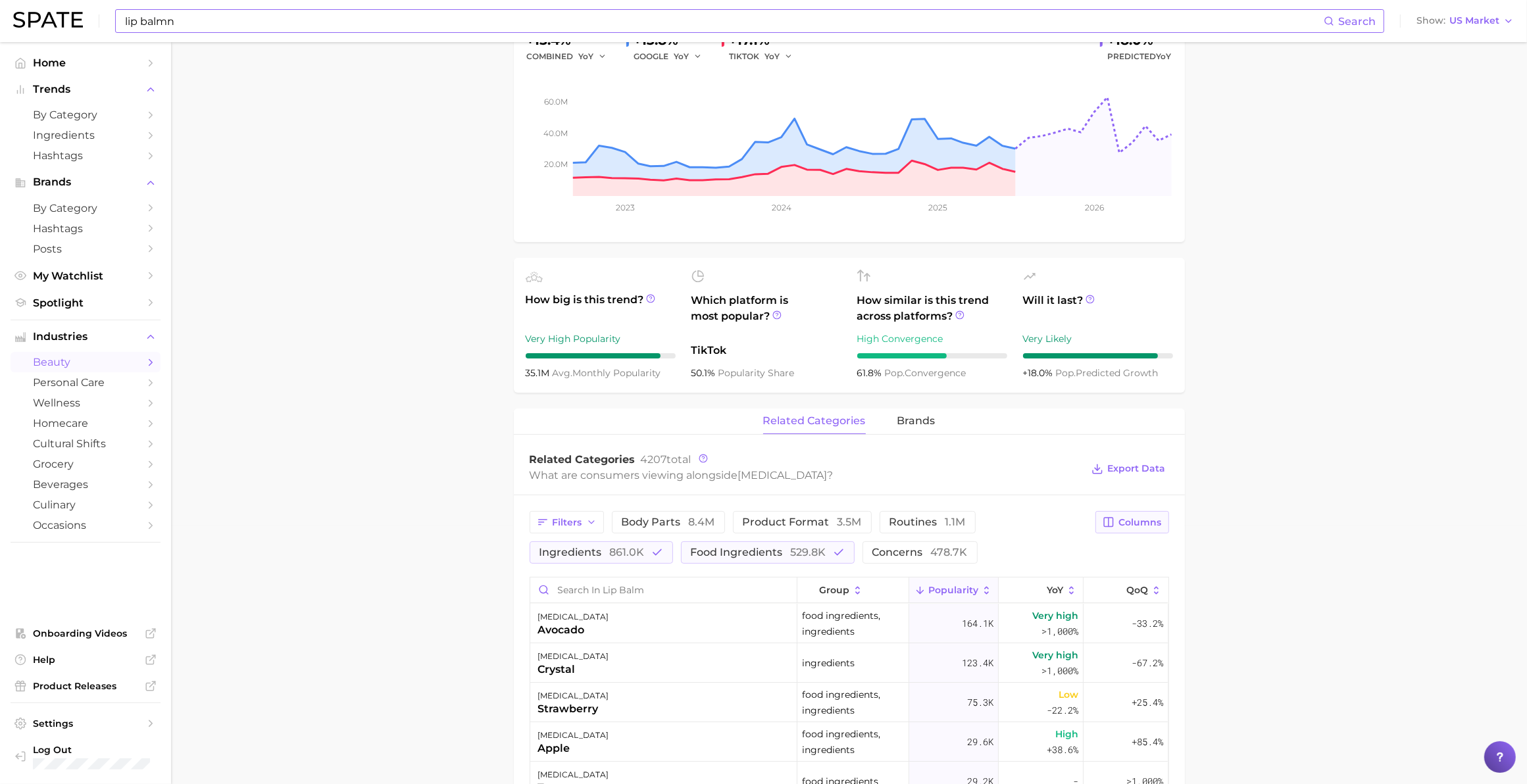
click at [800, 443] on button "Columns" at bounding box center [1131, 522] width 73 height 22
click at [800, 443] on main "1. skincare 2. face products 3. lip care 4. [MEDICAL_DATA] Overview Google TikT…" at bounding box center [849, 613] width 1356 height 1659
click at [606, 443] on div "[MEDICAL_DATA] crystal" at bounding box center [663, 663] width 267 height 40
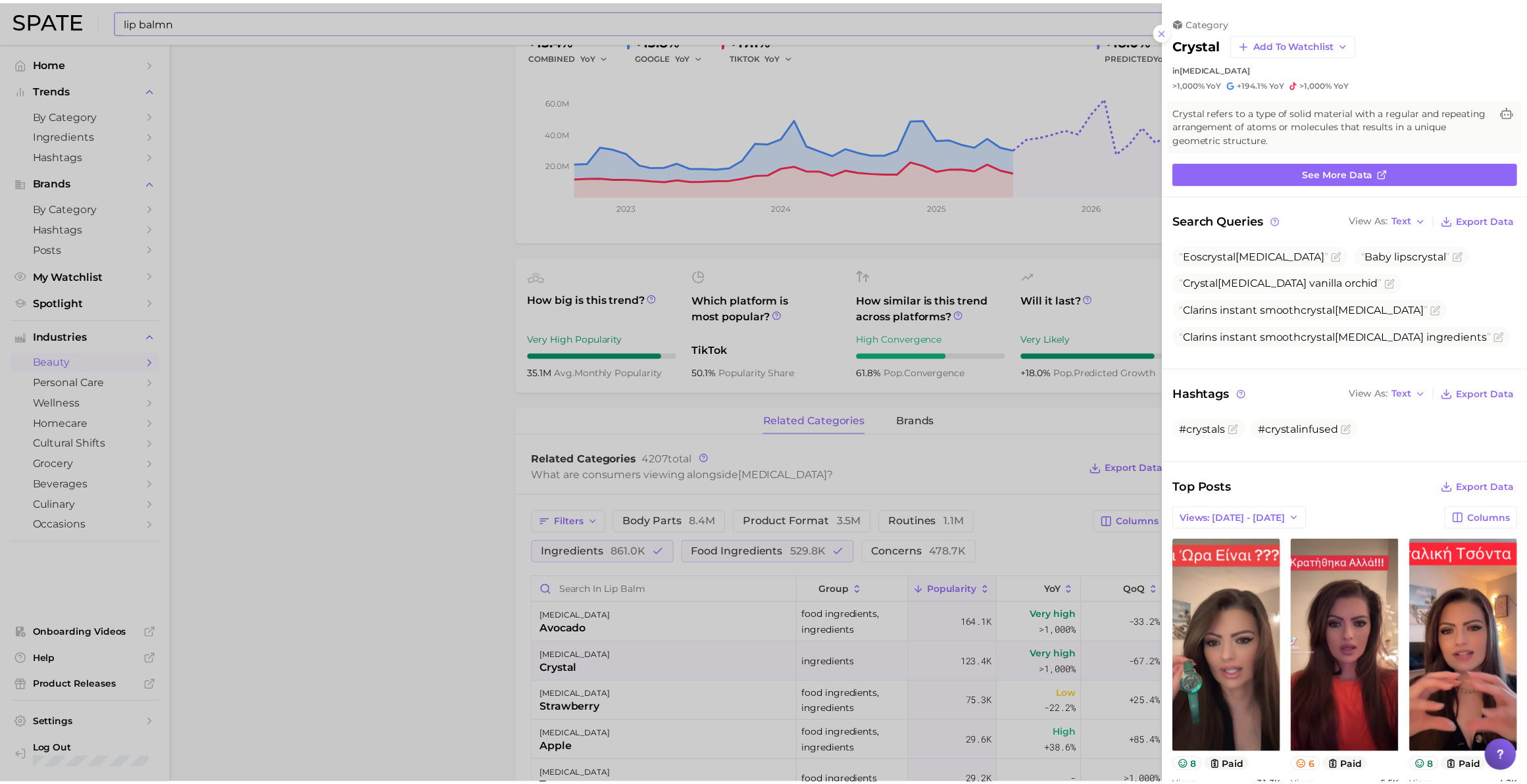
scroll to position [0, 0]
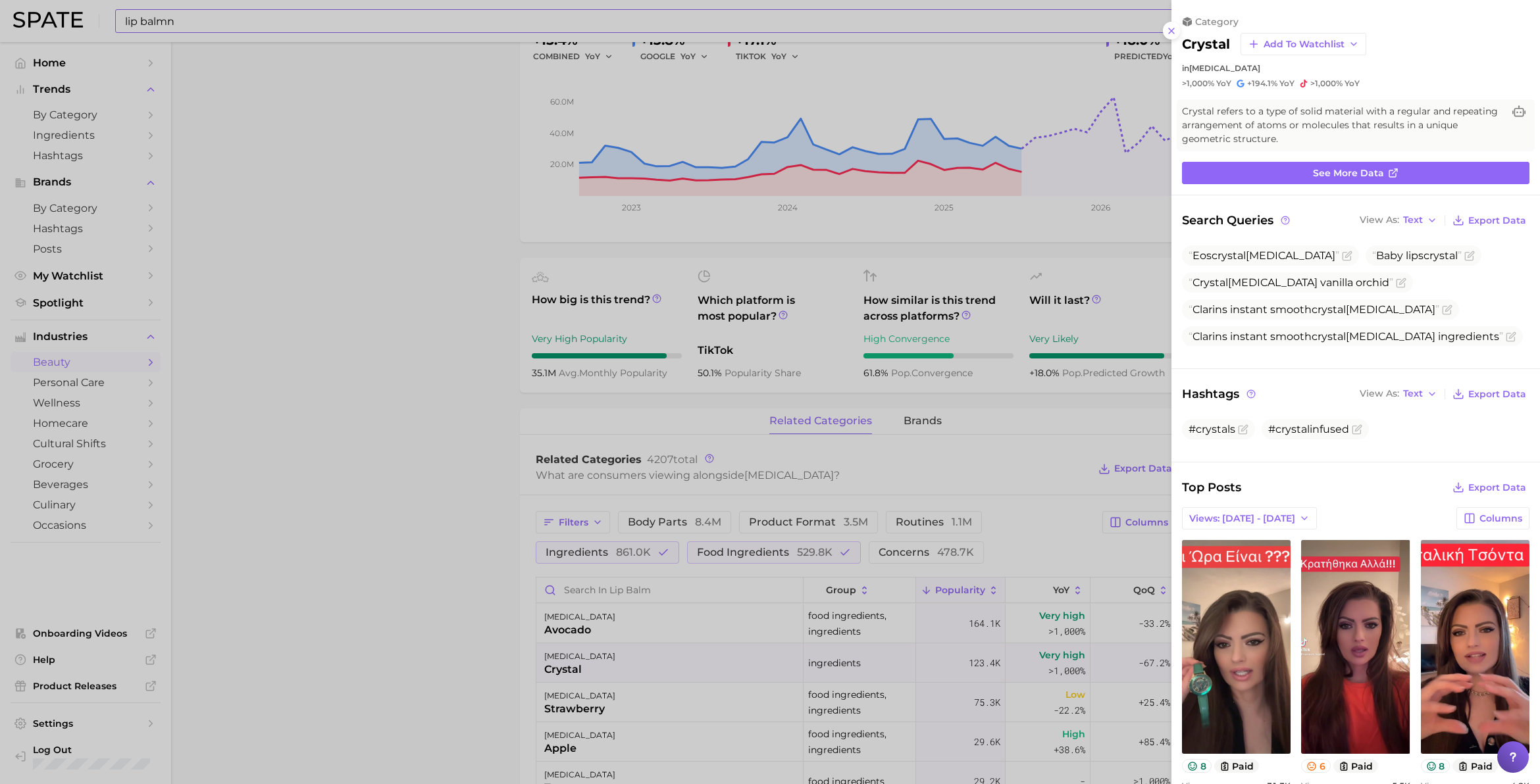
drag, startPoint x: 1169, startPoint y: 28, endPoint x: 1163, endPoint y: 43, distance: 16.2
click at [800, 29] on line at bounding box center [1172, 31] width 6 height 6
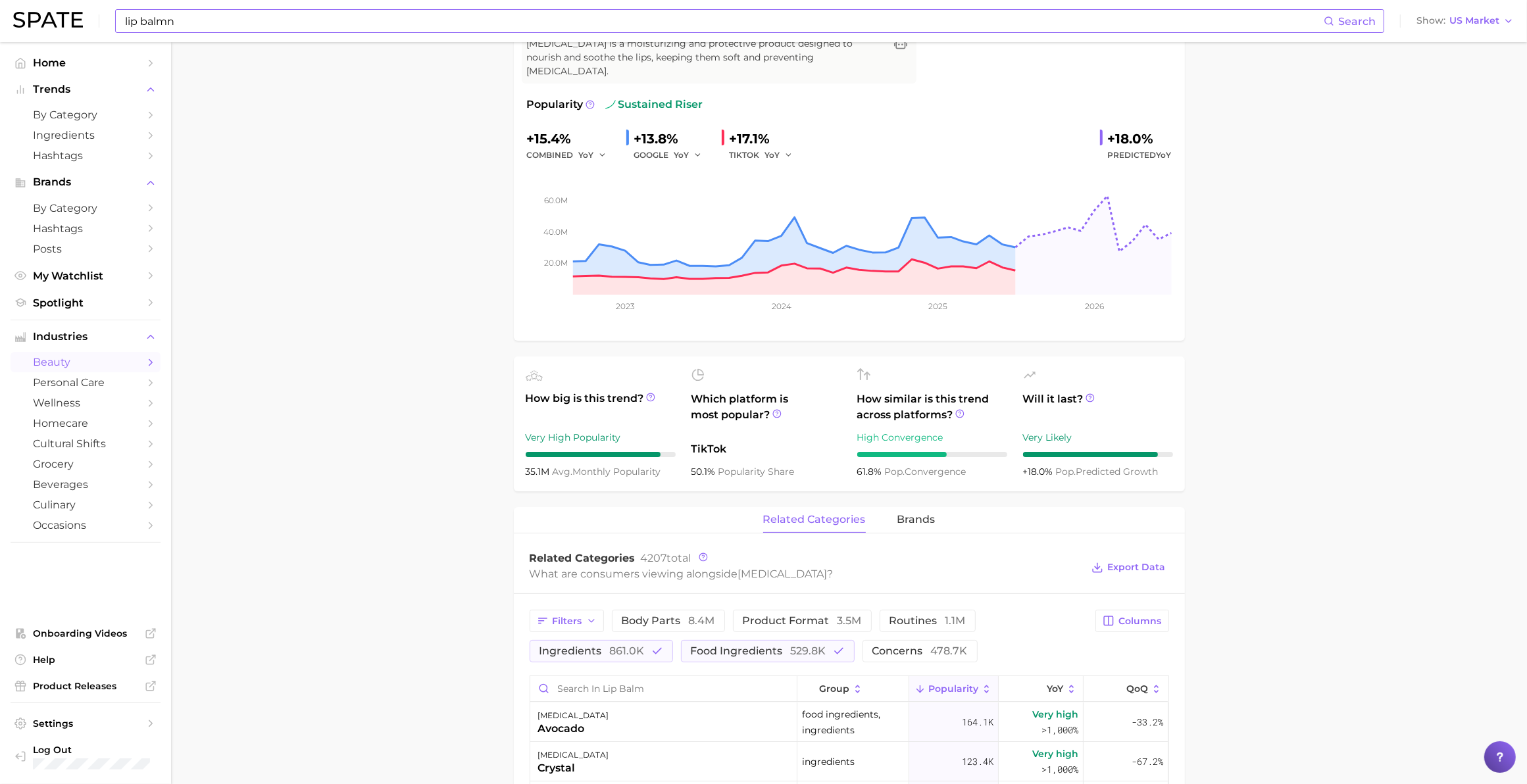
scroll to position [158, 0]
click at [767, 443] on span "food ingredients 529.8k" at bounding box center [758, 652] width 135 height 10
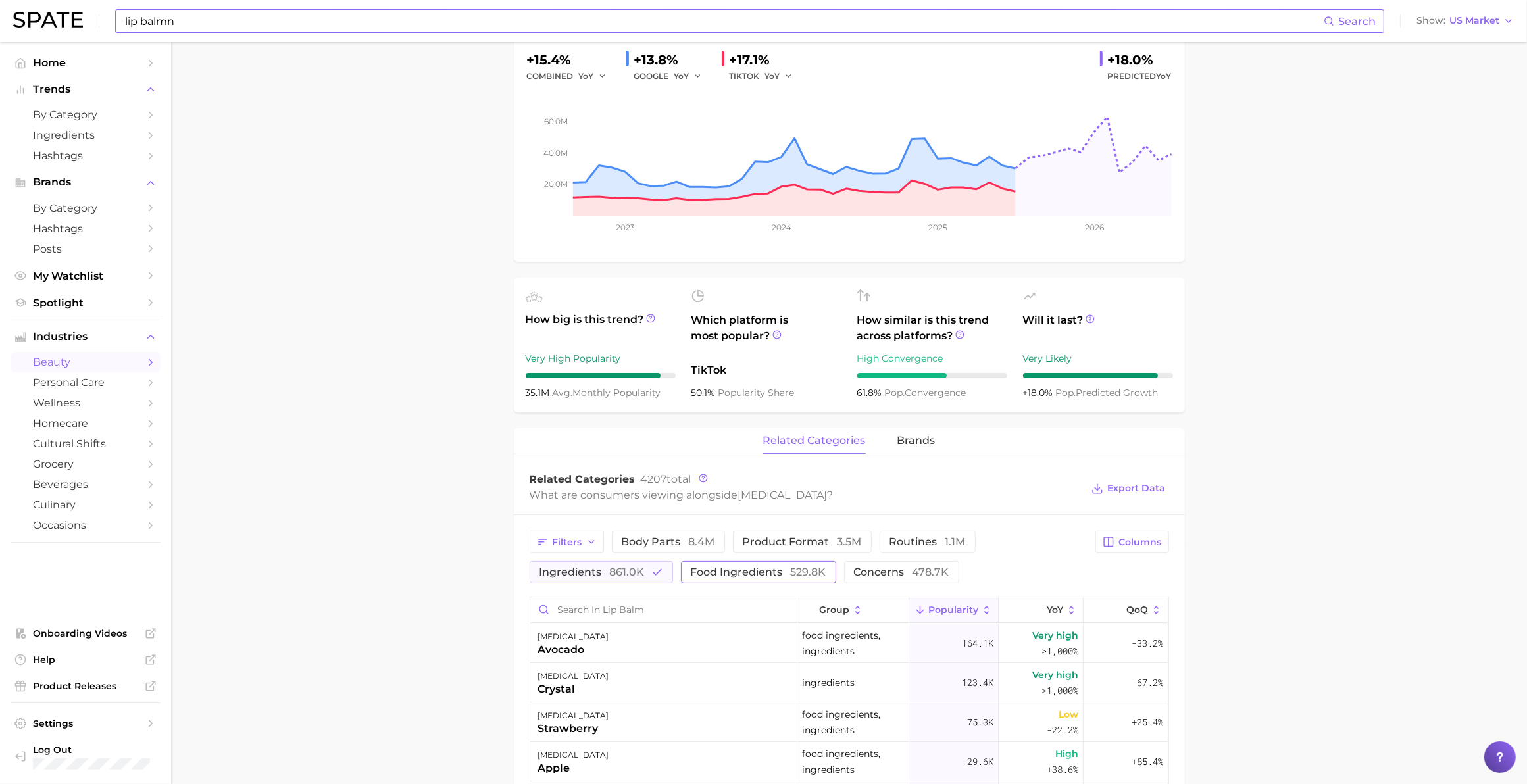
scroll to position [241, 0]
click at [752, 443] on span "food ingredients 529.8k" at bounding box center [758, 570] width 135 height 10
click at [800, 443] on button "Columns" at bounding box center [1131, 540] width 73 height 22
click at [71, 443] on span "culinary" at bounding box center [85, 505] width 105 height 13
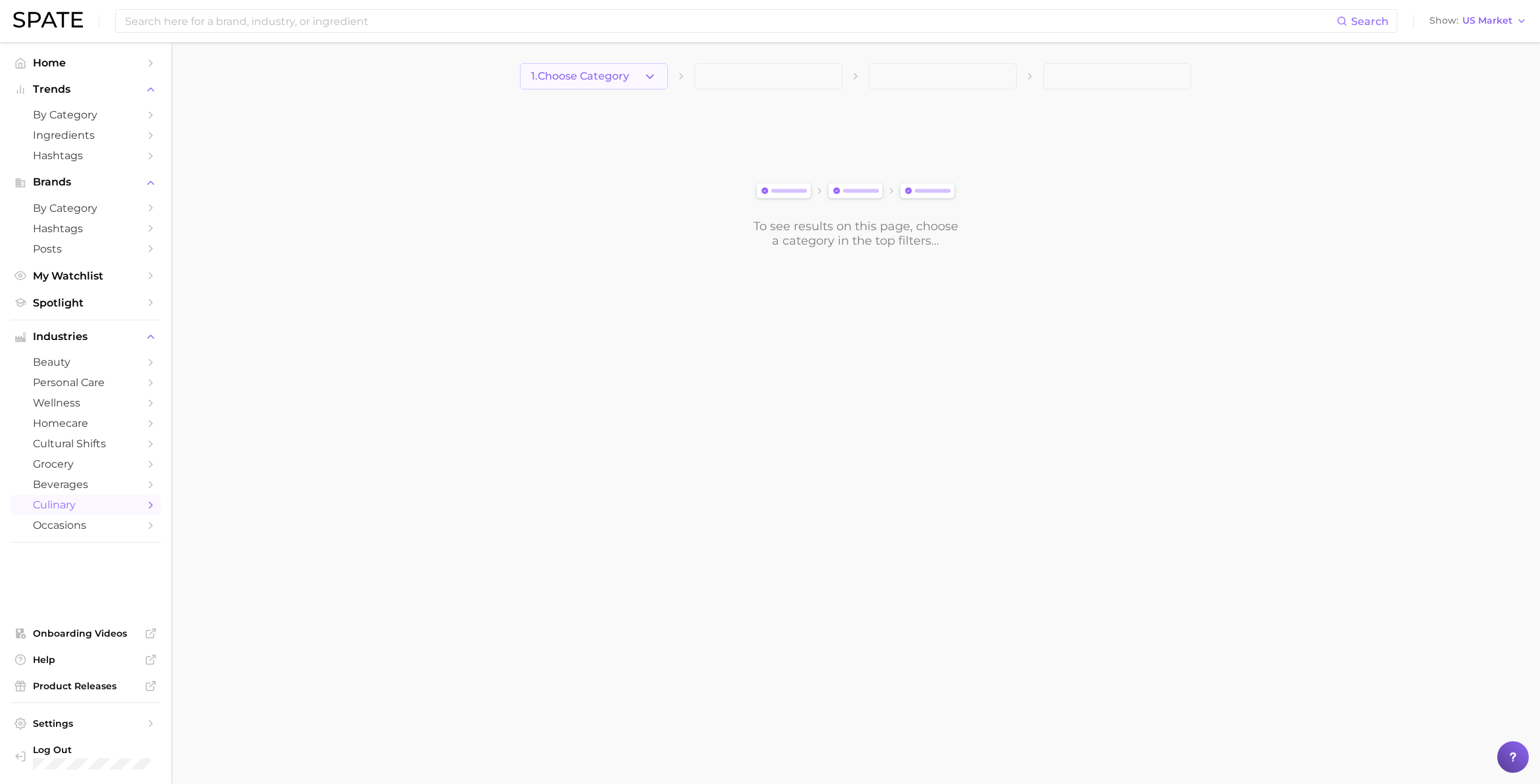
click at [570, 79] on span "1. Choose Category" at bounding box center [580, 76] width 98 height 12
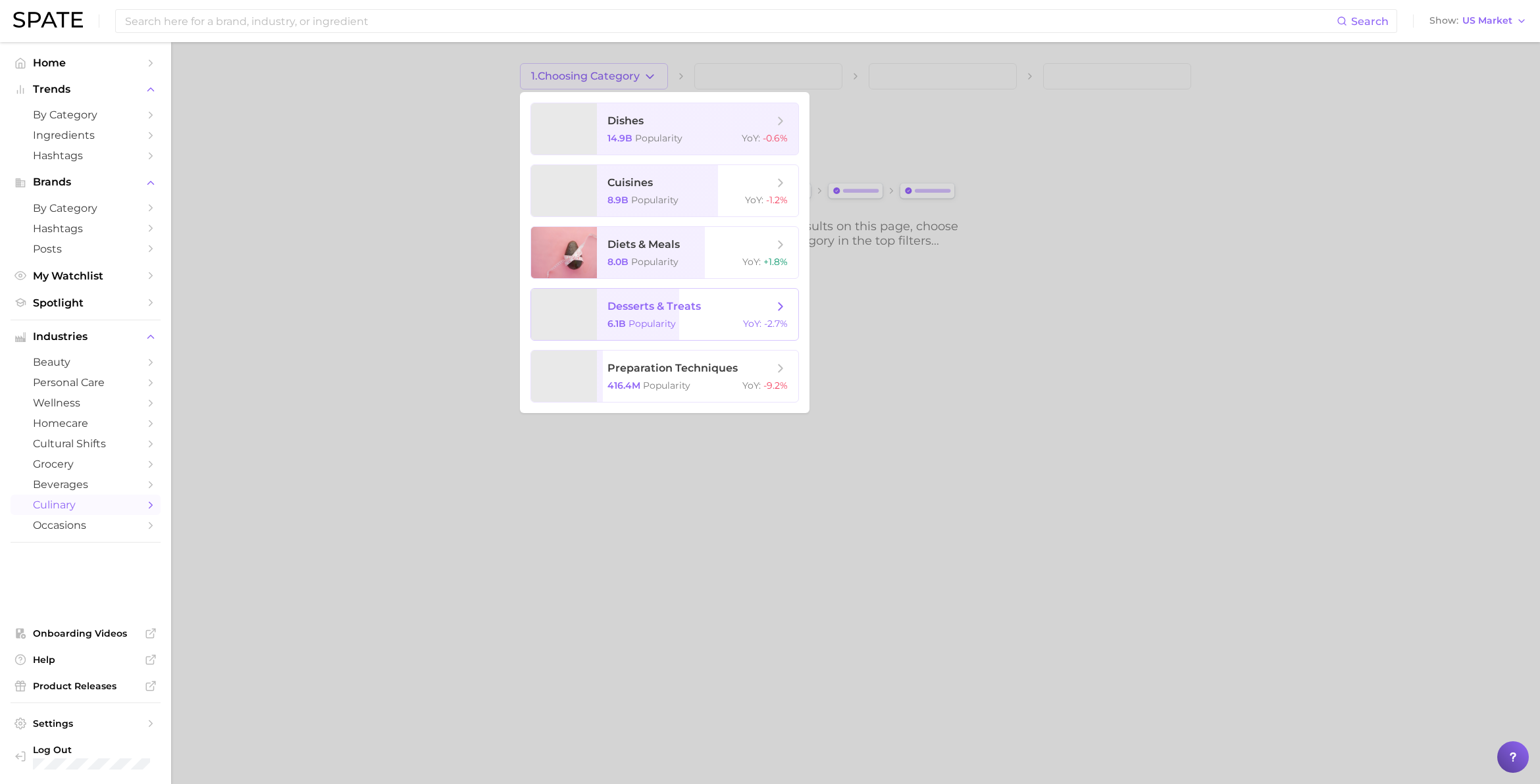
click at [666, 317] on span "desserts & treats 6.1b Popularity YoY : -2.7%" at bounding box center [697, 315] width 202 height 52
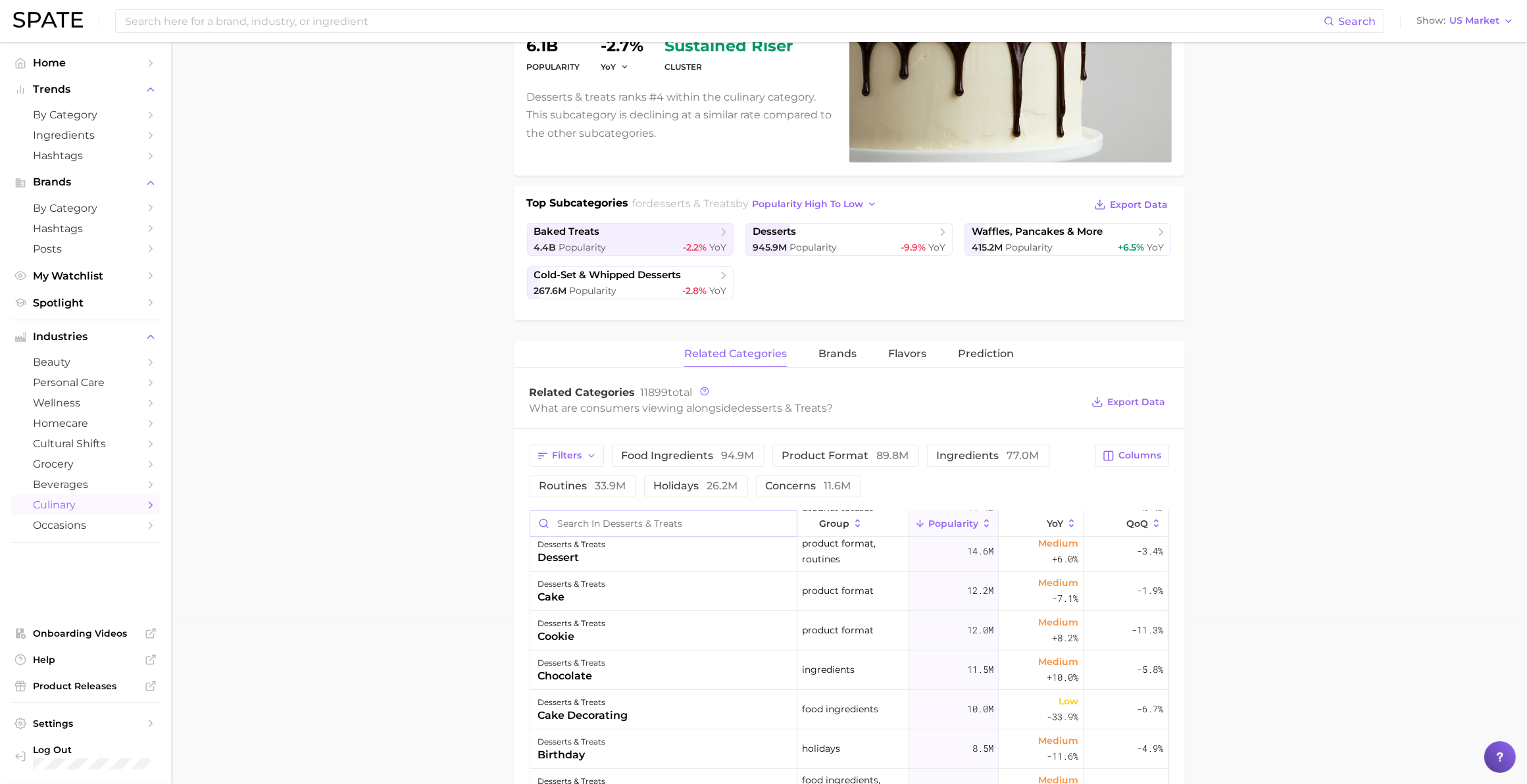
scroll to position [82, 0]
click at [800, 356] on span "Flavors" at bounding box center [907, 354] width 38 height 12
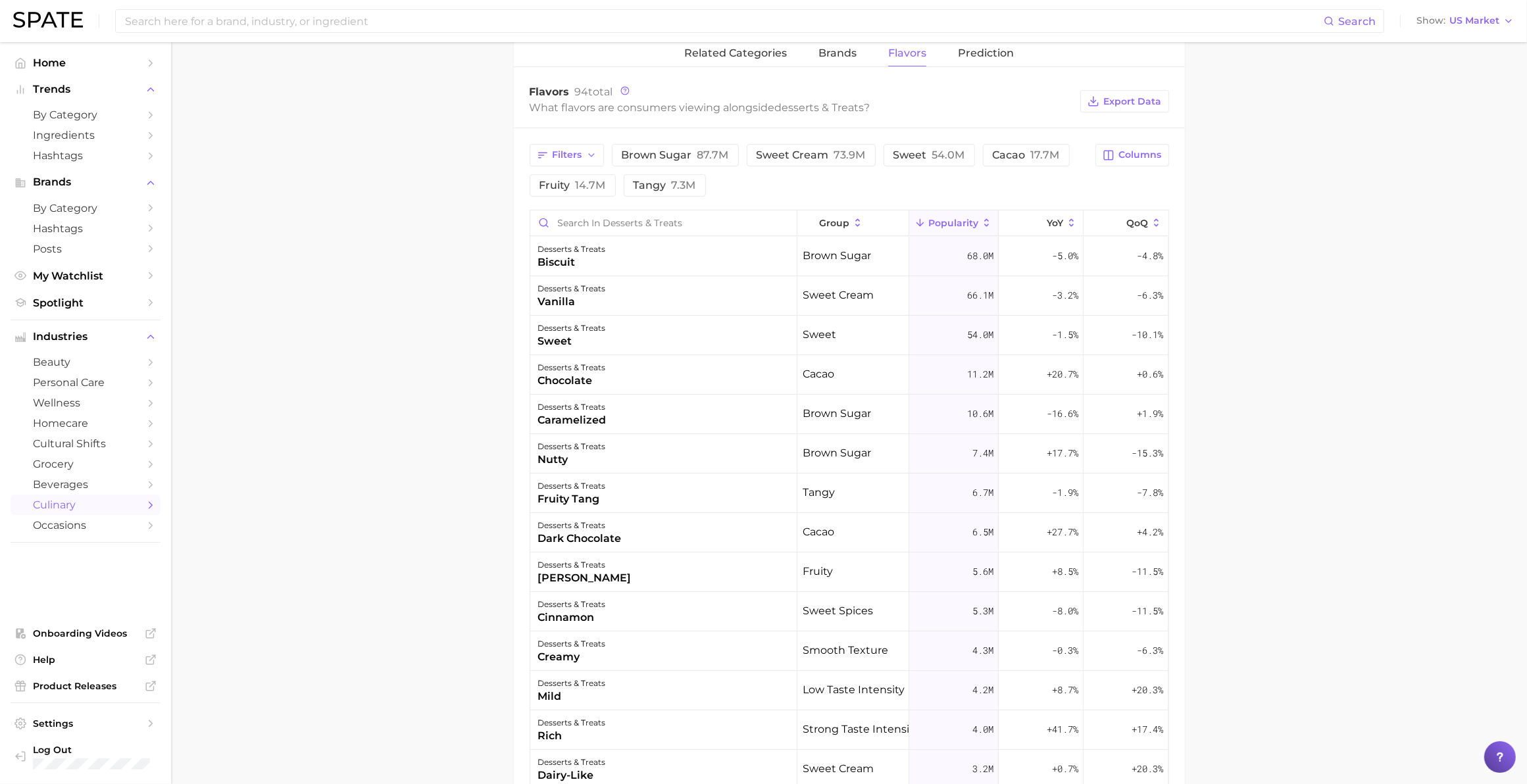
scroll to position [467, 0]
click at [800, 43] on button "Prediction" at bounding box center [986, 52] width 56 height 26
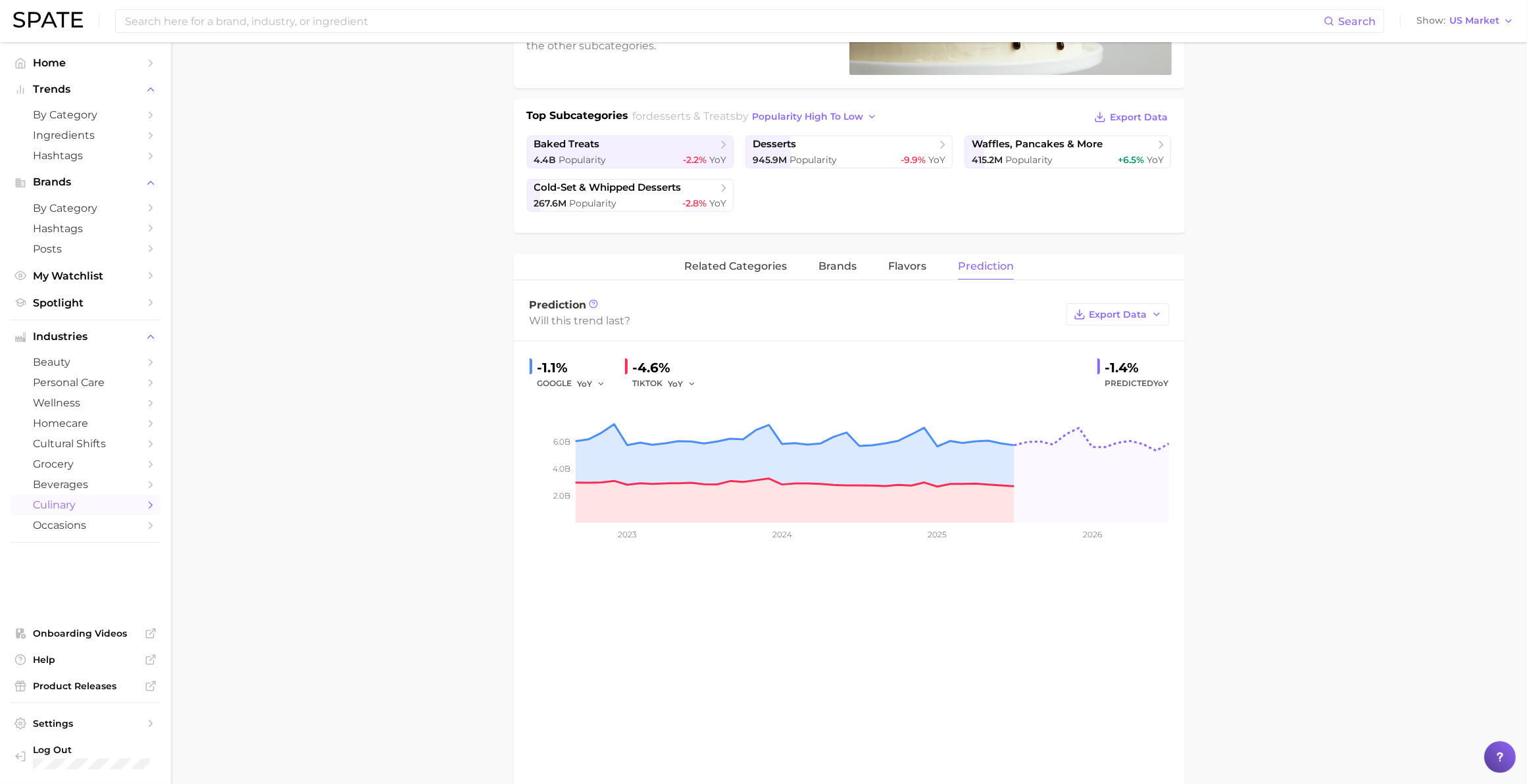
scroll to position [220, 0]
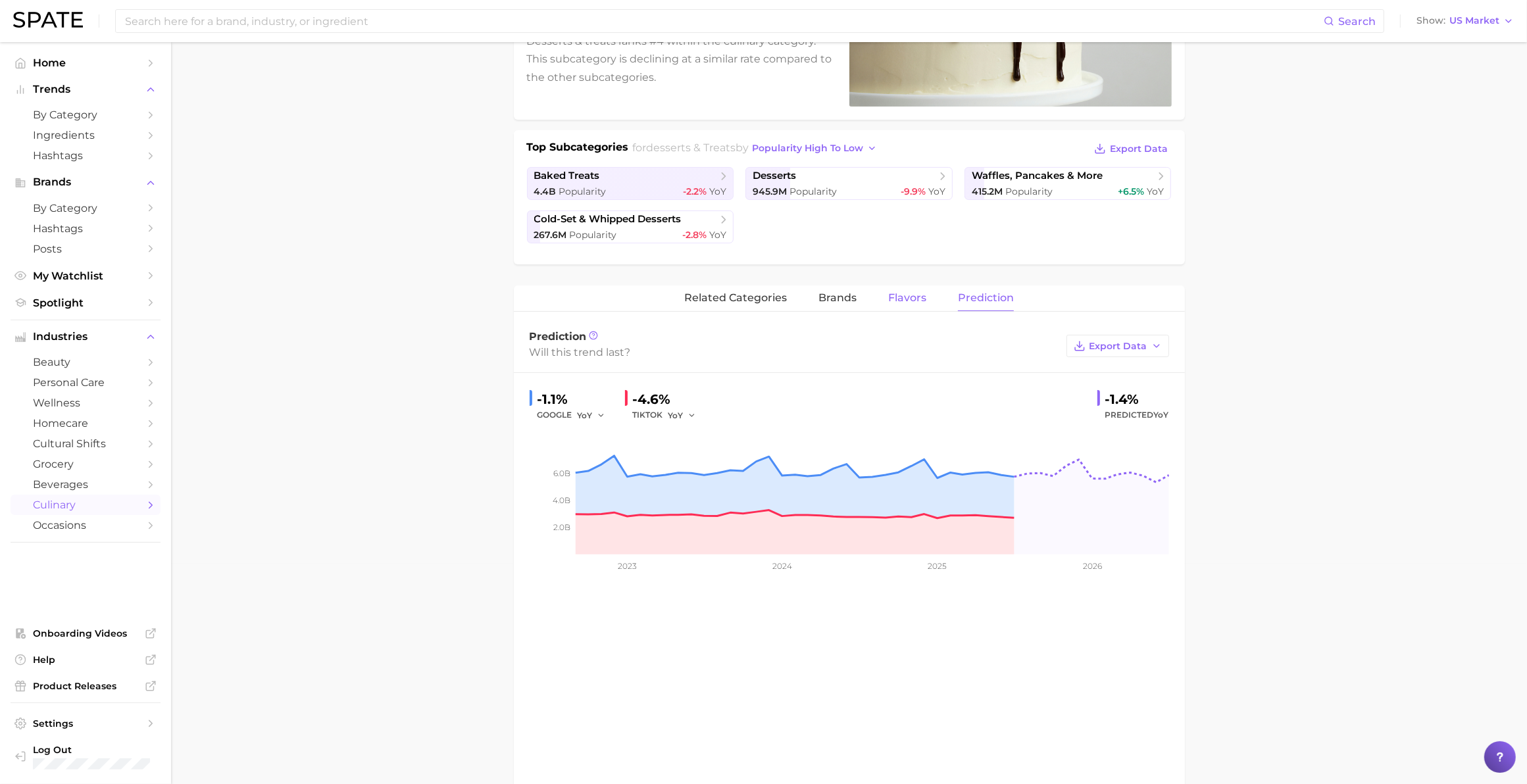
click at [800, 296] on span "Flavors" at bounding box center [907, 298] width 38 height 12
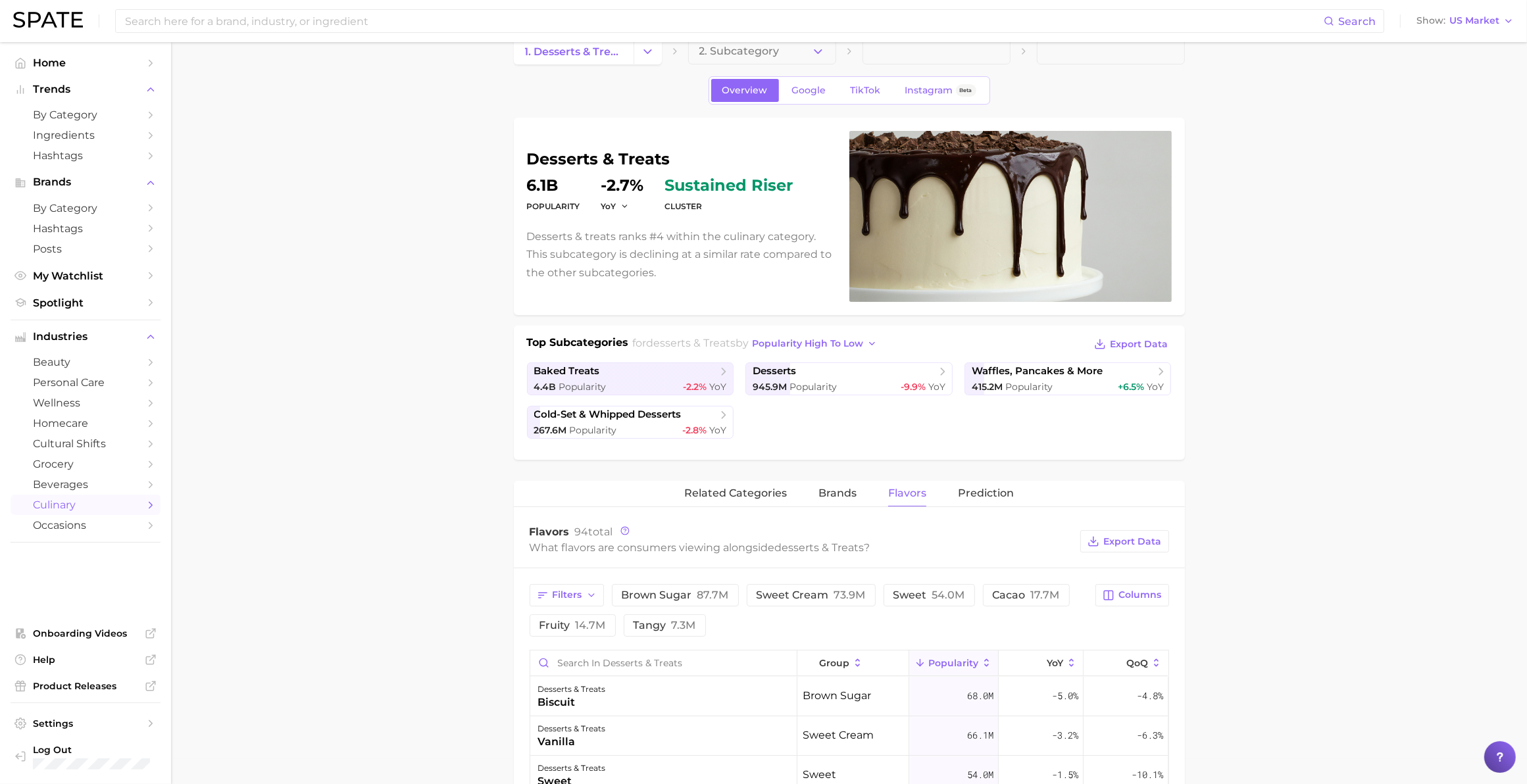
scroll to position [0, 0]
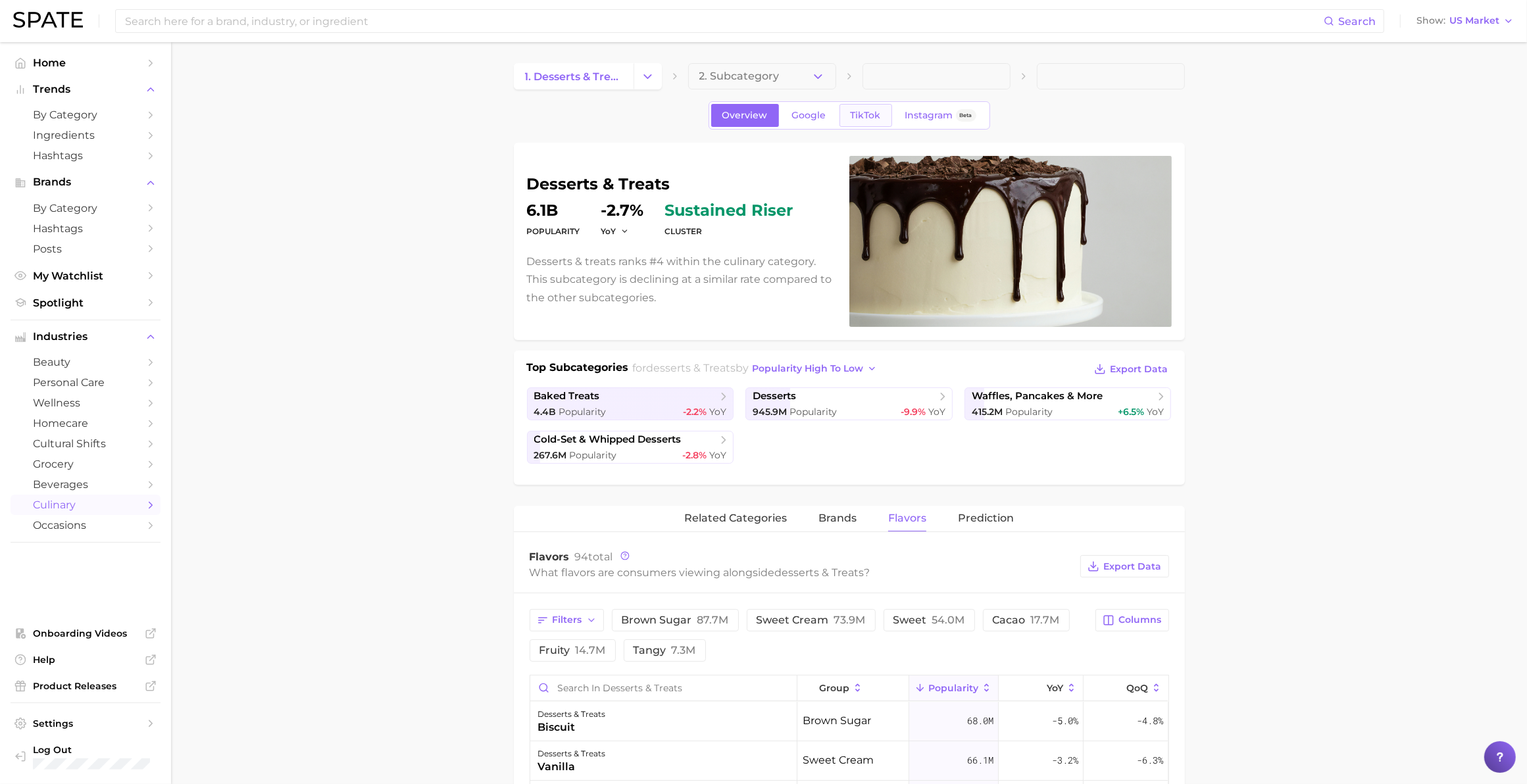
click at [800, 117] on span "TikTok" at bounding box center [865, 115] width 30 height 11
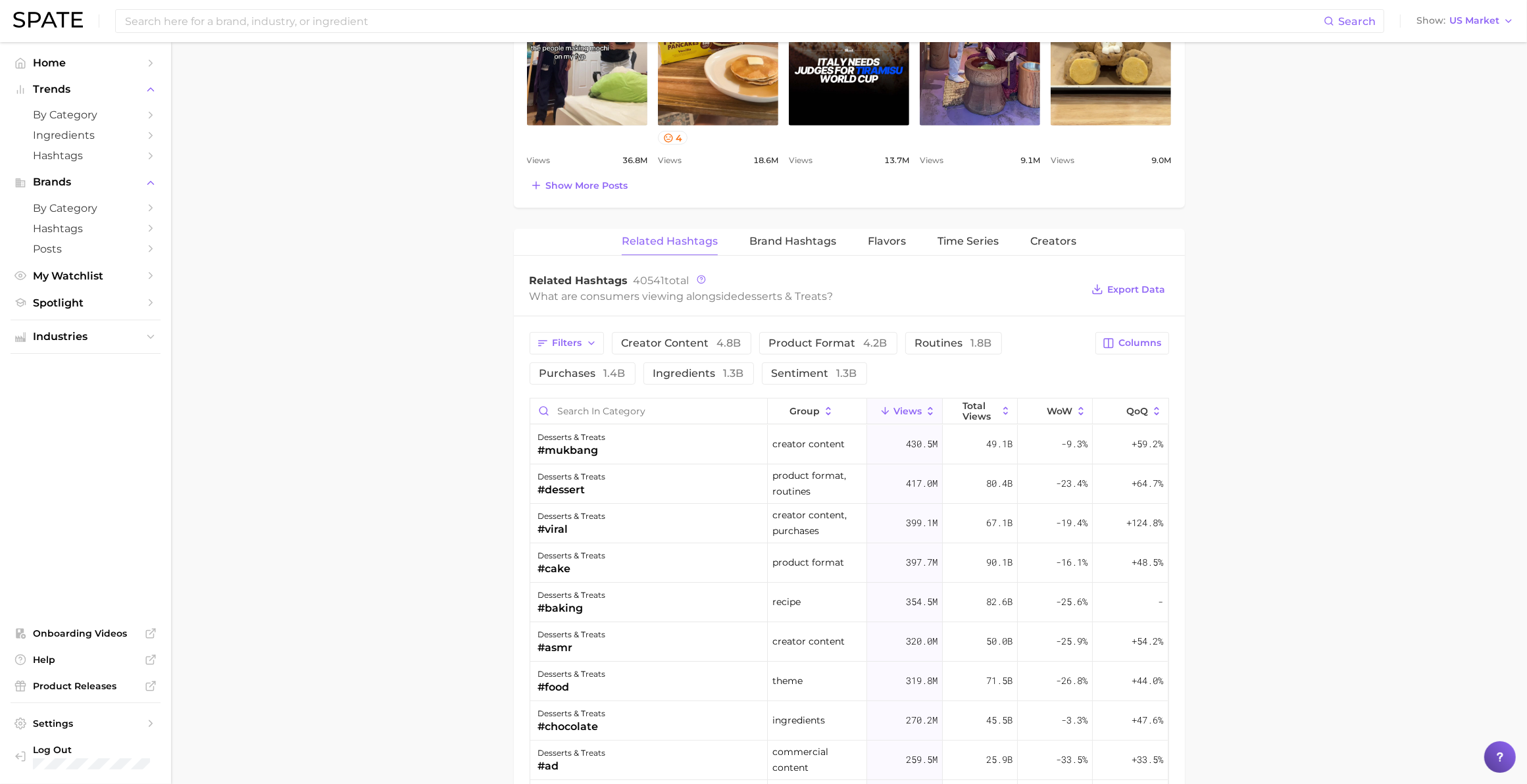
scroll to position [822, 0]
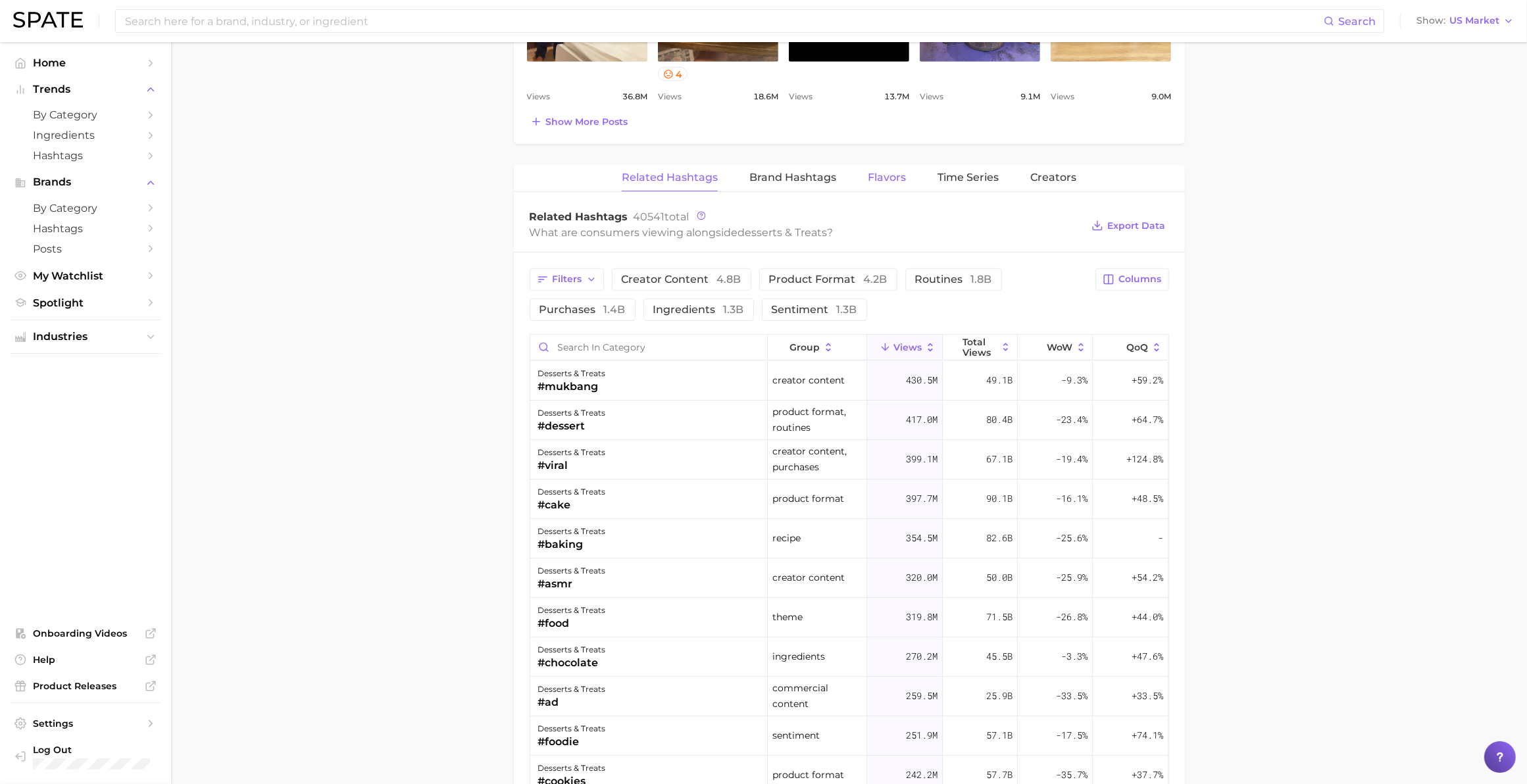
click at [800, 181] on span "Flavors" at bounding box center [887, 177] width 38 height 12
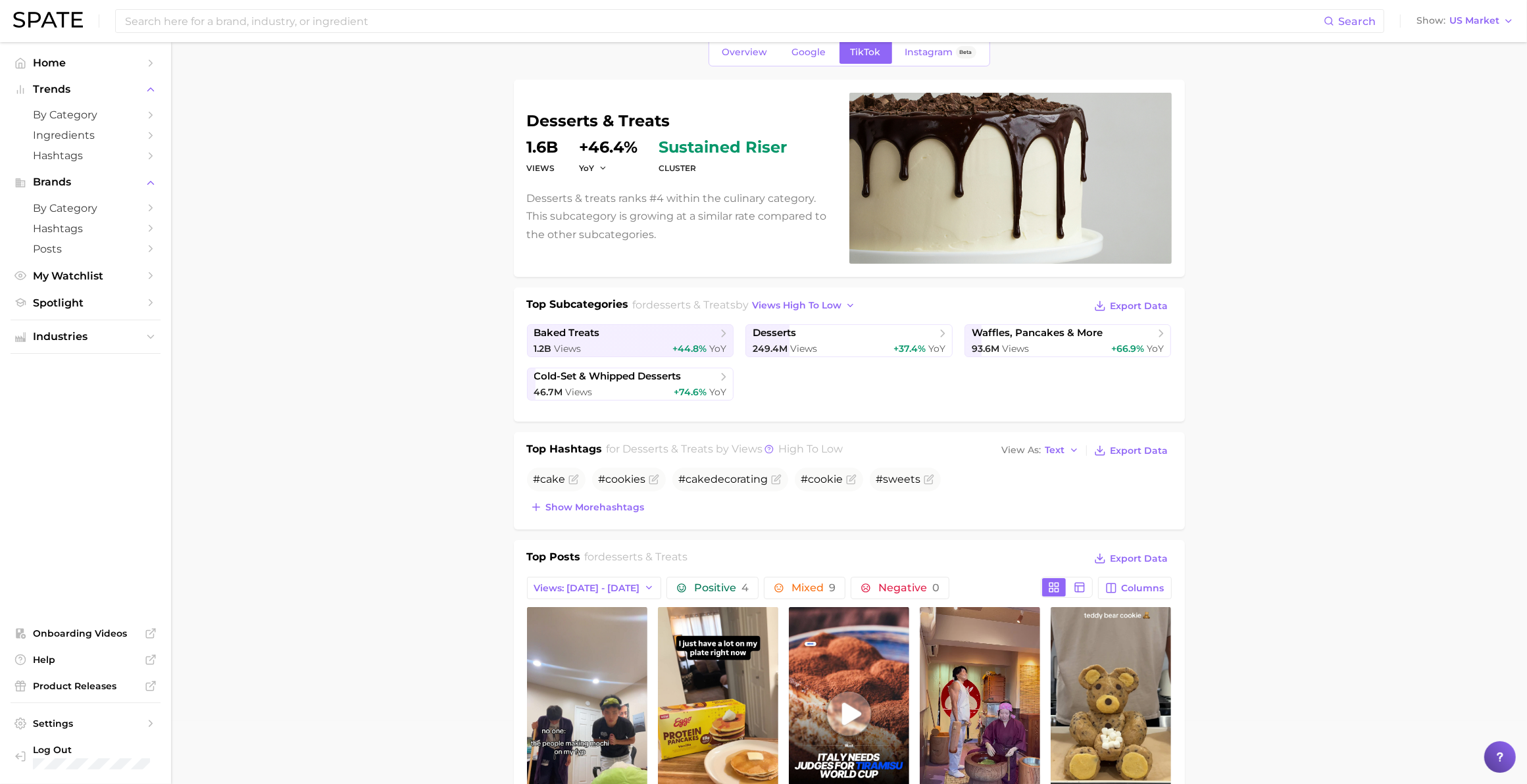
scroll to position [71, 0]
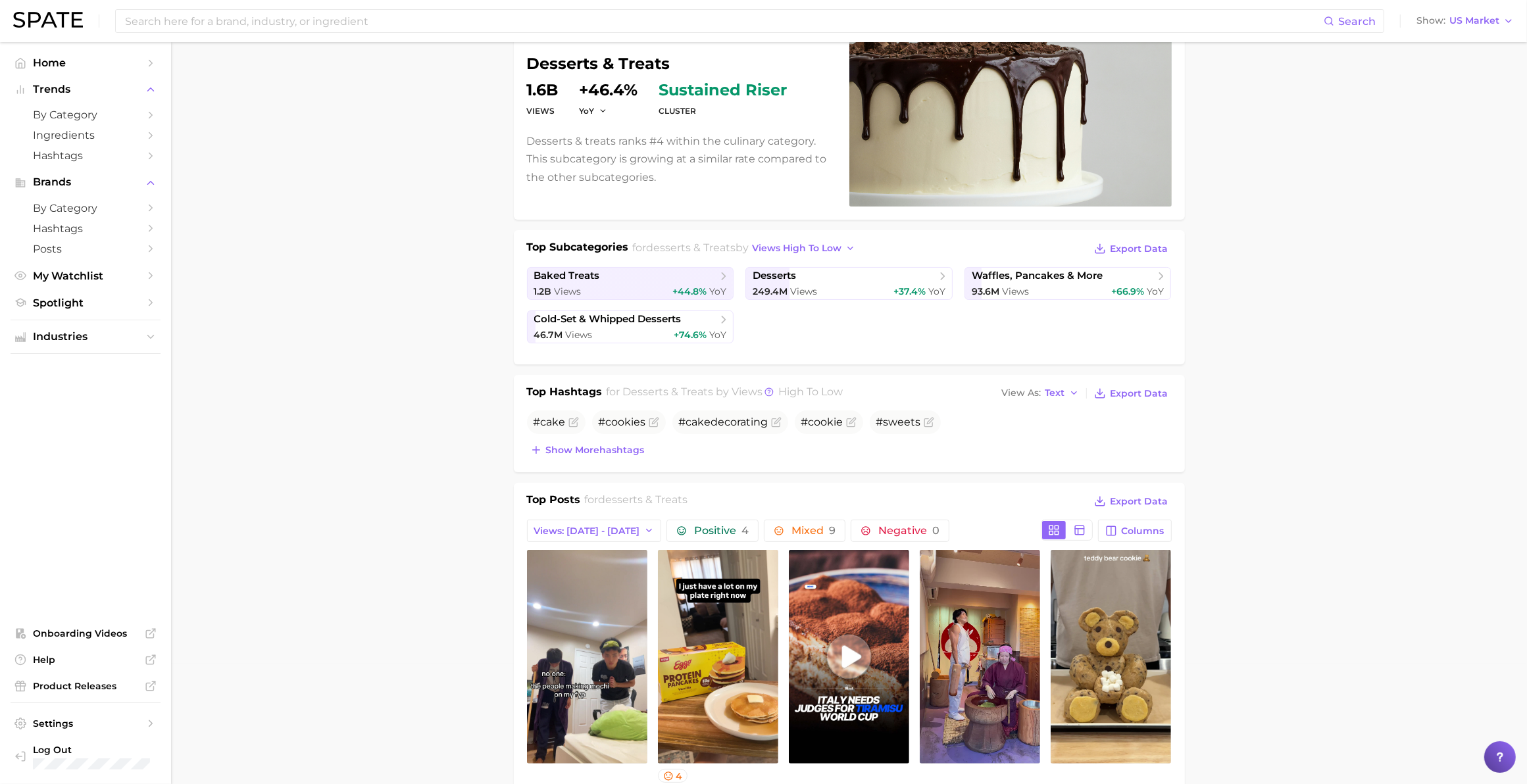
scroll to position [116, 0]
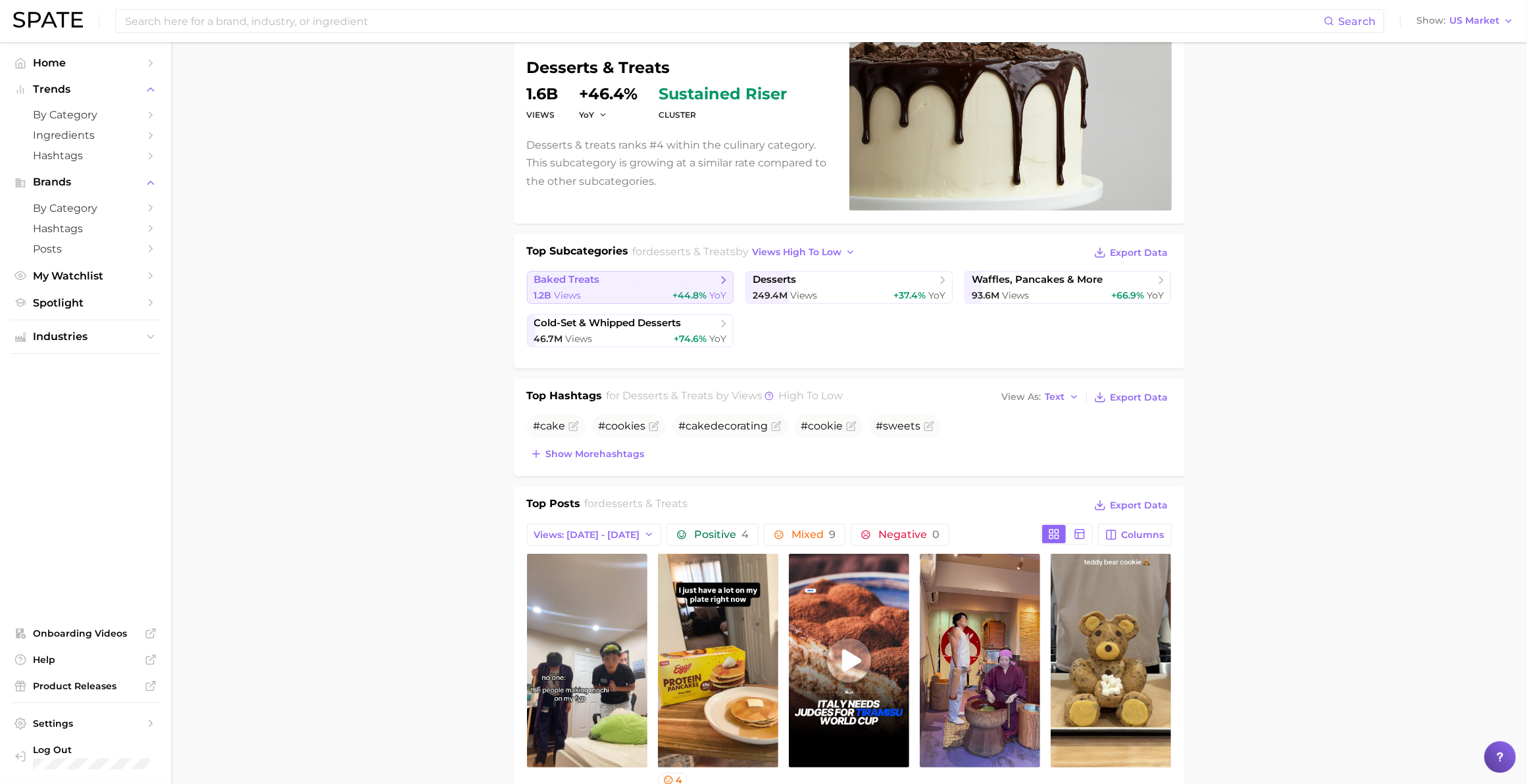
click at [638, 296] on div "1.2b Views +44.8% YoY" at bounding box center [631, 296] width 193 height 13
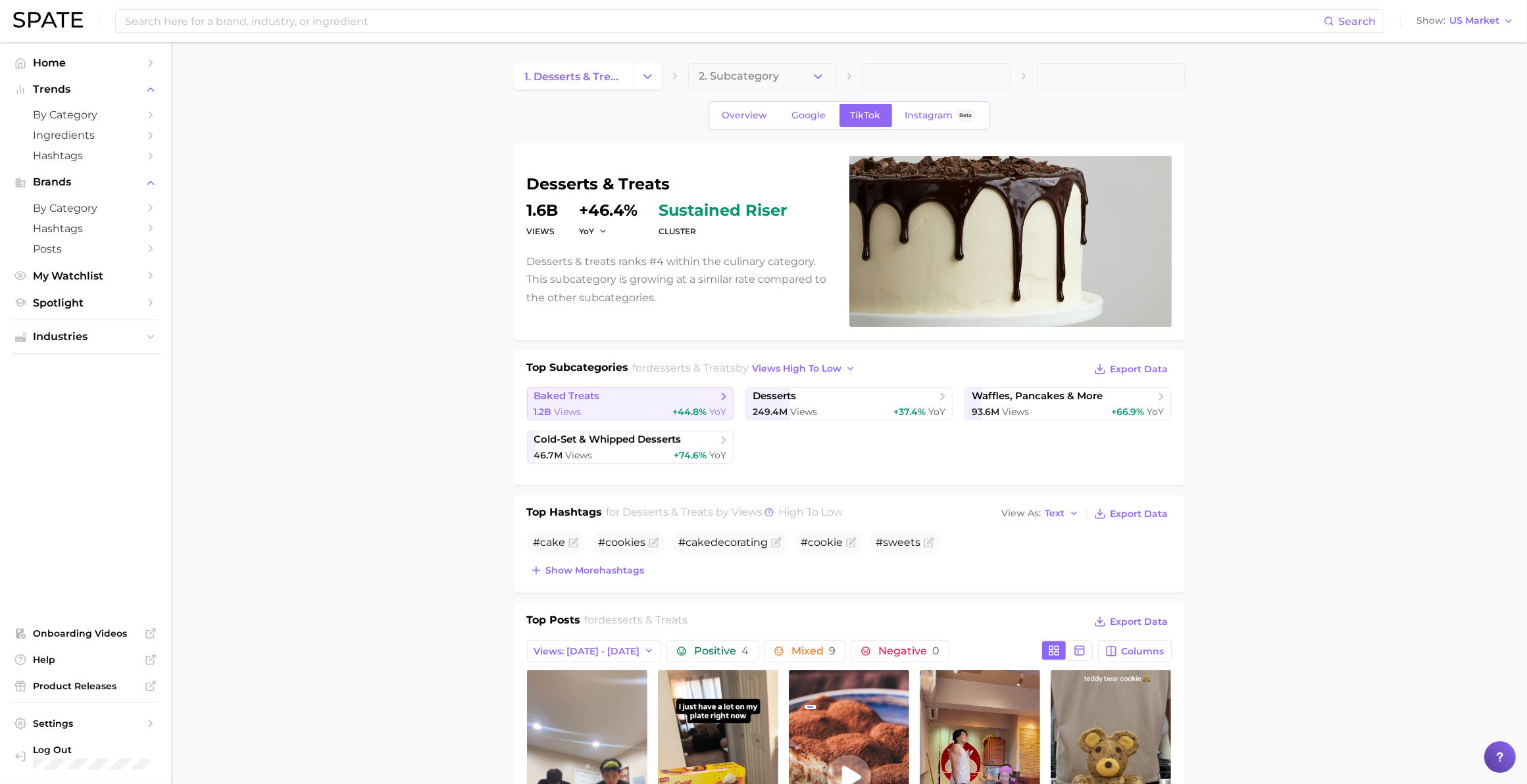
click at [573, 407] on span "Views" at bounding box center [568, 412] width 27 height 12
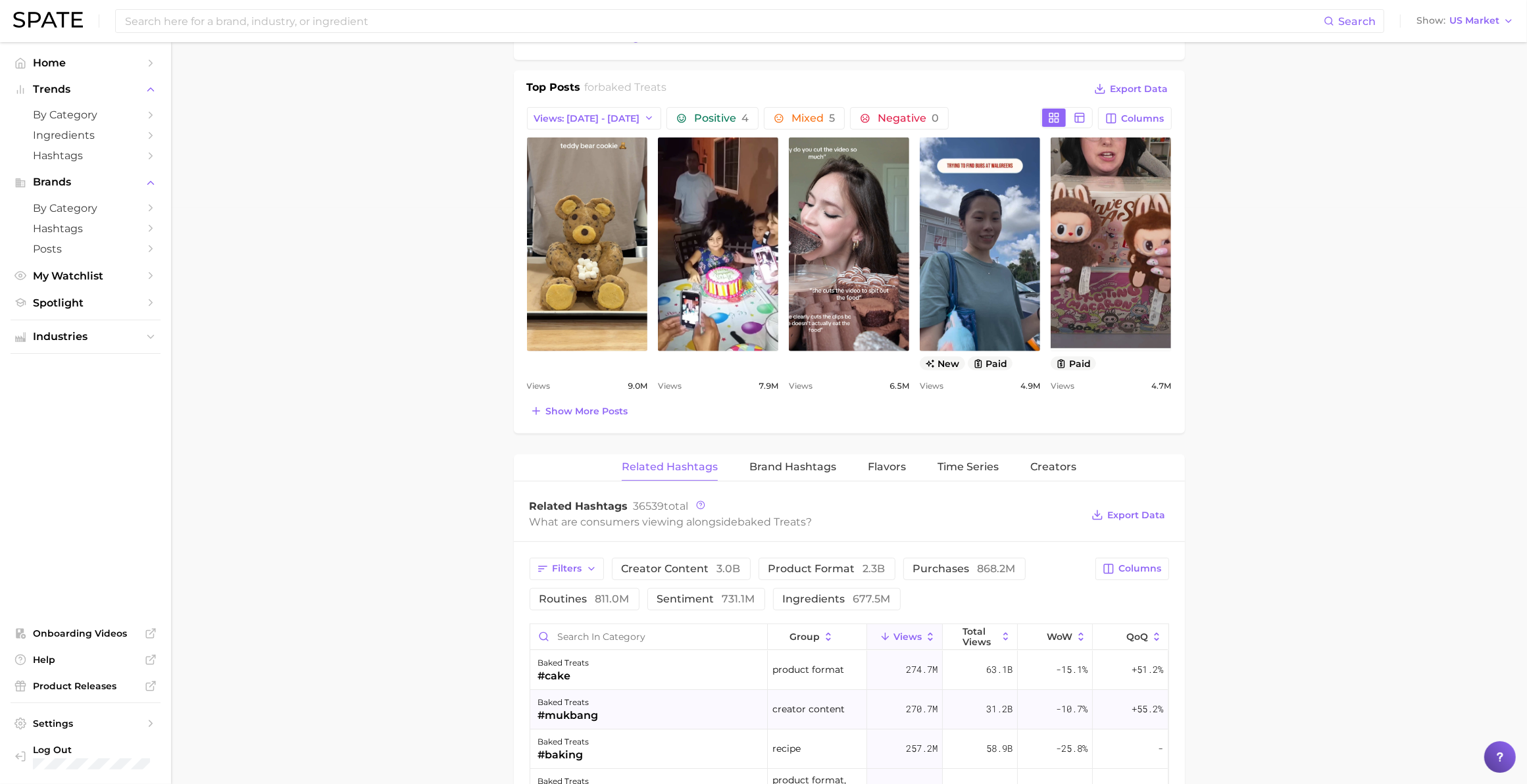
scroll to position [575, 0]
drag, startPoint x: 1525, startPoint y: 384, endPoint x: 1523, endPoint y: 465, distance: 81.0
click at [800, 443] on main "1. desserts & treats 2. baked treats 3. Subcategory Overview Google TikTok Inst…" at bounding box center [849, 478] width 1356 height 2023
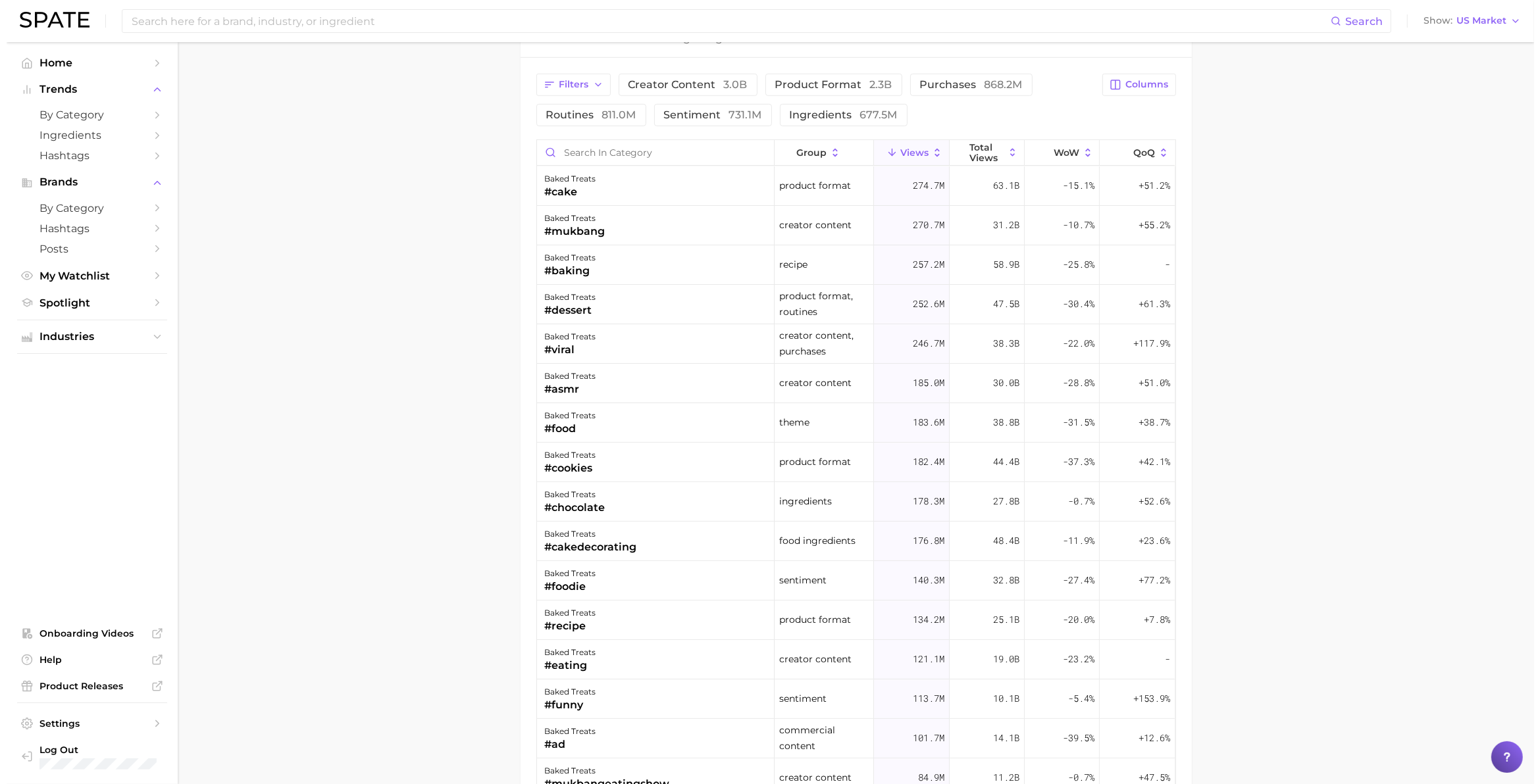
scroll to position [1063, 0]
click at [595, 338] on div "baked treats #viral" at bounding box center [649, 341] width 237 height 40
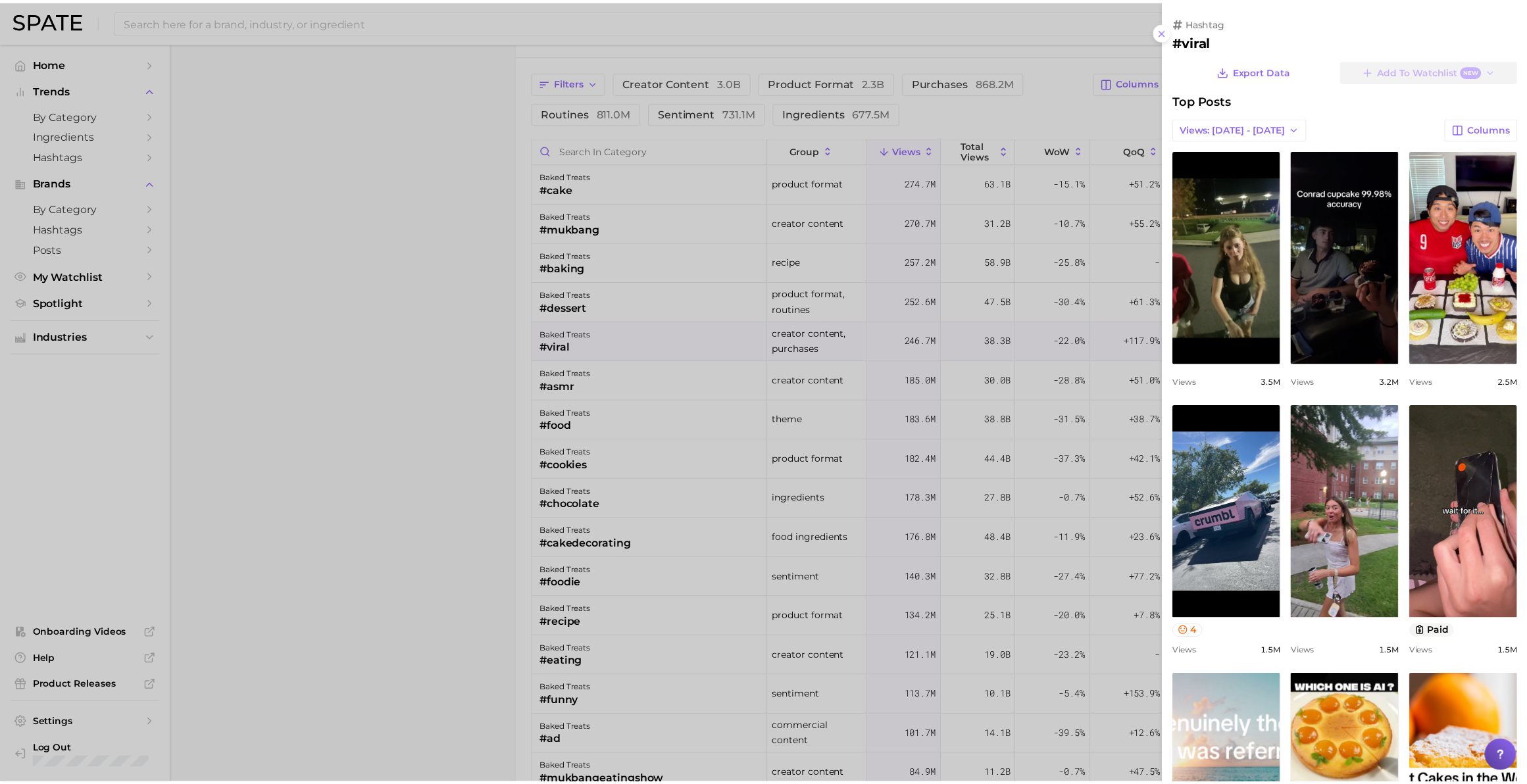
scroll to position [0, 0]
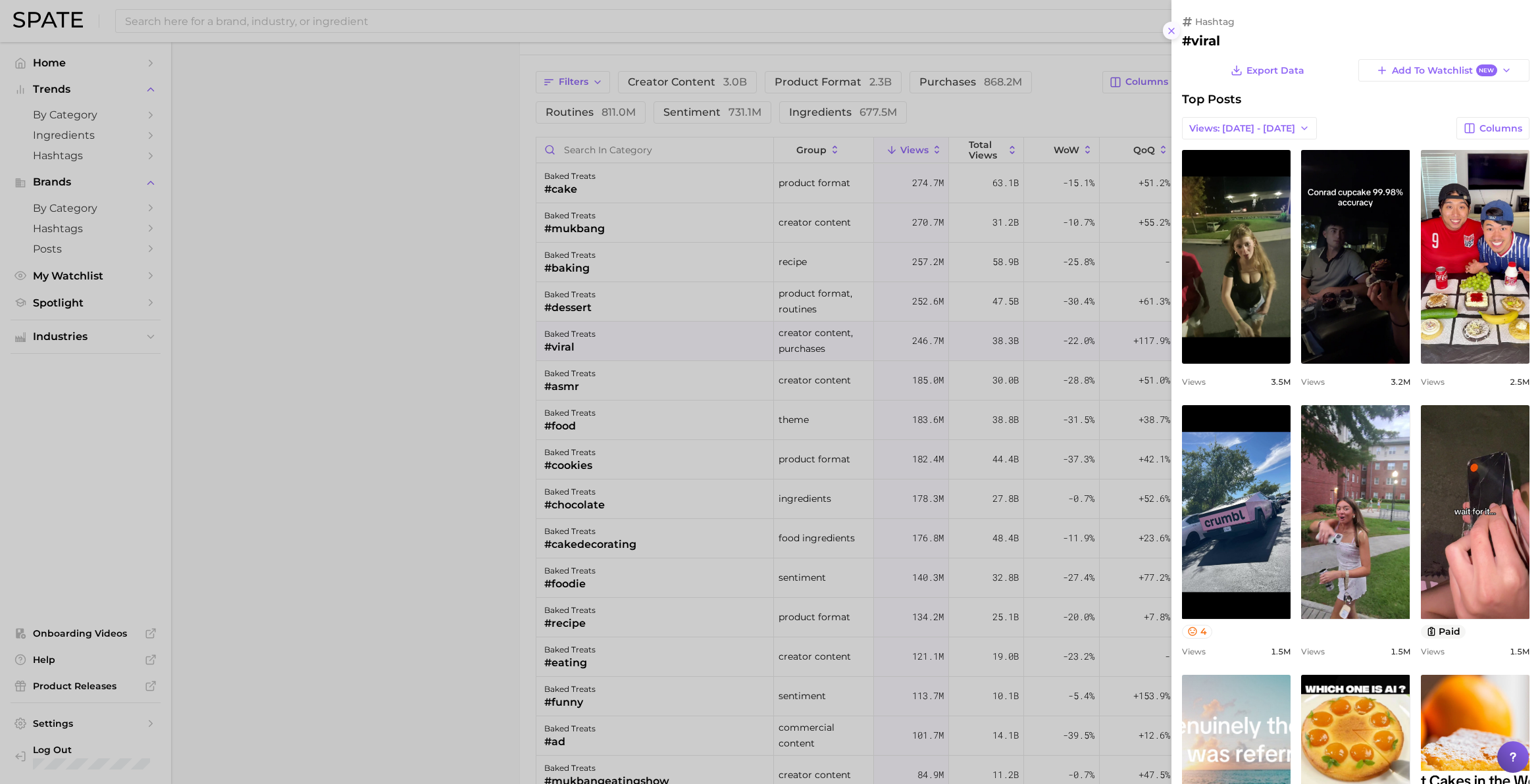
click at [800, 30] on icon at bounding box center [1171, 31] width 10 height 10
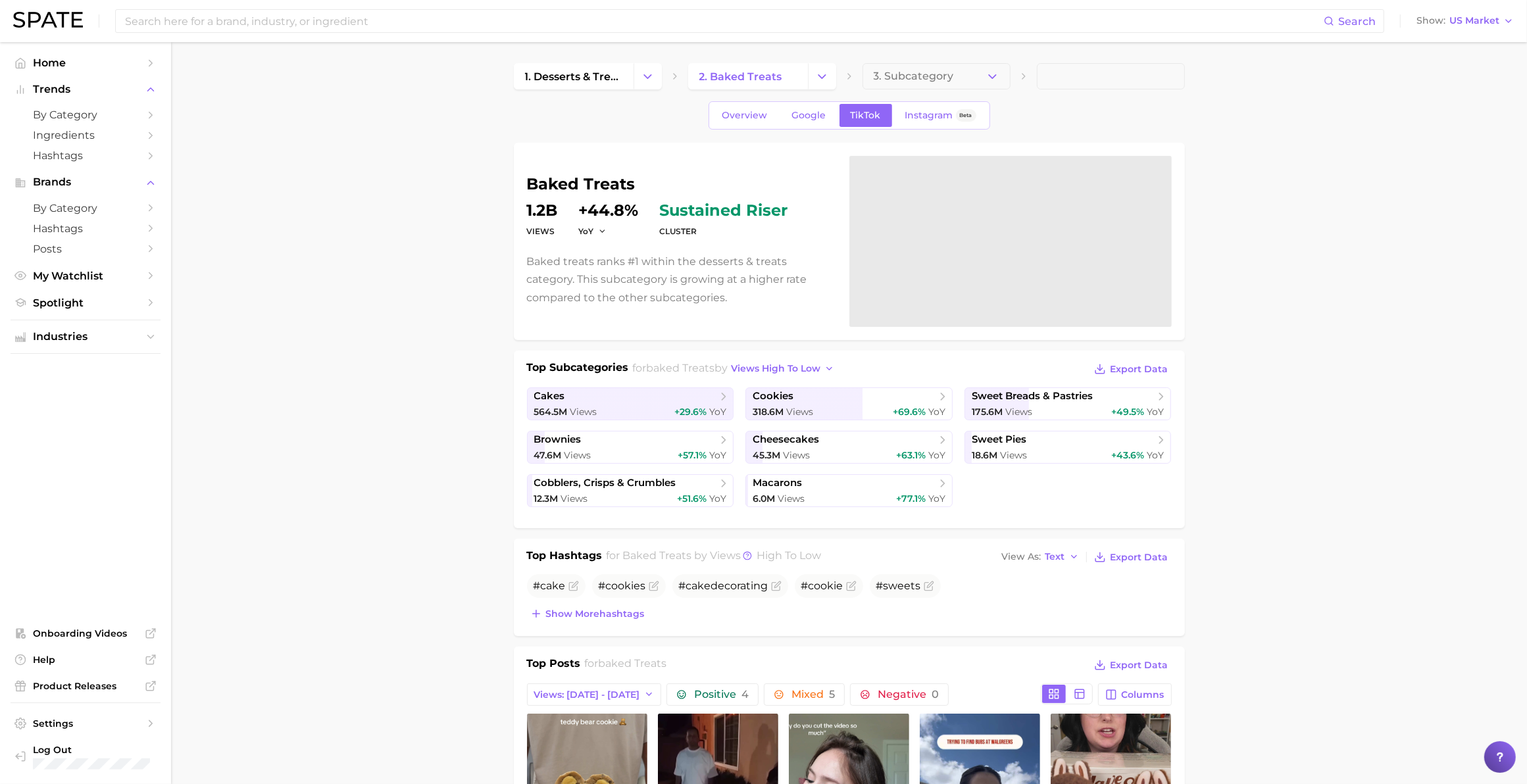
click at [624, 424] on ul "cakes 564.5m Views +29.6% YoY cookies 318.6m Views +69.6% YoY sweet breads & pa…" at bounding box center [849, 447] width 645 height 120
click at [637, 397] on span "cakes" at bounding box center [626, 396] width 183 height 13
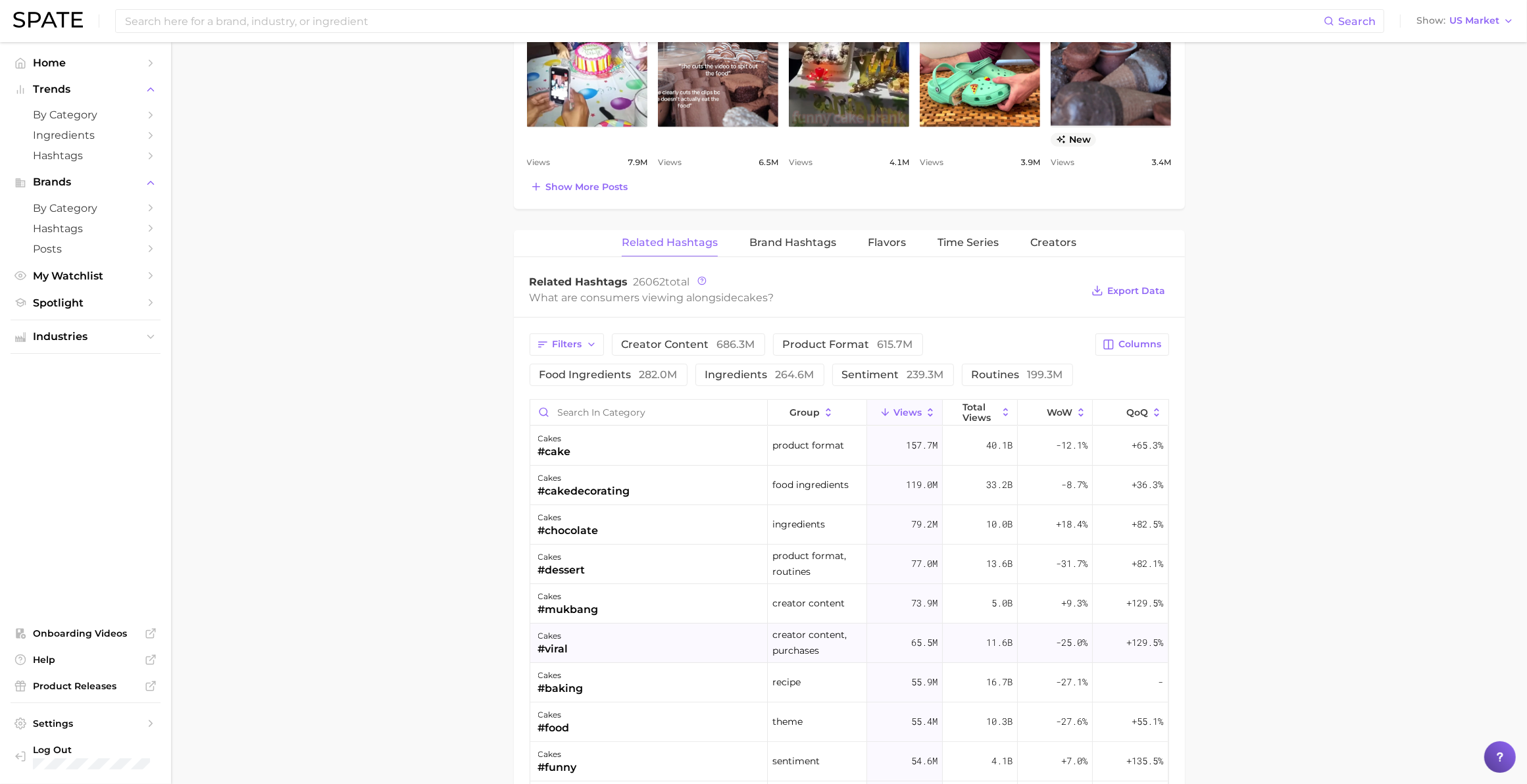
scroll to position [952, 0]
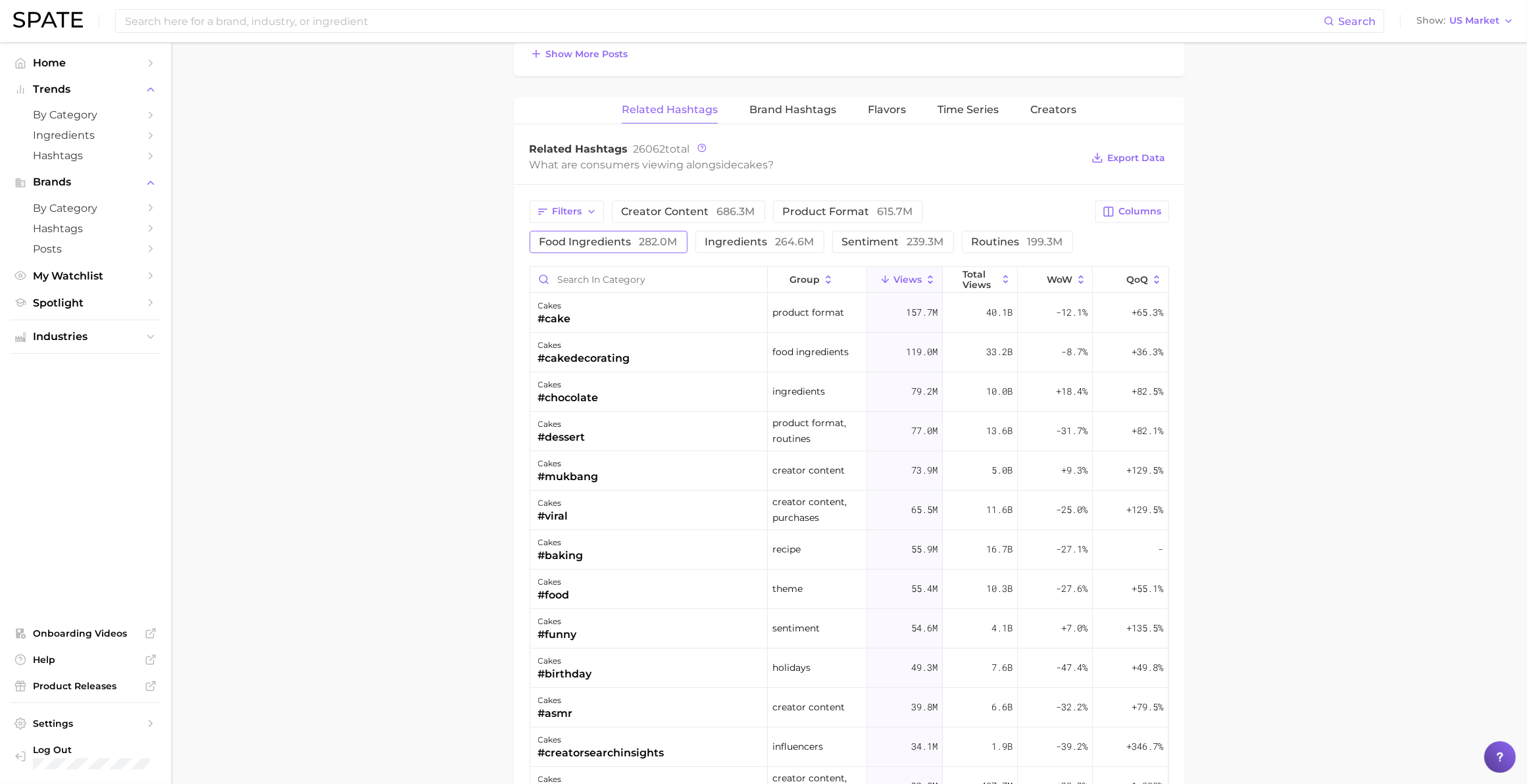
click at [677, 236] on span "food ingredients 282.0m" at bounding box center [608, 241] width 138 height 10
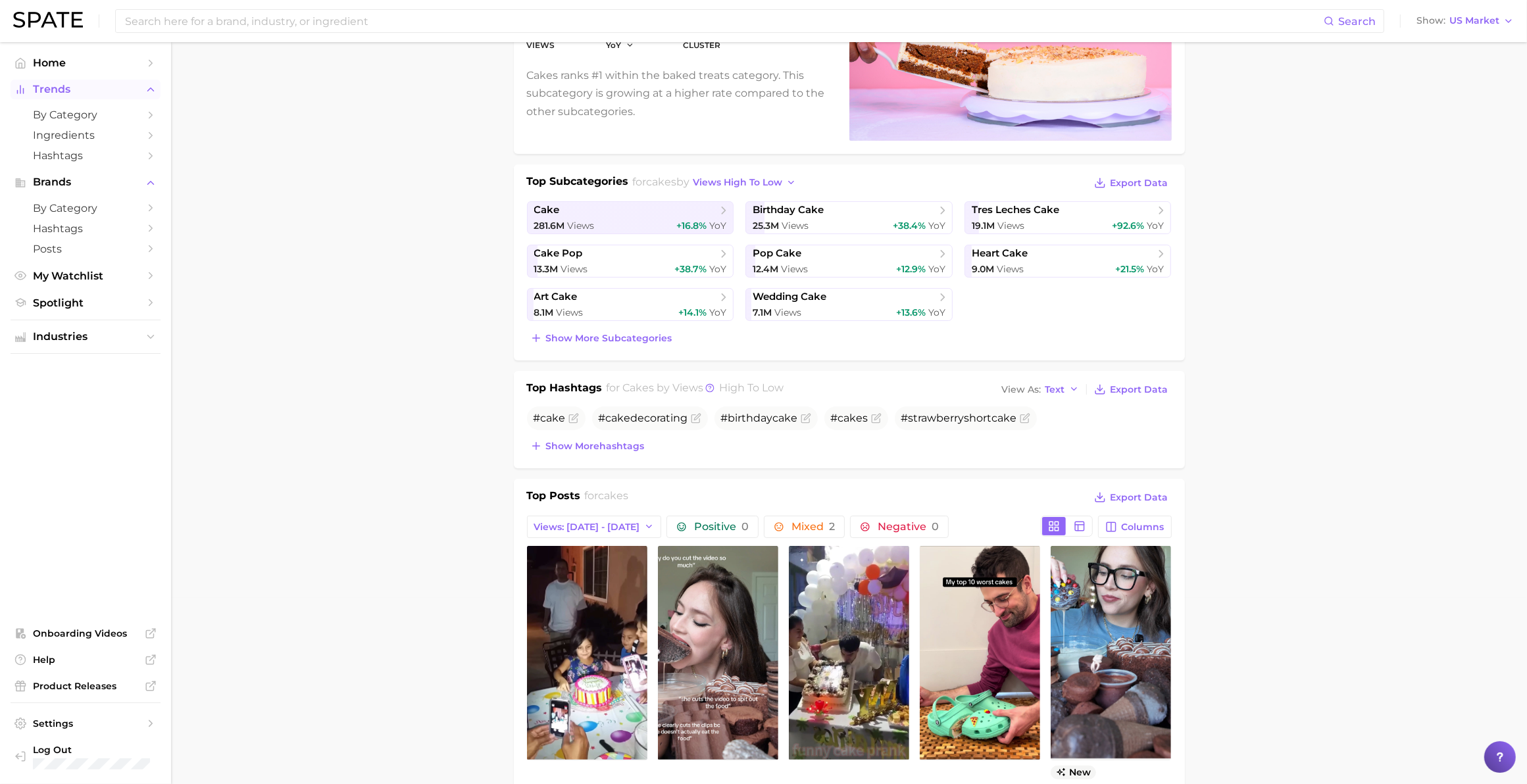
scroll to position [98, 0]
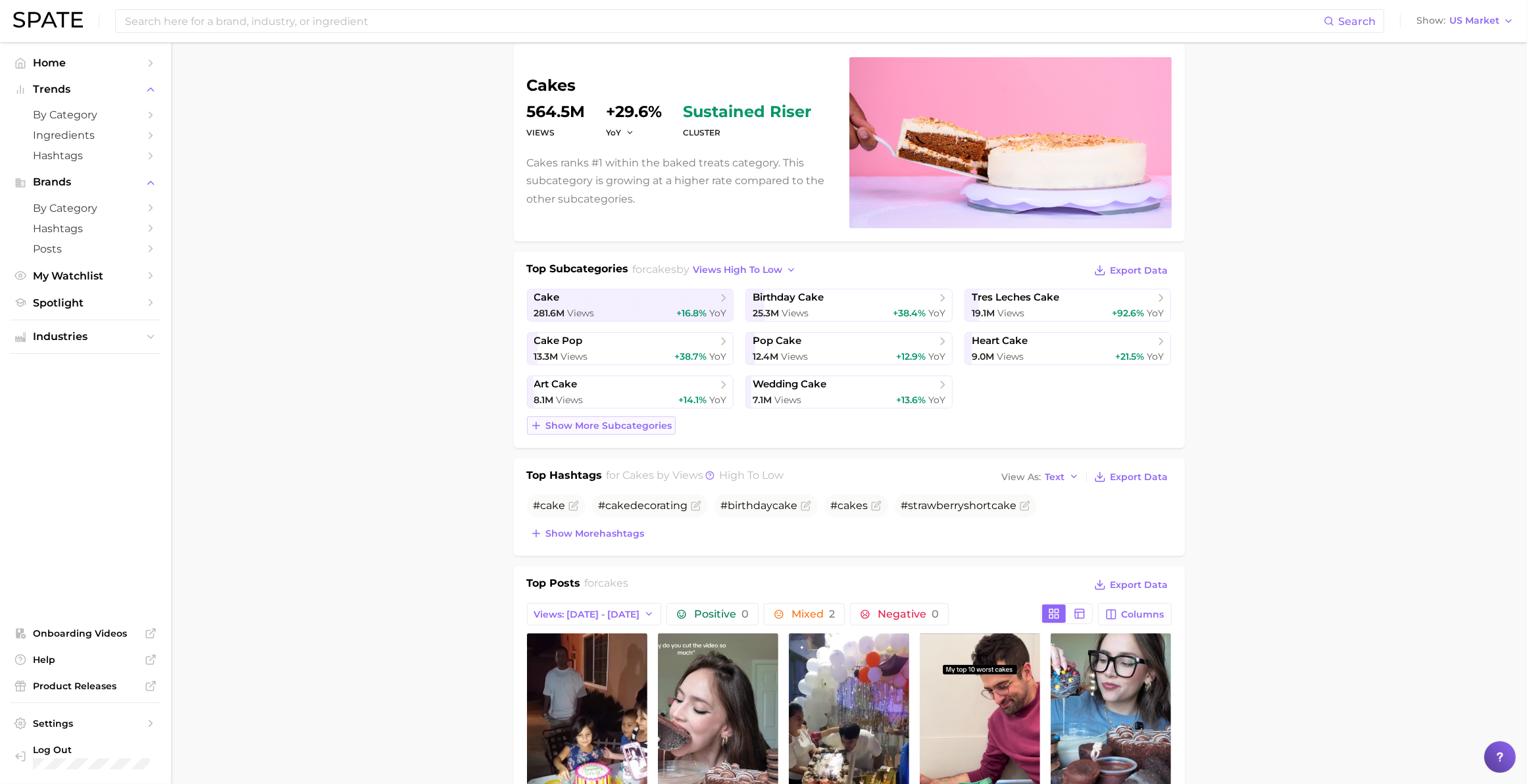
click at [664, 424] on span "Show more subcategories" at bounding box center [609, 426] width 126 height 11
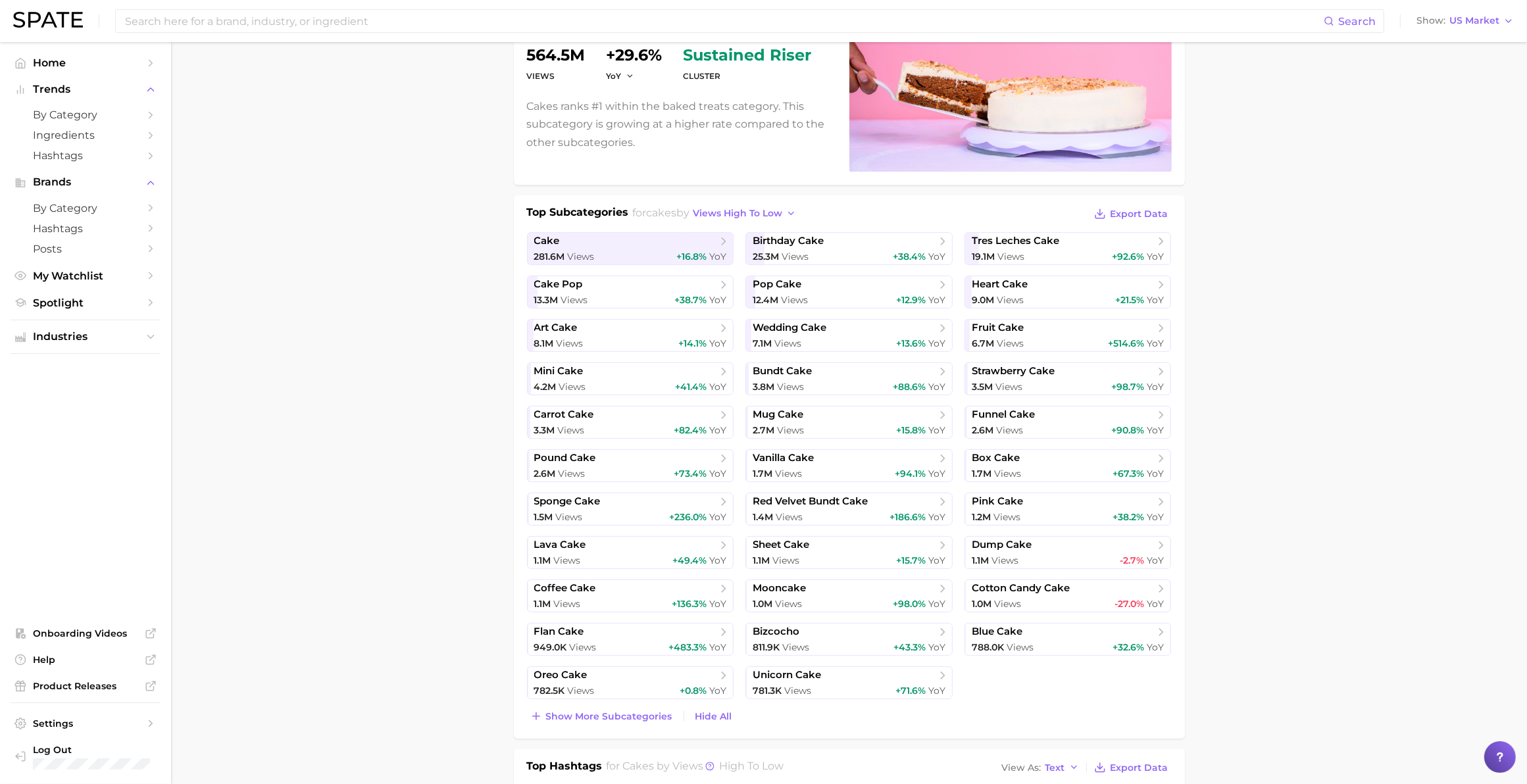
scroll to position [158, 0]
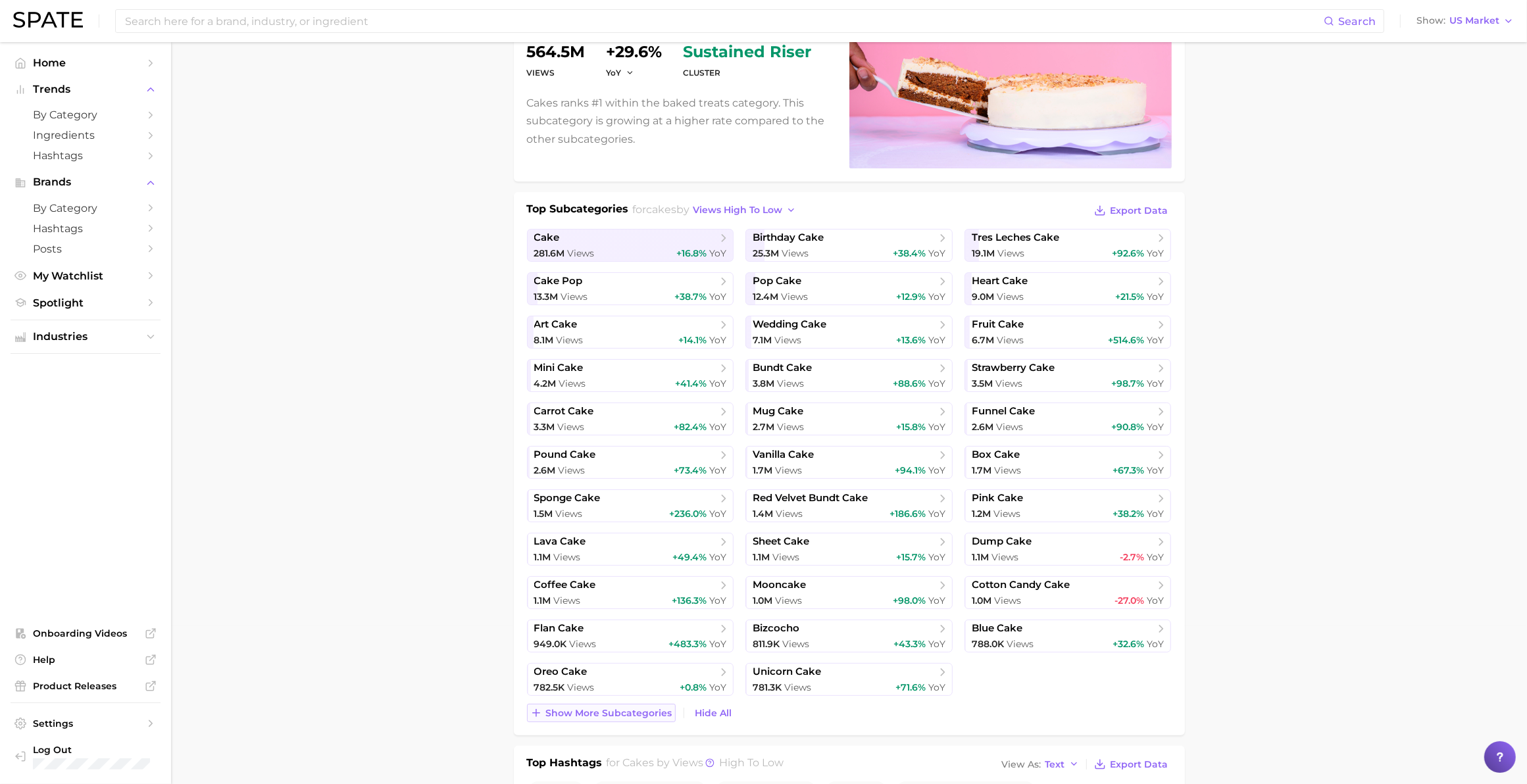
click at [633, 443] on span "Show more subcategories" at bounding box center [609, 714] width 126 height 11
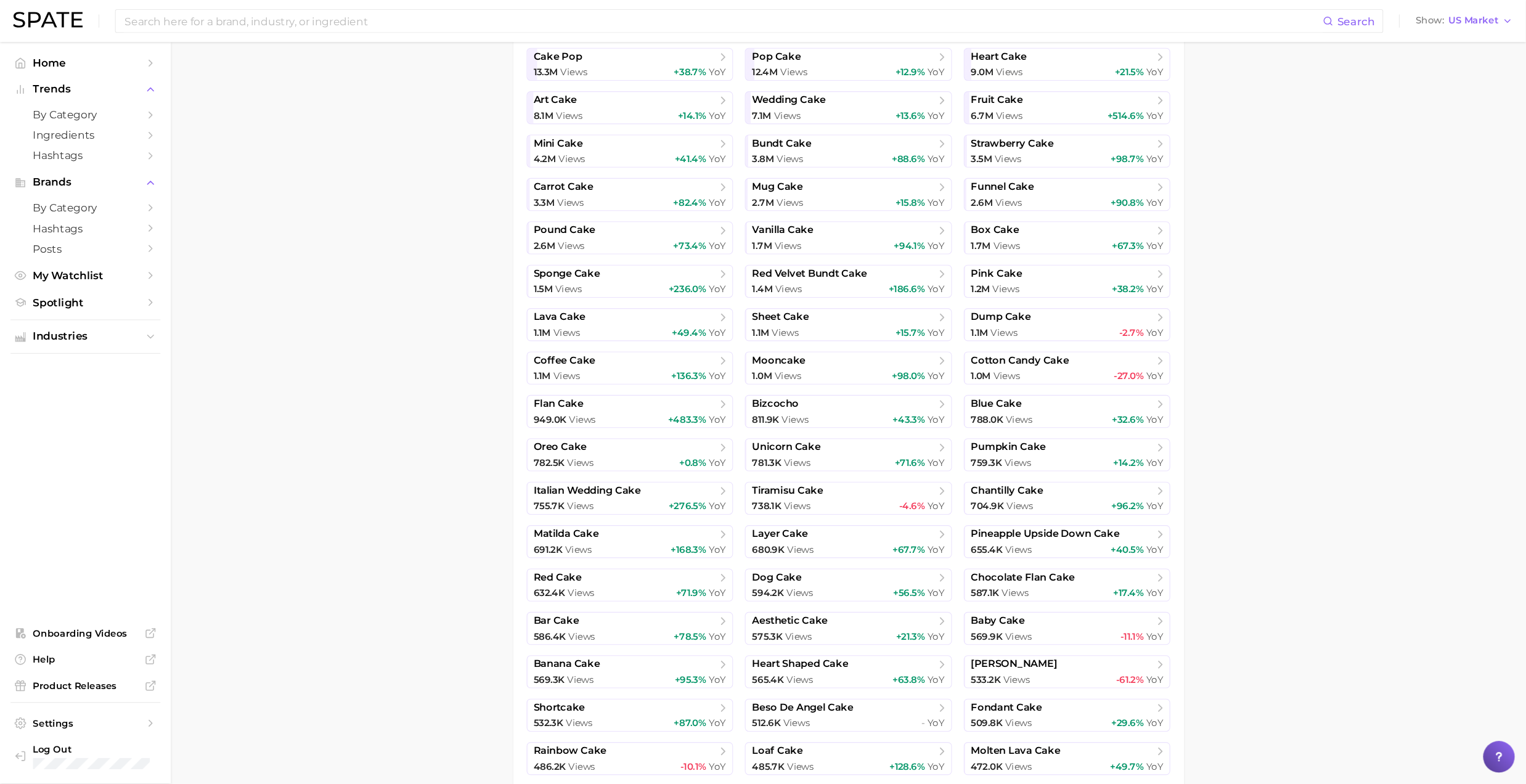
scroll to position [359, 0]
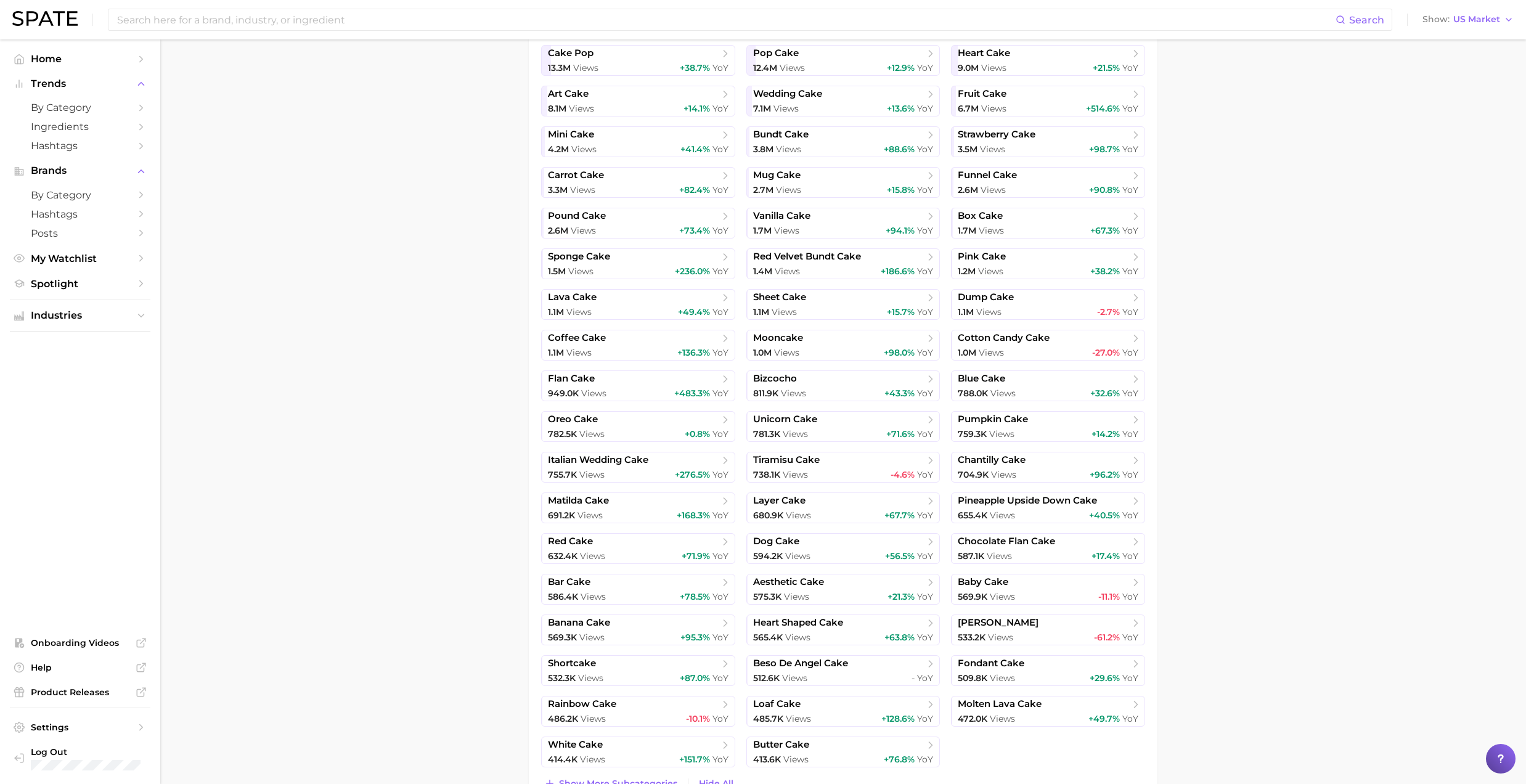
drag, startPoint x: 1439, startPoint y: 79, endPoint x: 352, endPoint y: 478, distance: 1157.9
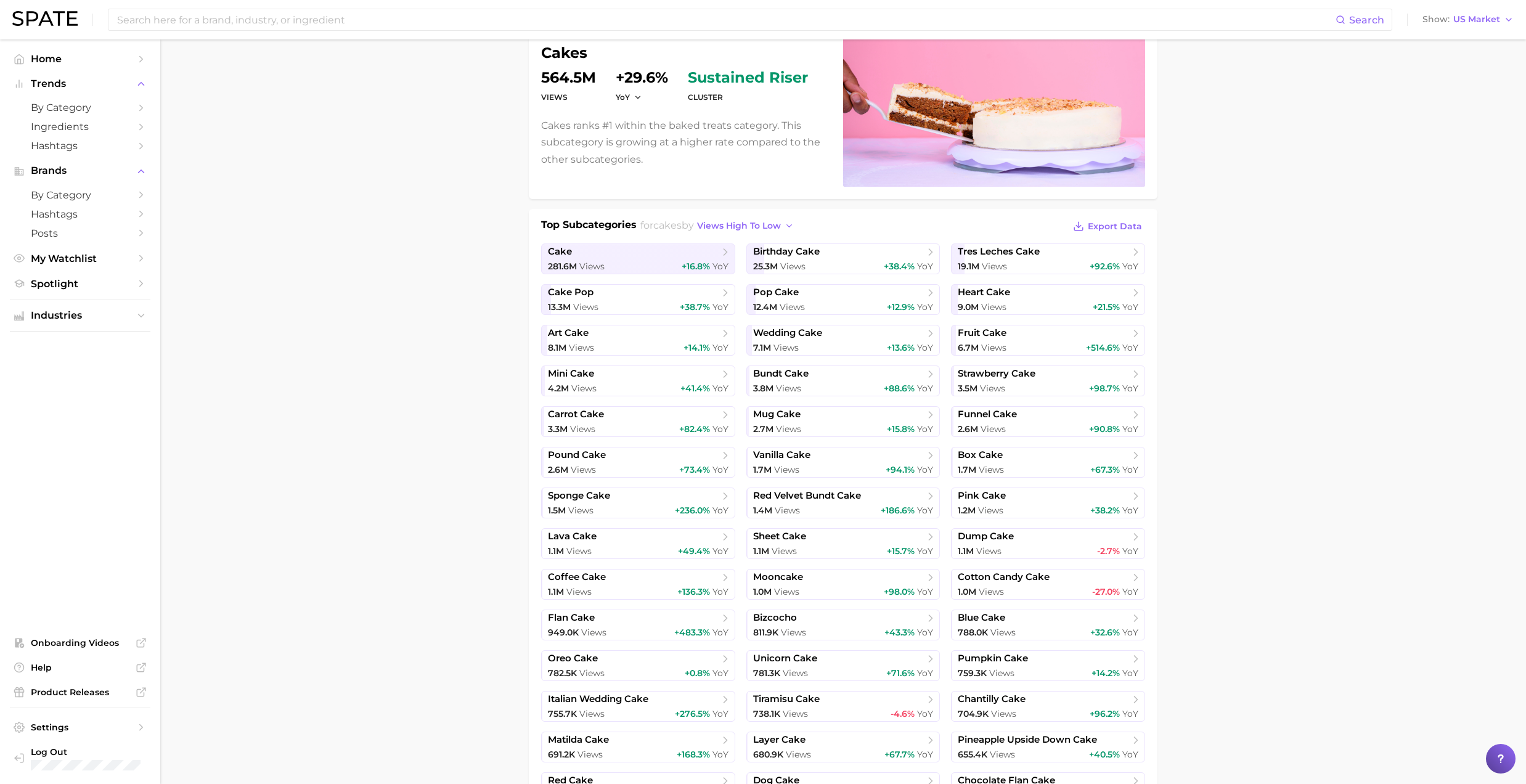
scroll to position [0, 0]
